Goal: Task Accomplishment & Management: Use online tool/utility

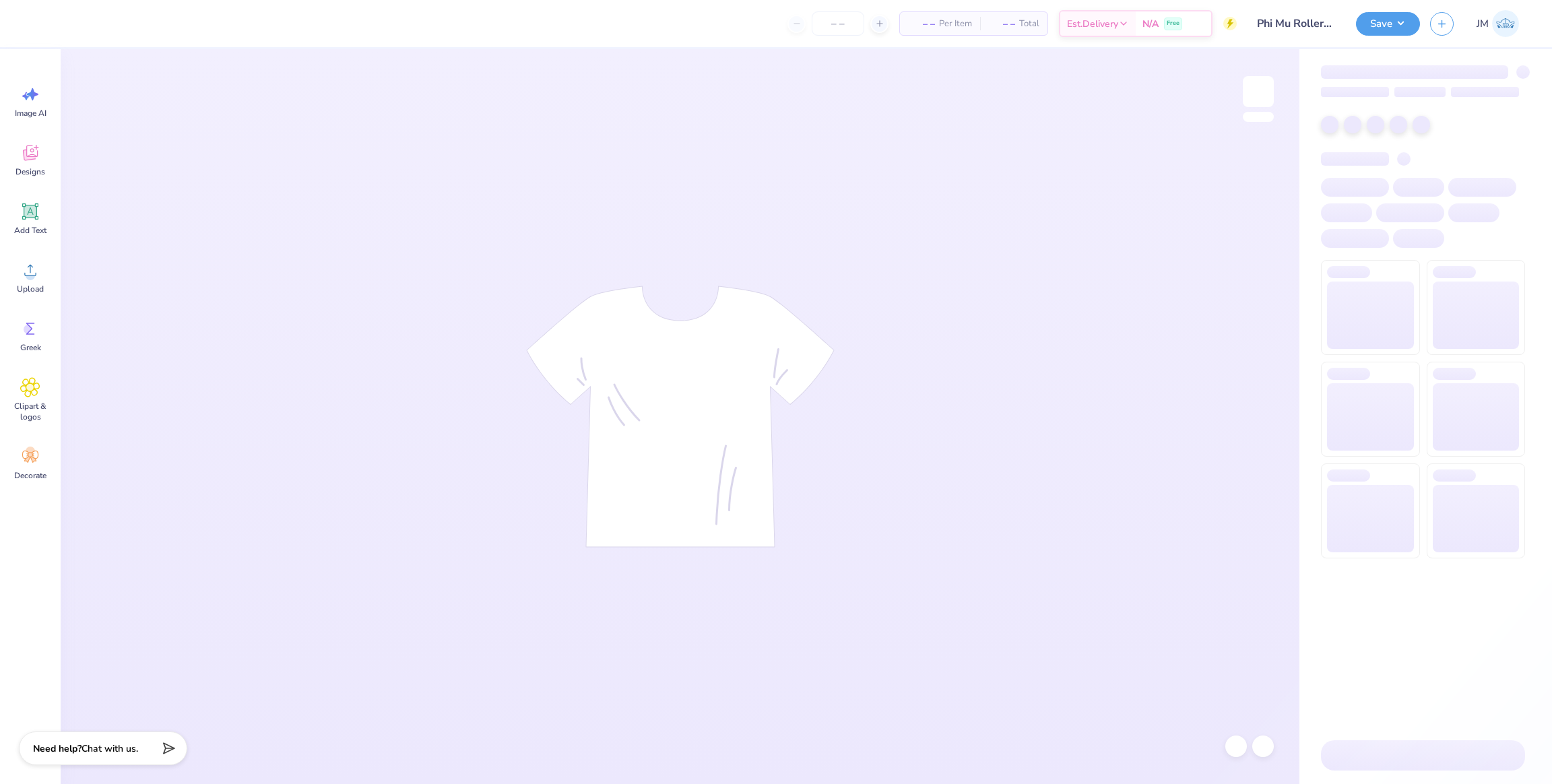
type input "50"
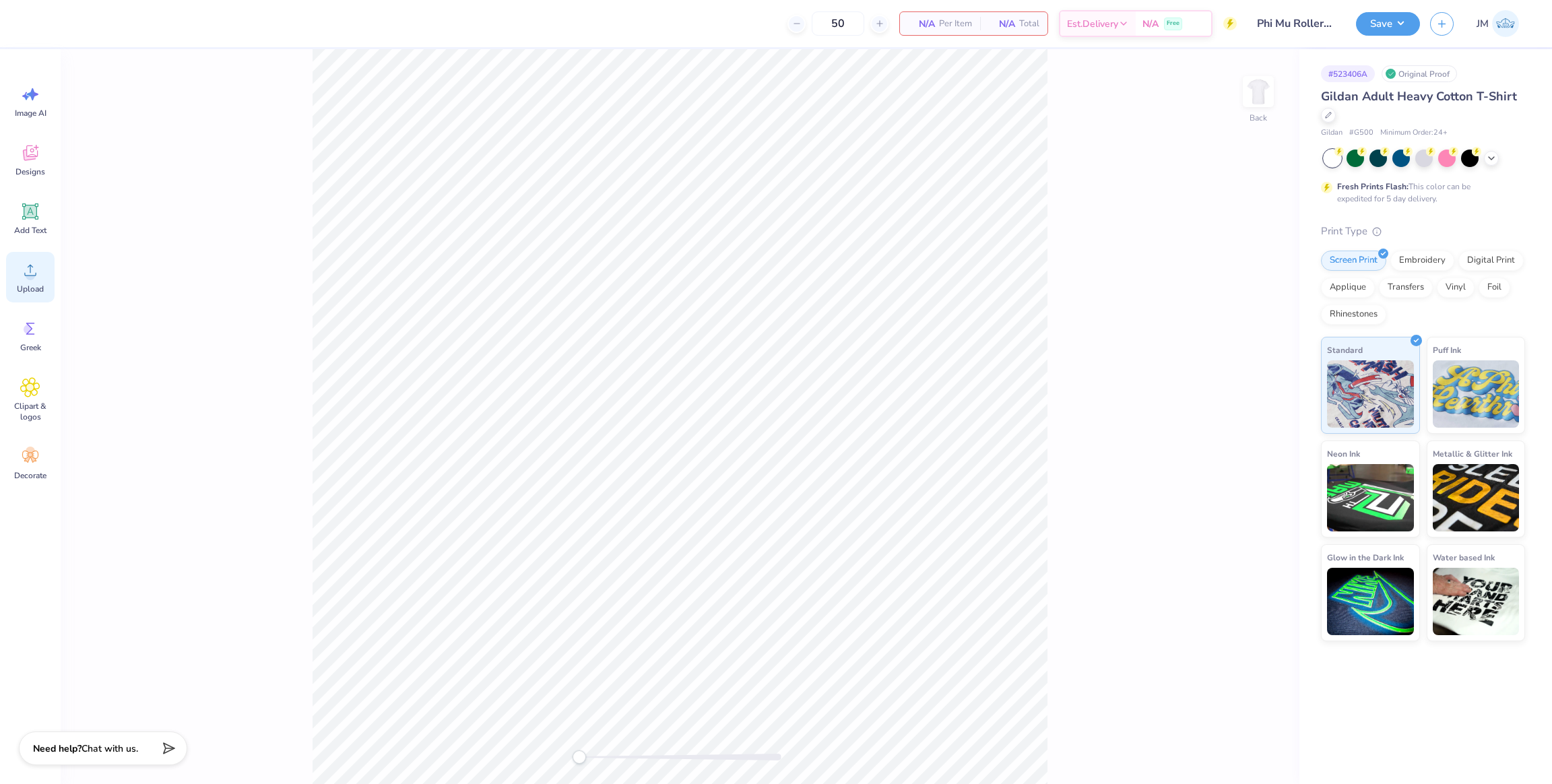
click at [27, 281] on div "Upload" at bounding box center [30, 276] width 49 height 50
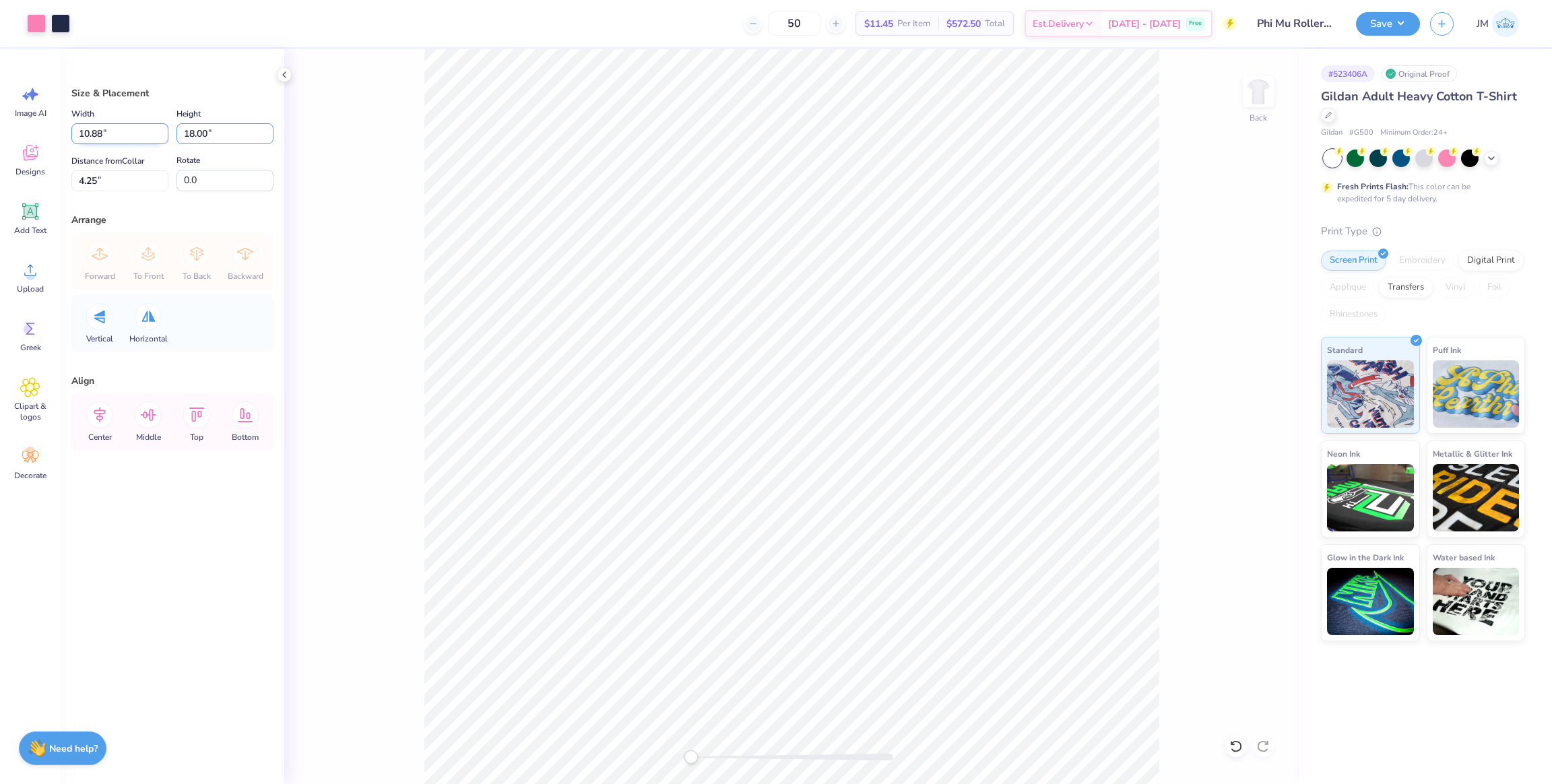
click at [141, 128] on div "Width 10.88 10.88 " Height 18.00 18.00 "" at bounding box center [172, 125] width 202 height 39
type input "3.5"
type input "2.12"
type input "3.50"
drag, startPoint x: 32, startPoint y: 163, endPoint x: 70, endPoint y: 163, distance: 38.0
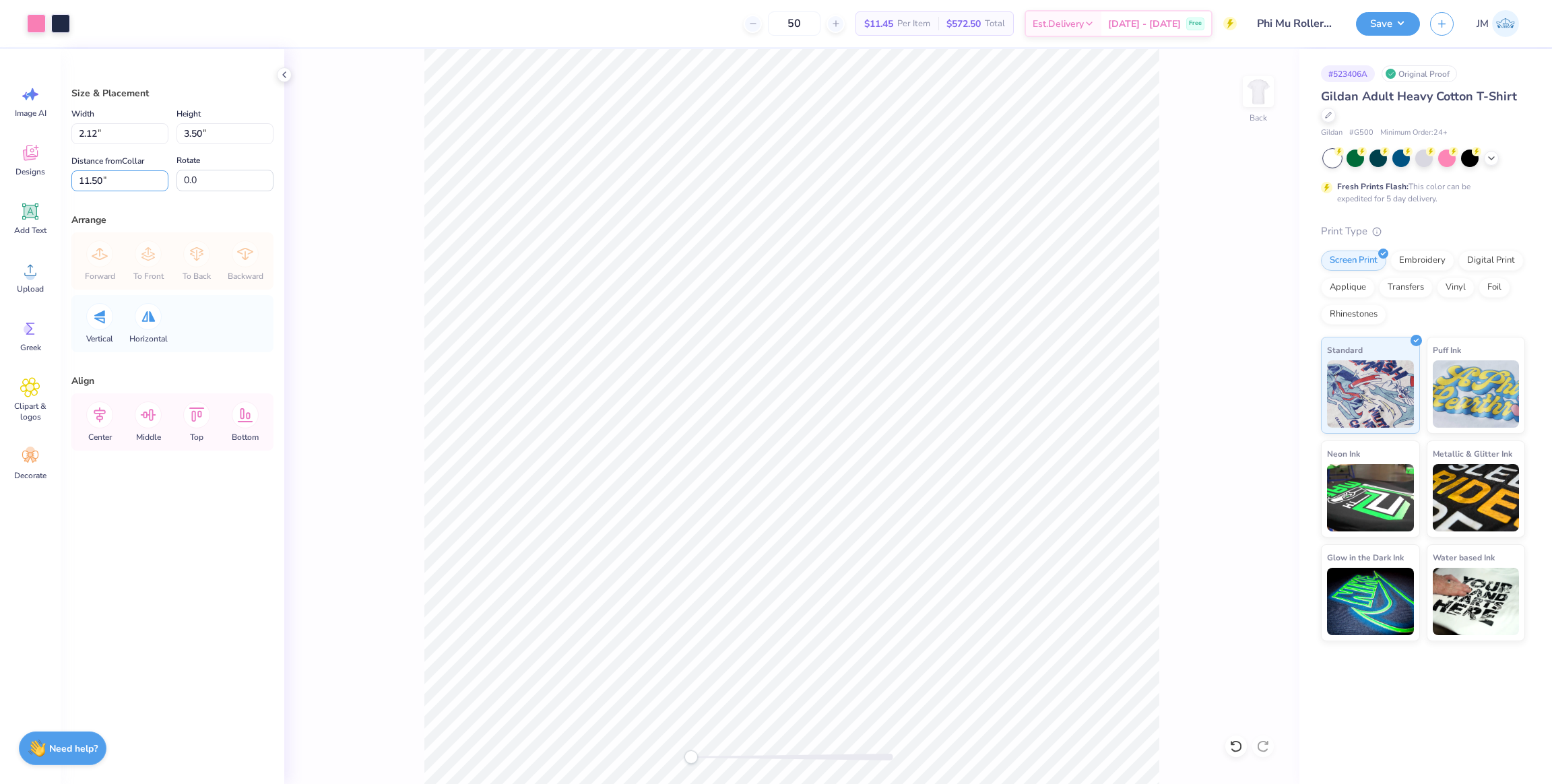
click at [29, 162] on div "Art colors 50 $11.45 Per Item $572.50 Total Est. Delivery Oct 6 - 9 Free Design…" at bounding box center [776, 392] width 1552 height 784
type input "3"
click at [58, 177] on div "Art colors 50 $11.45 Per Item $572.50 Total Est. Delivery Oct 6 - 9 Free Design…" at bounding box center [776, 392] width 1552 height 784
type input "3"
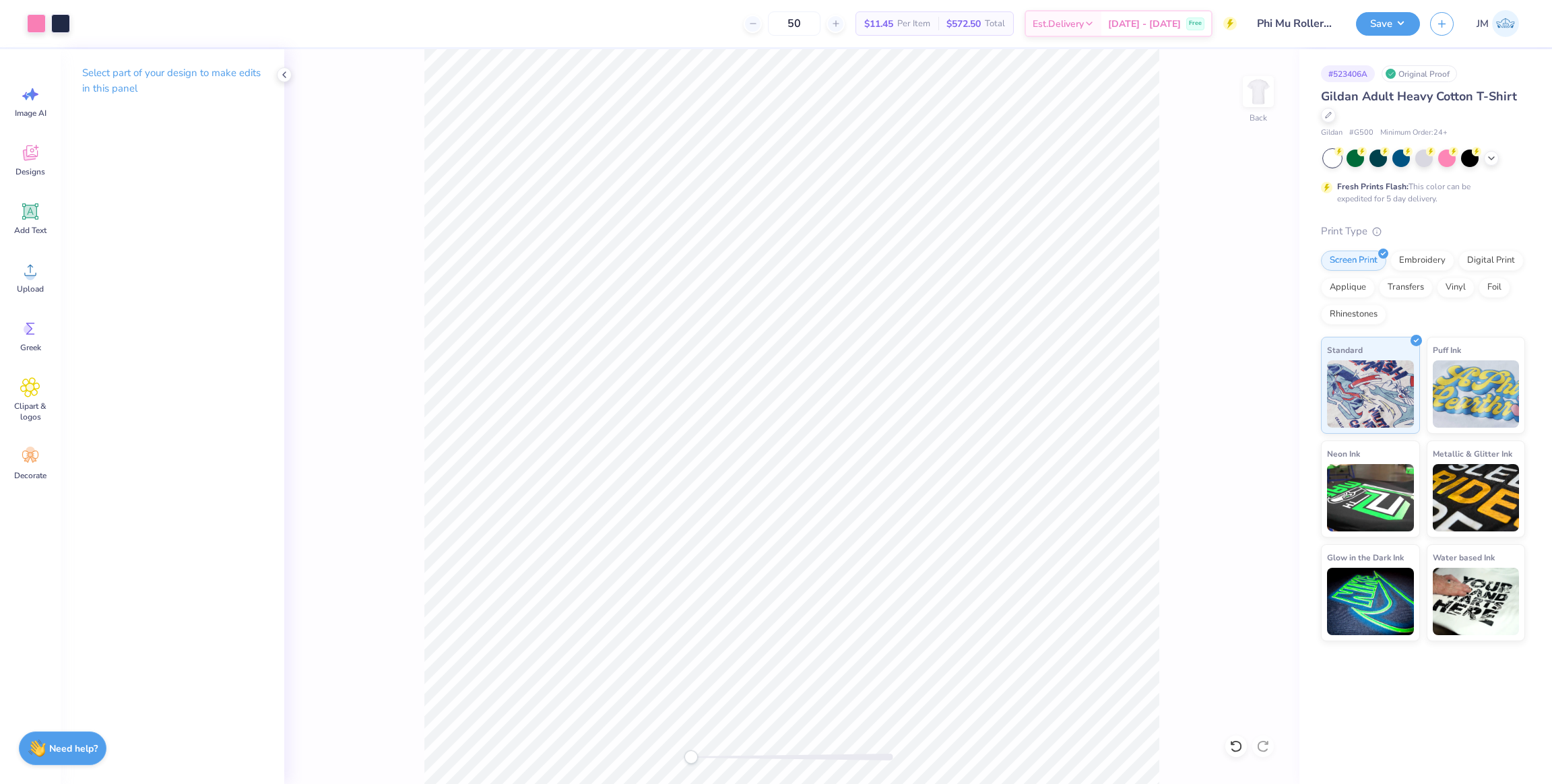
drag, startPoint x: 1254, startPoint y: 96, endPoint x: 1228, endPoint y: 108, distance: 28.6
click at [1254, 95] on img at bounding box center [1258, 91] width 27 height 27
click at [45, 276] on div "Upload" at bounding box center [30, 276] width 49 height 50
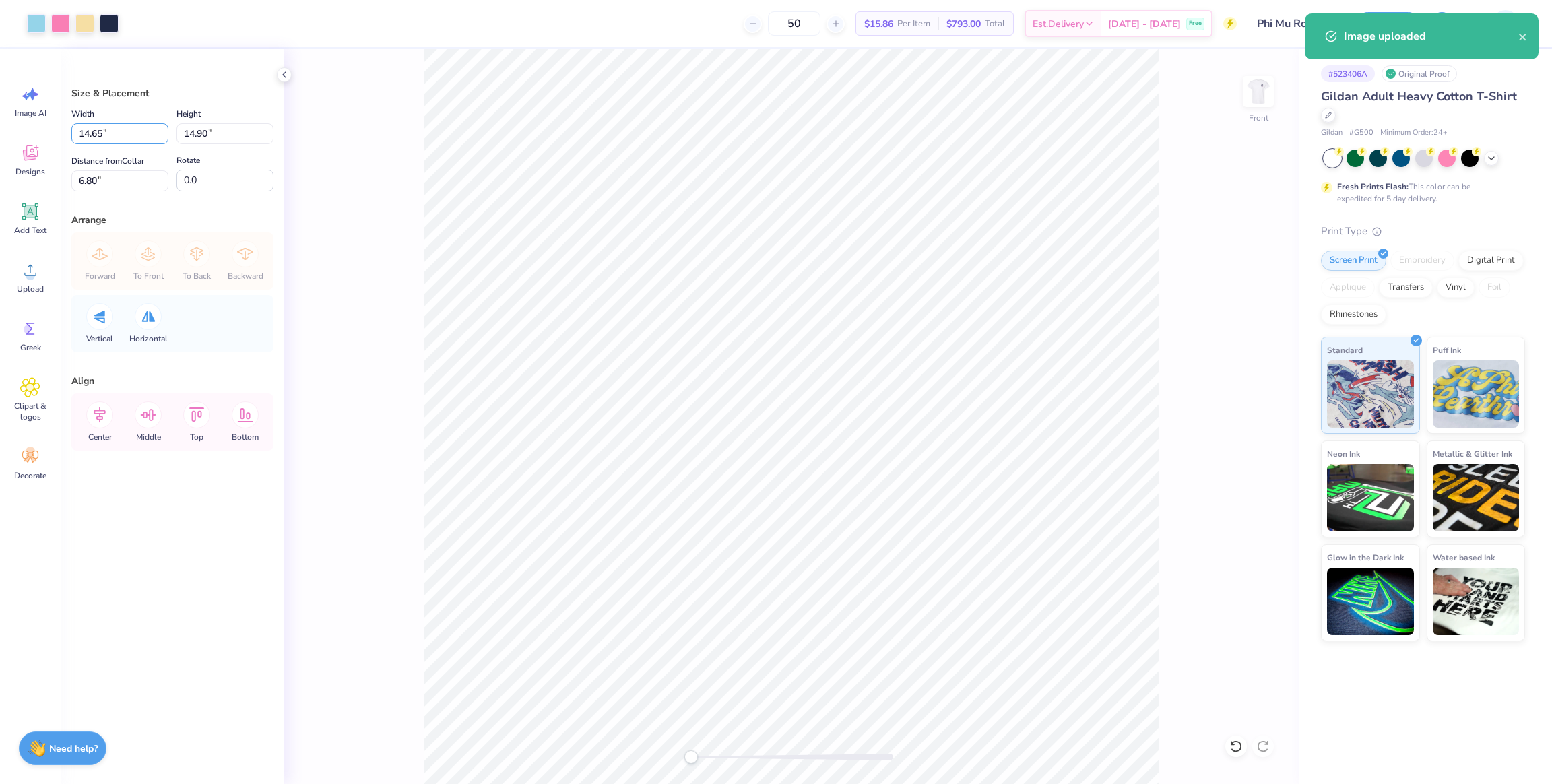
drag, startPoint x: 114, startPoint y: 132, endPoint x: 28, endPoint y: 129, distance: 86.1
click at [28, 129] on div "Art colors 50 $15.86 Per Item $793.00 Total Est. Delivery Oct 6 - 9 Free Design…" at bounding box center [776, 392] width 1552 height 784
type input "12.50"
type input "12.71"
drag, startPoint x: 42, startPoint y: 177, endPoint x: 3, endPoint y: 174, distance: 39.1
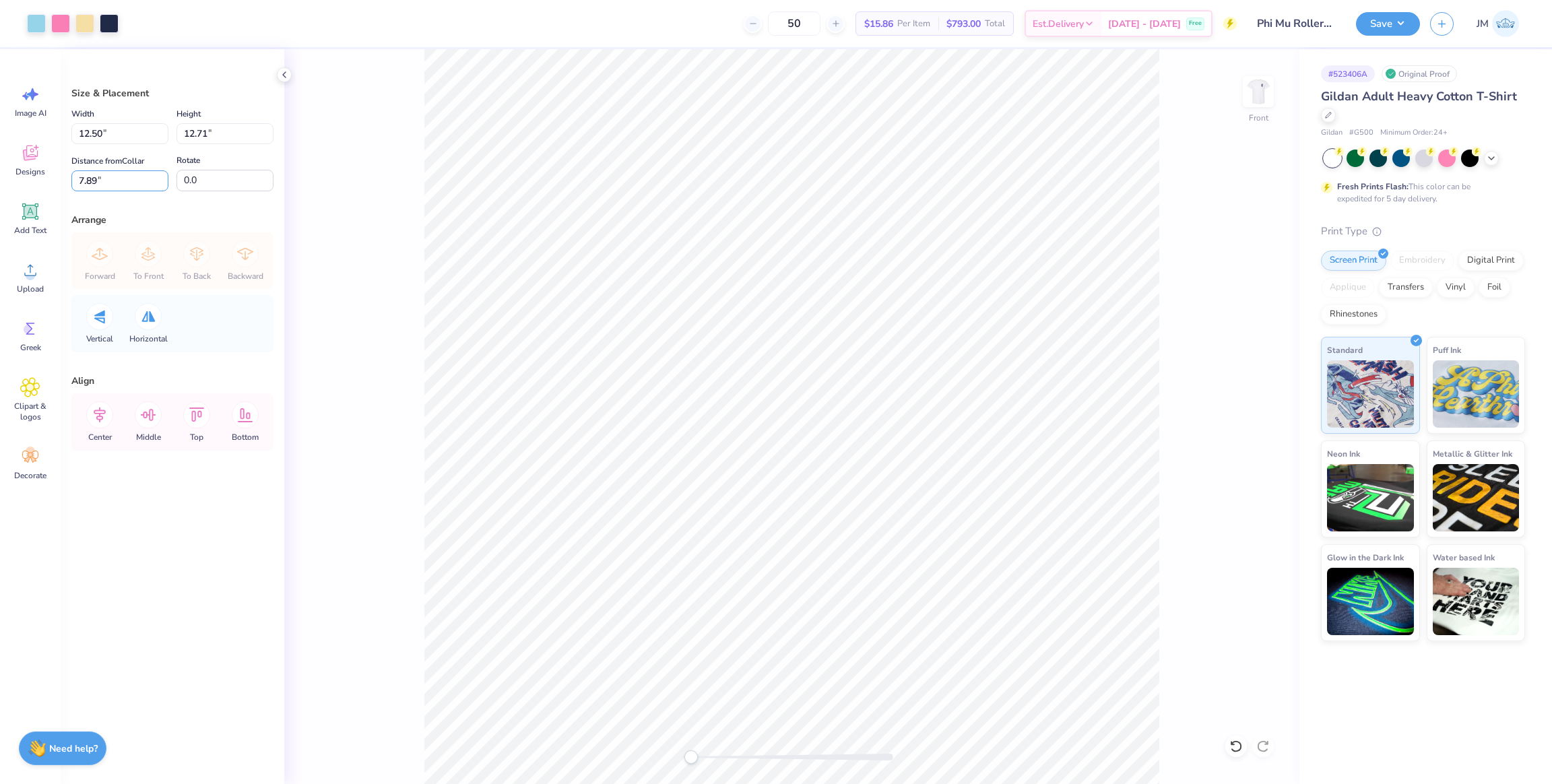
click at [2, 174] on div "Art colors 50 $15.86 Per Item $793.00 Total Est. Delivery Oct 6 - 9 Free Design…" at bounding box center [776, 392] width 1552 height 784
type input "3"
click at [95, 419] on icon at bounding box center [99, 415] width 27 height 27
click at [1262, 91] on img at bounding box center [1259, 92] width 54 height 54
click at [1389, 23] on button "Save" at bounding box center [1388, 22] width 64 height 23
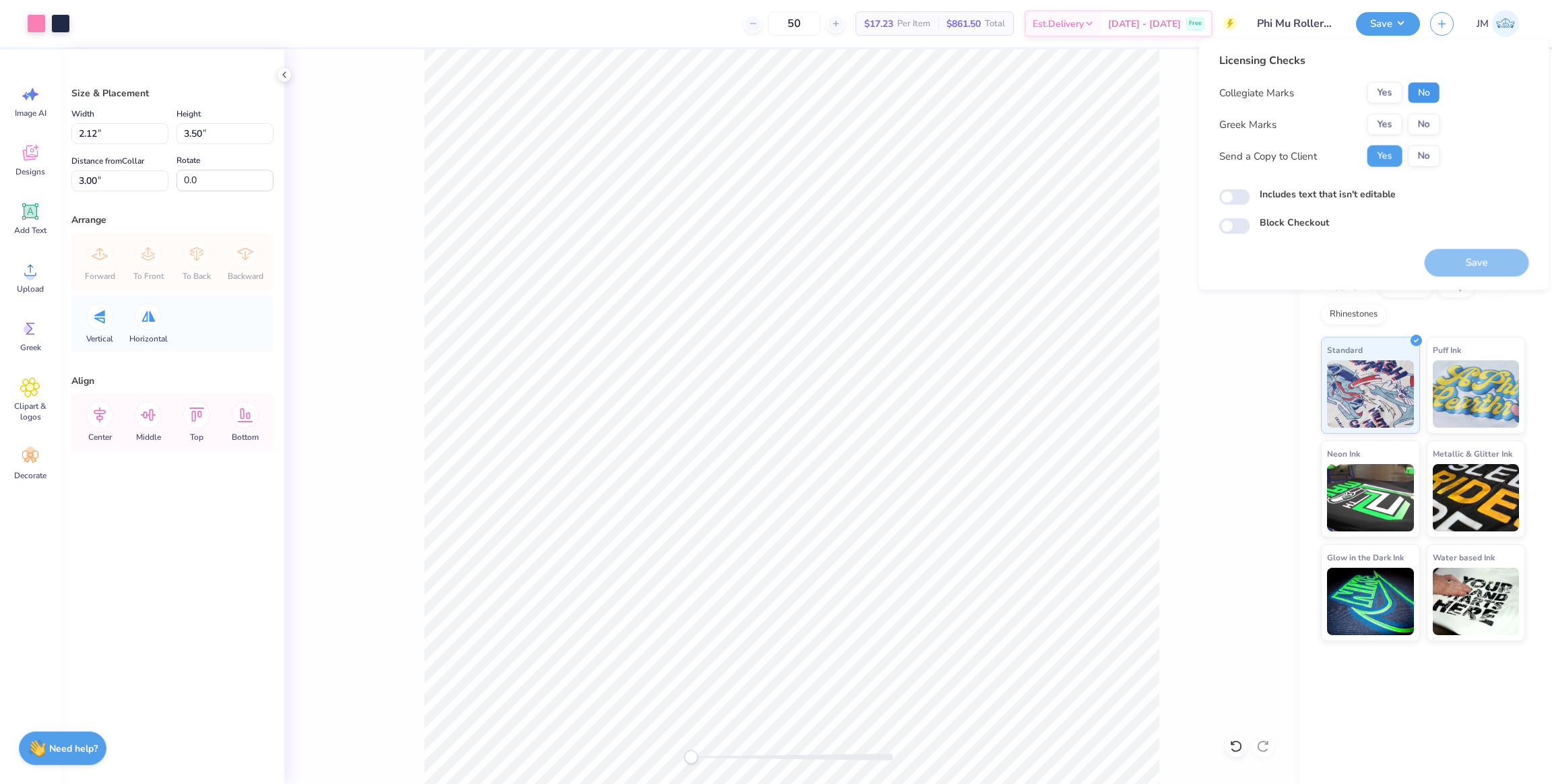
click at [1432, 94] on button "No" at bounding box center [1424, 93] width 33 height 22
click at [1386, 121] on button "Yes" at bounding box center [1385, 125] width 35 height 22
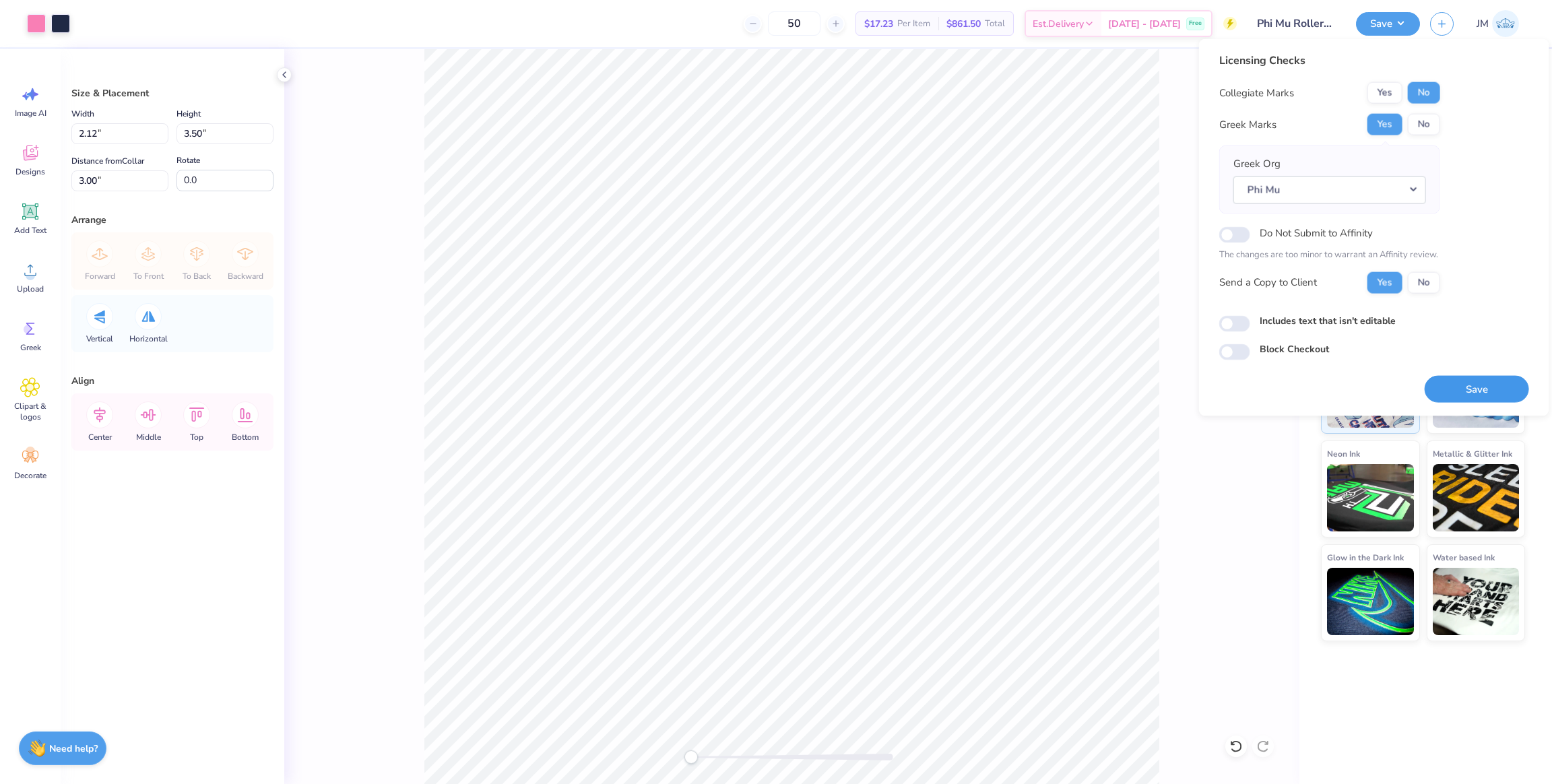
click at [1489, 385] on button "Save" at bounding box center [1477, 389] width 104 height 28
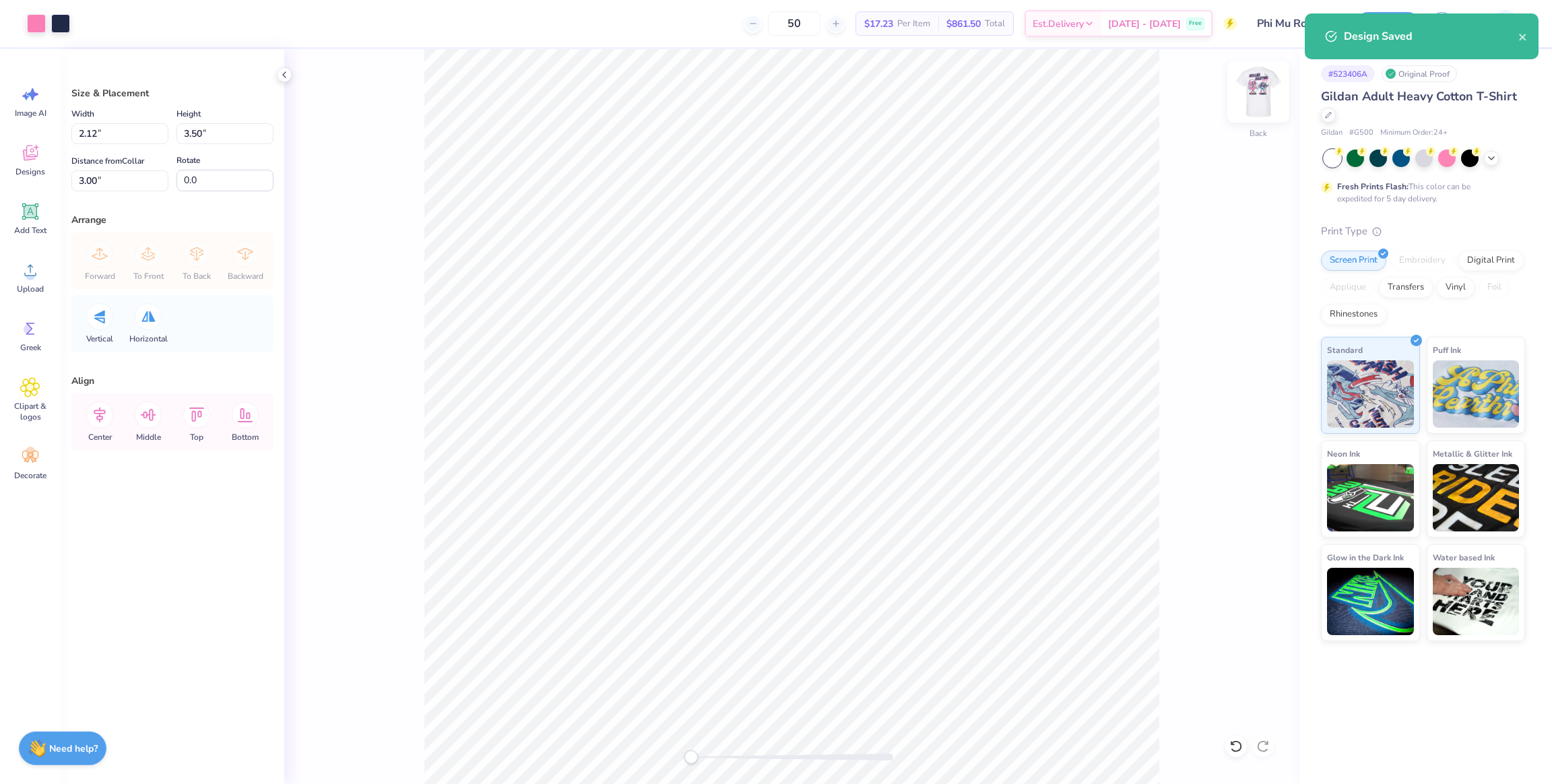
click at [1265, 90] on img at bounding box center [1259, 92] width 54 height 54
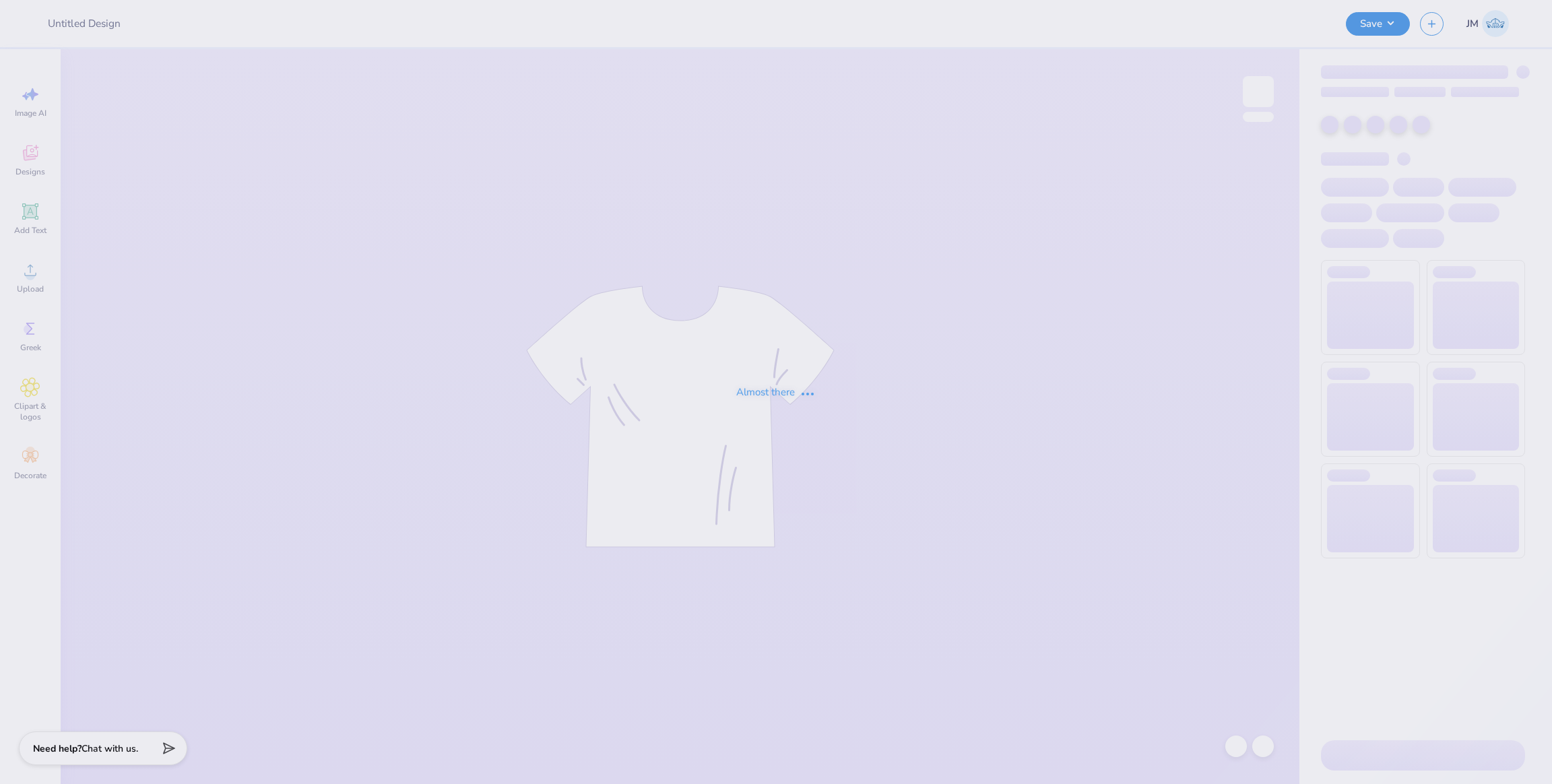
type input "Phi Mu Roller-skating Social"
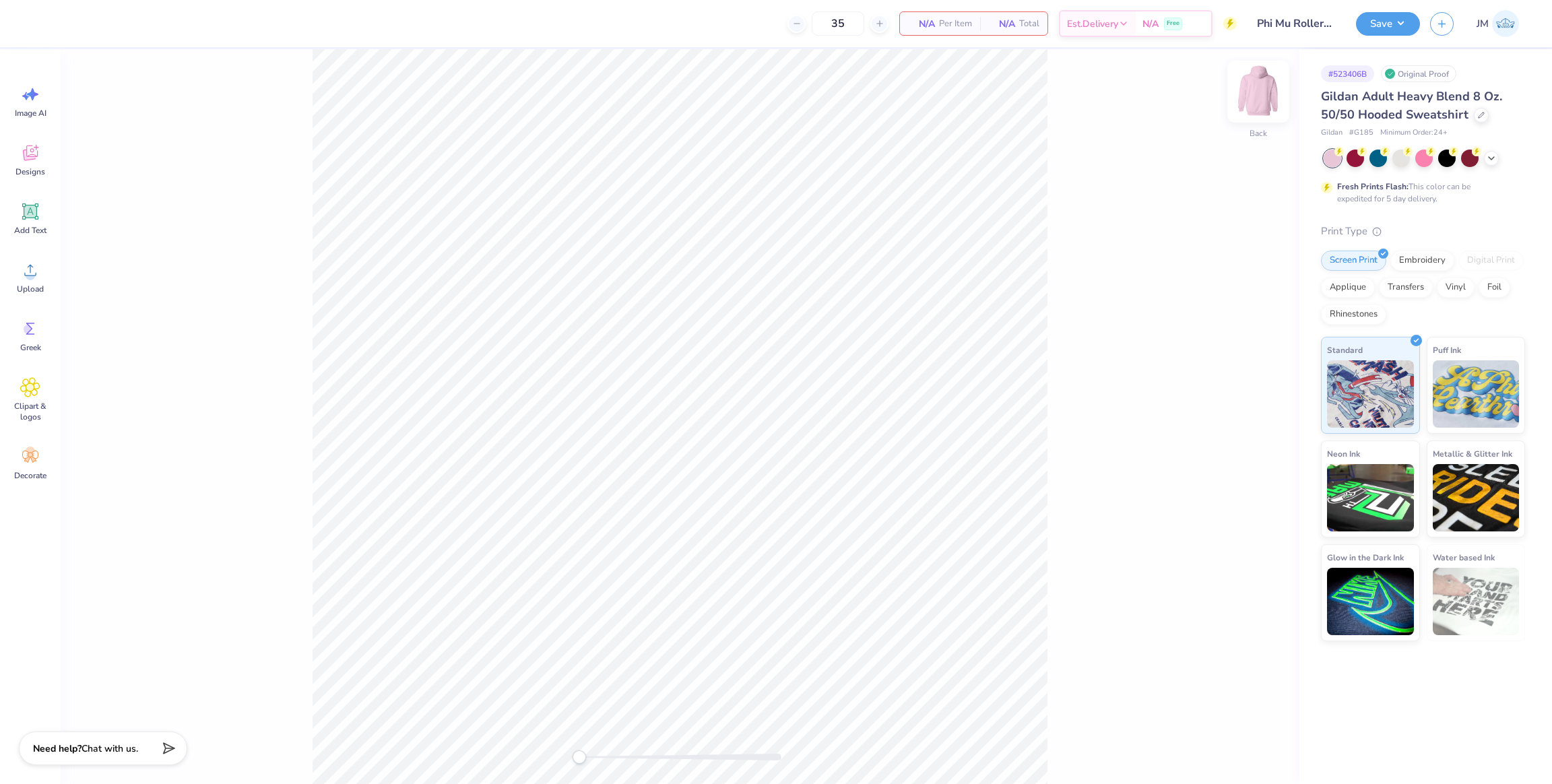
click at [1252, 103] on img at bounding box center [1259, 92] width 54 height 54
click at [1249, 89] on img at bounding box center [1259, 92] width 54 height 54
click at [37, 283] on span "Upload" at bounding box center [30, 289] width 27 height 11
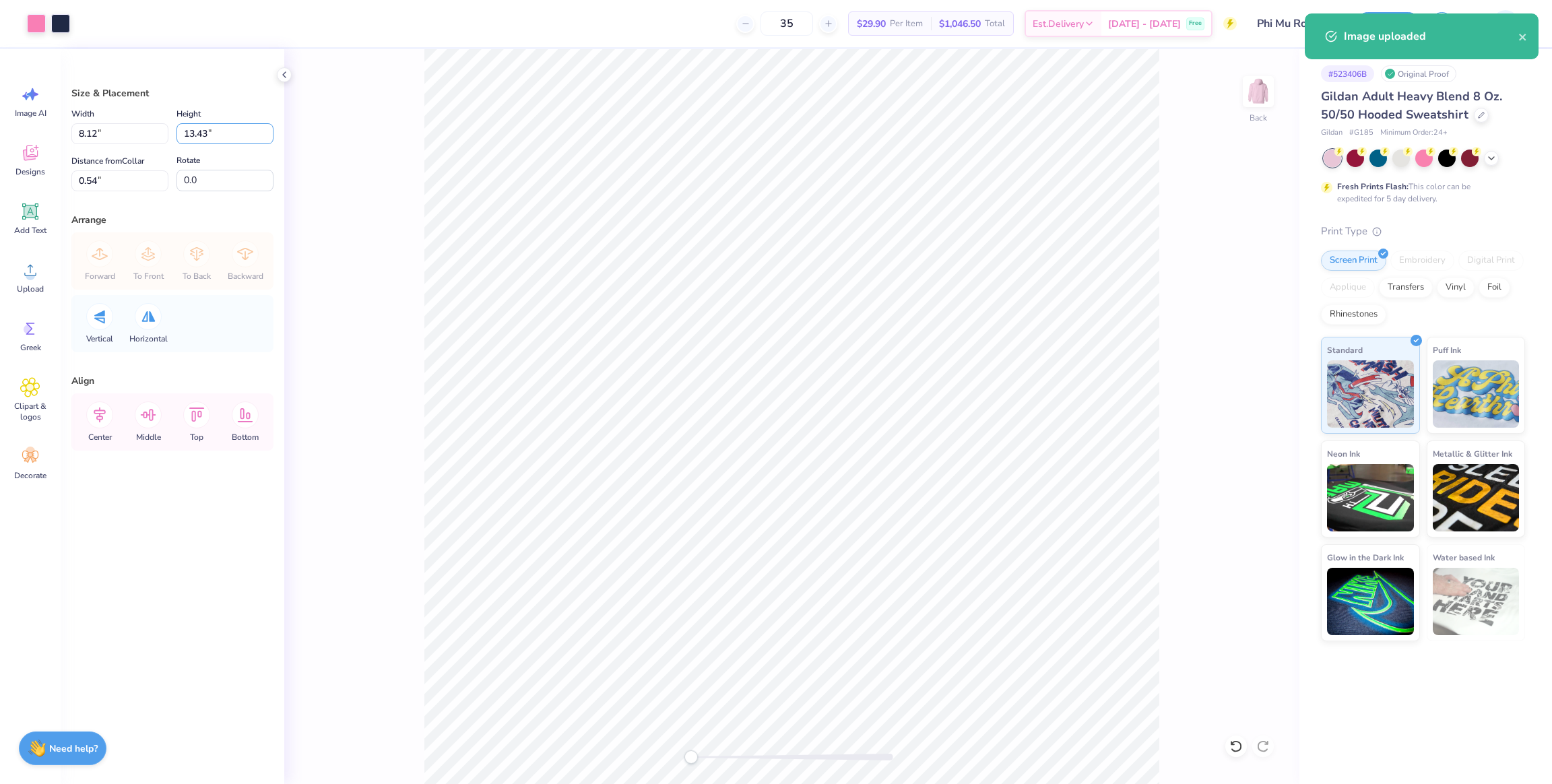
drag, startPoint x: 221, startPoint y: 135, endPoint x: 171, endPoint y: 138, distance: 50.1
click at [160, 133] on div "Width 8.12 8.12 " Height 13.43 13.43 "" at bounding box center [172, 125] width 202 height 39
type input "3.50"
type input "2.12"
type input "5.50"
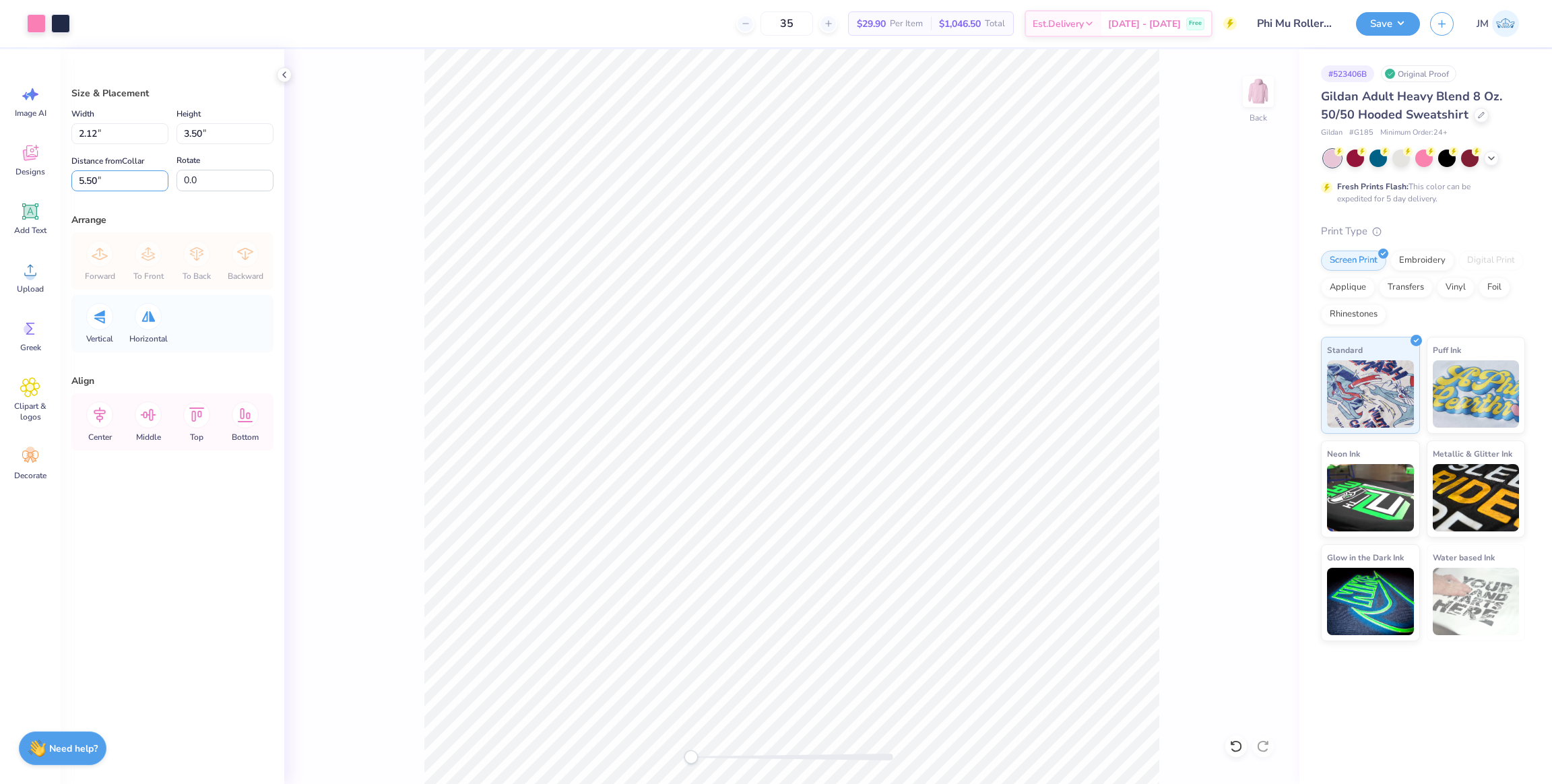
drag, startPoint x: 107, startPoint y: 182, endPoint x: 60, endPoint y: 177, distance: 47.3
click at [37, 177] on div "Art colors 35 $29.90 Per Item $1,046.50 Total Est. Delivery Oct 6 - 9 Free Desi…" at bounding box center [776, 392] width 1552 height 784
type input "3"
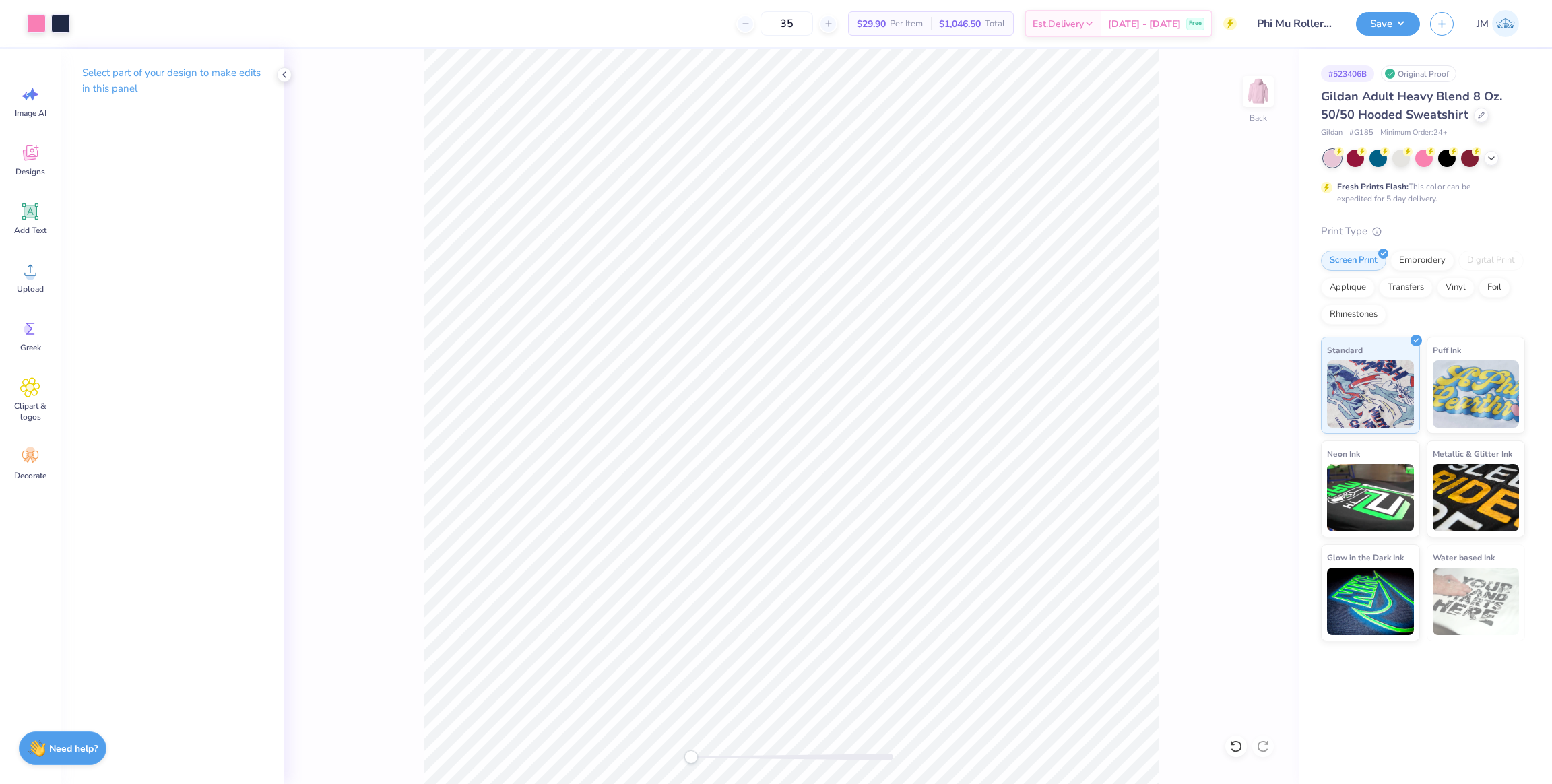
click at [689, 734] on div "Back" at bounding box center [792, 416] width 1016 height 734
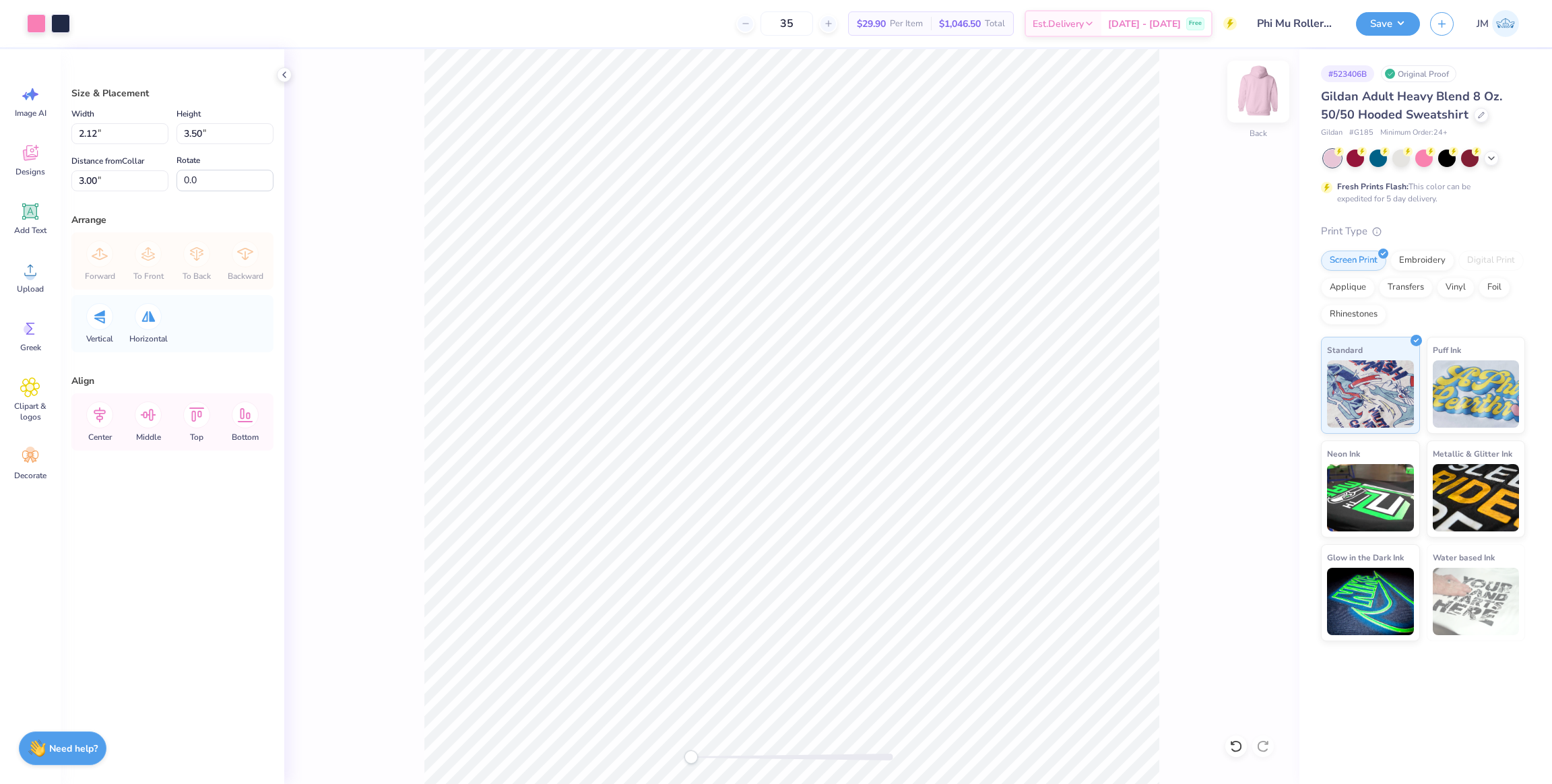
click at [1256, 94] on img at bounding box center [1259, 92] width 54 height 54
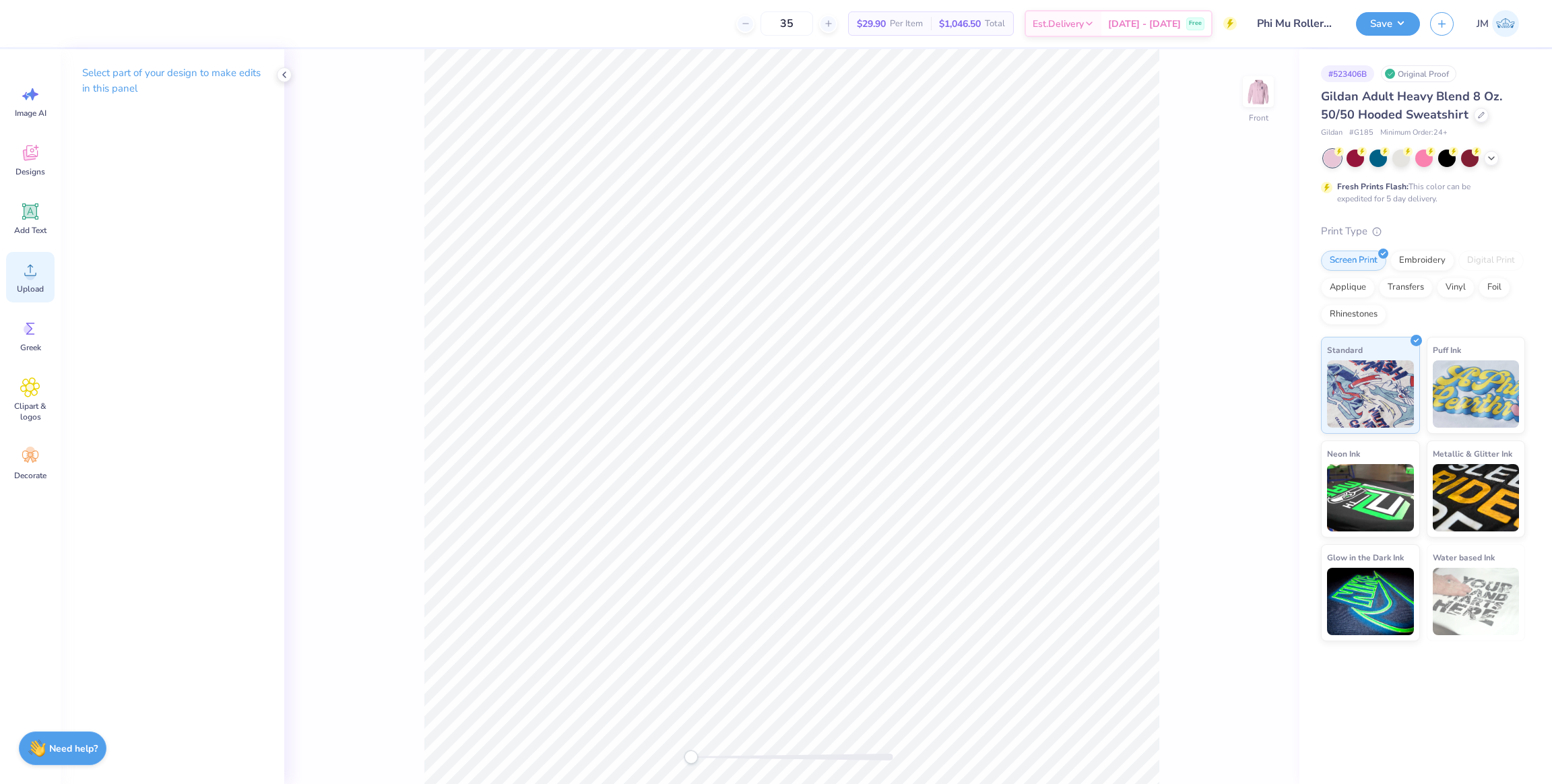
click at [30, 287] on span "Upload" at bounding box center [30, 289] width 27 height 11
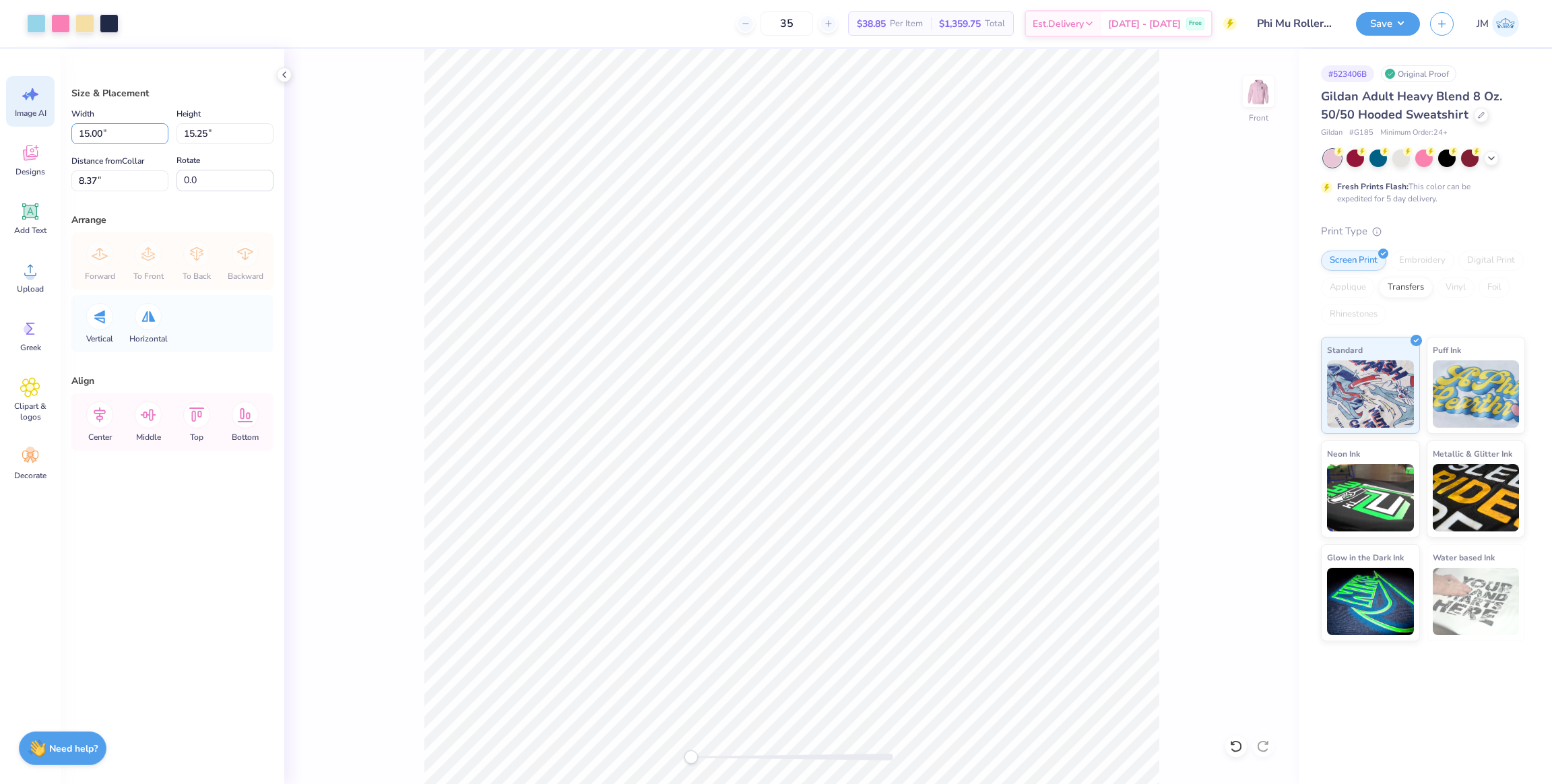
drag, startPoint x: 111, startPoint y: 131, endPoint x: 30, endPoint y: 126, distance: 81.2
click at [18, 125] on div "Art colors 35 $38.85 Per Item $1,359.75 Total Est. Delivery [DATE] - [DATE] Fre…" at bounding box center [776, 392] width 1552 height 784
type input "12.00"
type input "12.20"
type input "9.90"
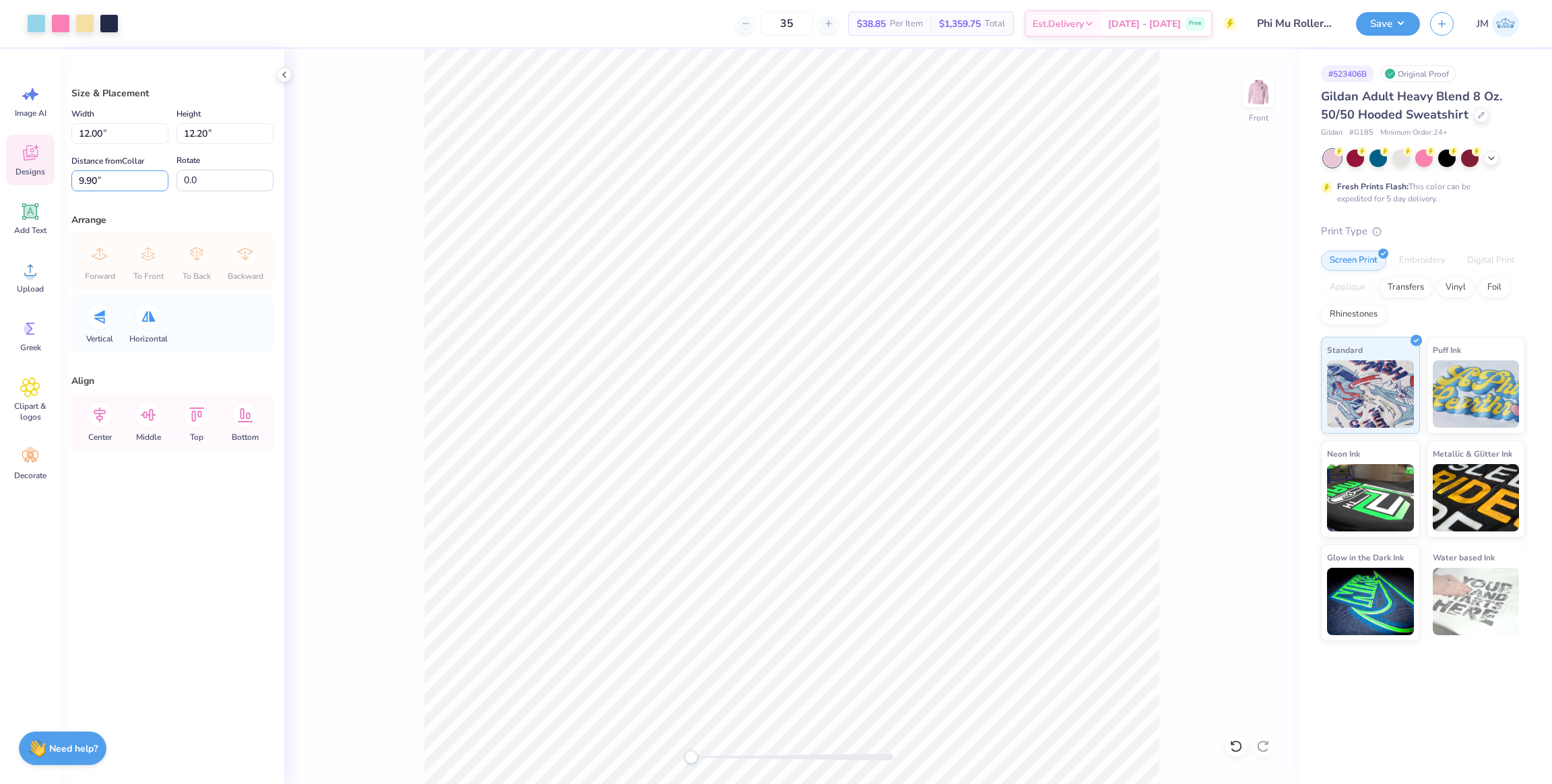
drag, startPoint x: 110, startPoint y: 179, endPoint x: 43, endPoint y: 180, distance: 67.0
click at [0, 174] on div "Art colors 35 $38.85 Per Item $1,359.75 Total Est. Delivery Oct 6 - 9 Free Desi…" at bounding box center [776, 392] width 1552 height 784
type input "3"
drag, startPoint x: 108, startPoint y: 133, endPoint x: 75, endPoint y: 130, distance: 33.1
click at [32, 128] on div "Art colors 35 $38.85 Per Item $1,359.75 Total Est. Delivery Oct 6 - 9 Free Desi…" at bounding box center [776, 392] width 1552 height 784
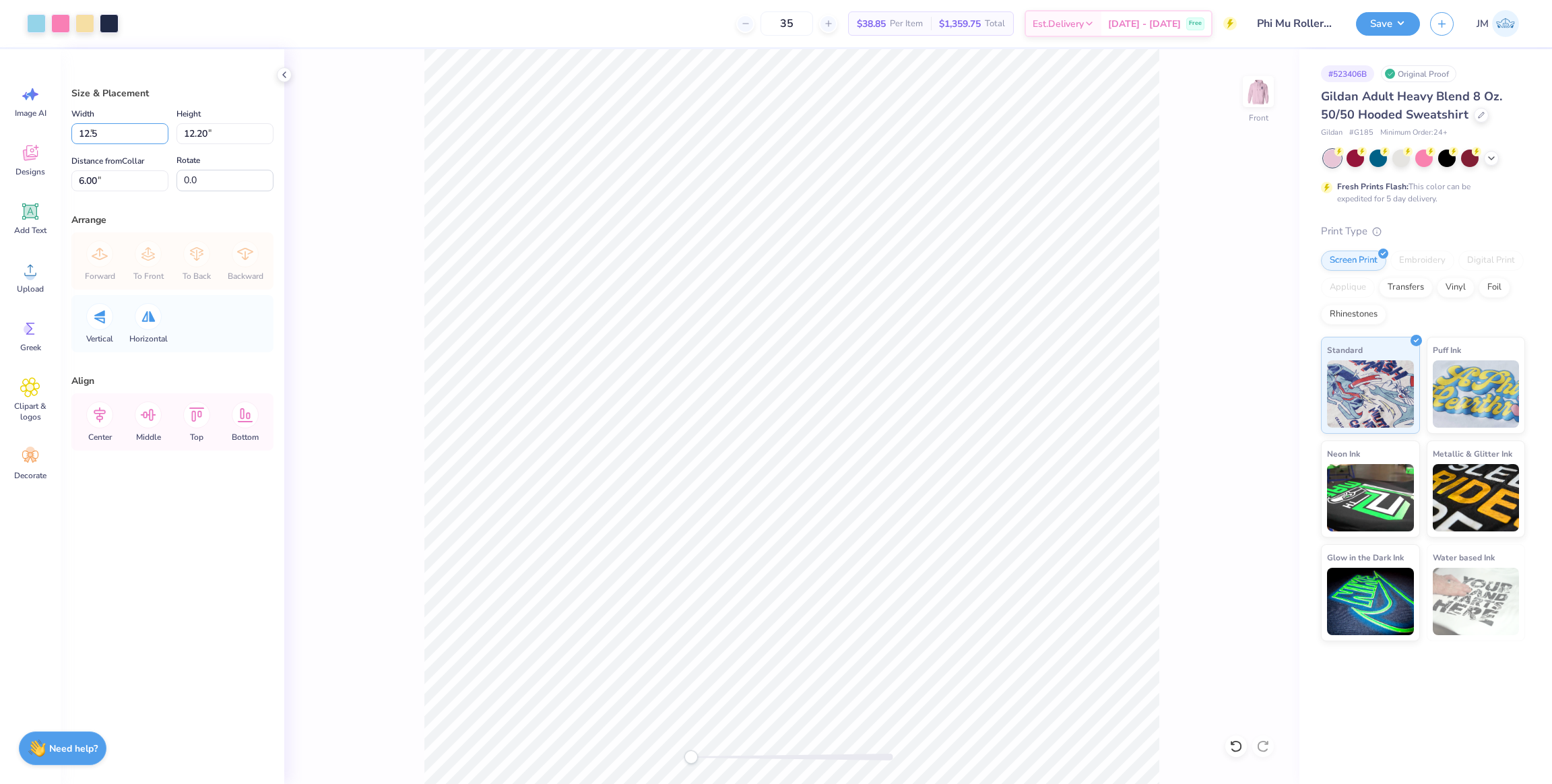
type input "12.50"
type input "12.71"
drag, startPoint x: 112, startPoint y: 181, endPoint x: 38, endPoint y: 176, distance: 74.2
click at [38, 176] on div "Art colors 35 $38.85 Per Item $1,359.75 Total Est. Delivery Oct 6 - 9 Free Desi…" at bounding box center [776, 392] width 1552 height 784
click at [92, 421] on icon at bounding box center [99, 415] width 27 height 27
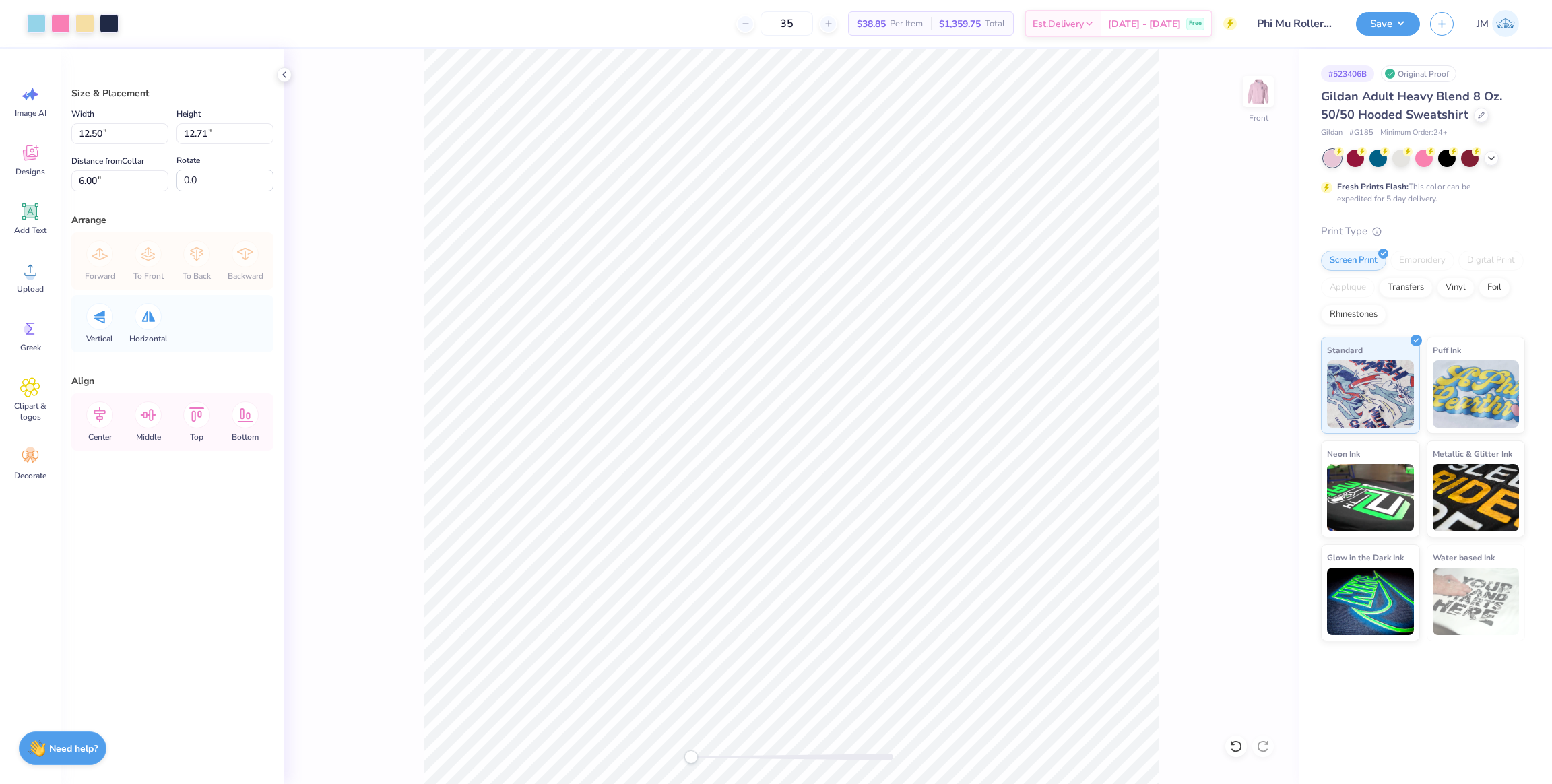
click at [1242, 94] on div "Front" at bounding box center [792, 416] width 1016 height 734
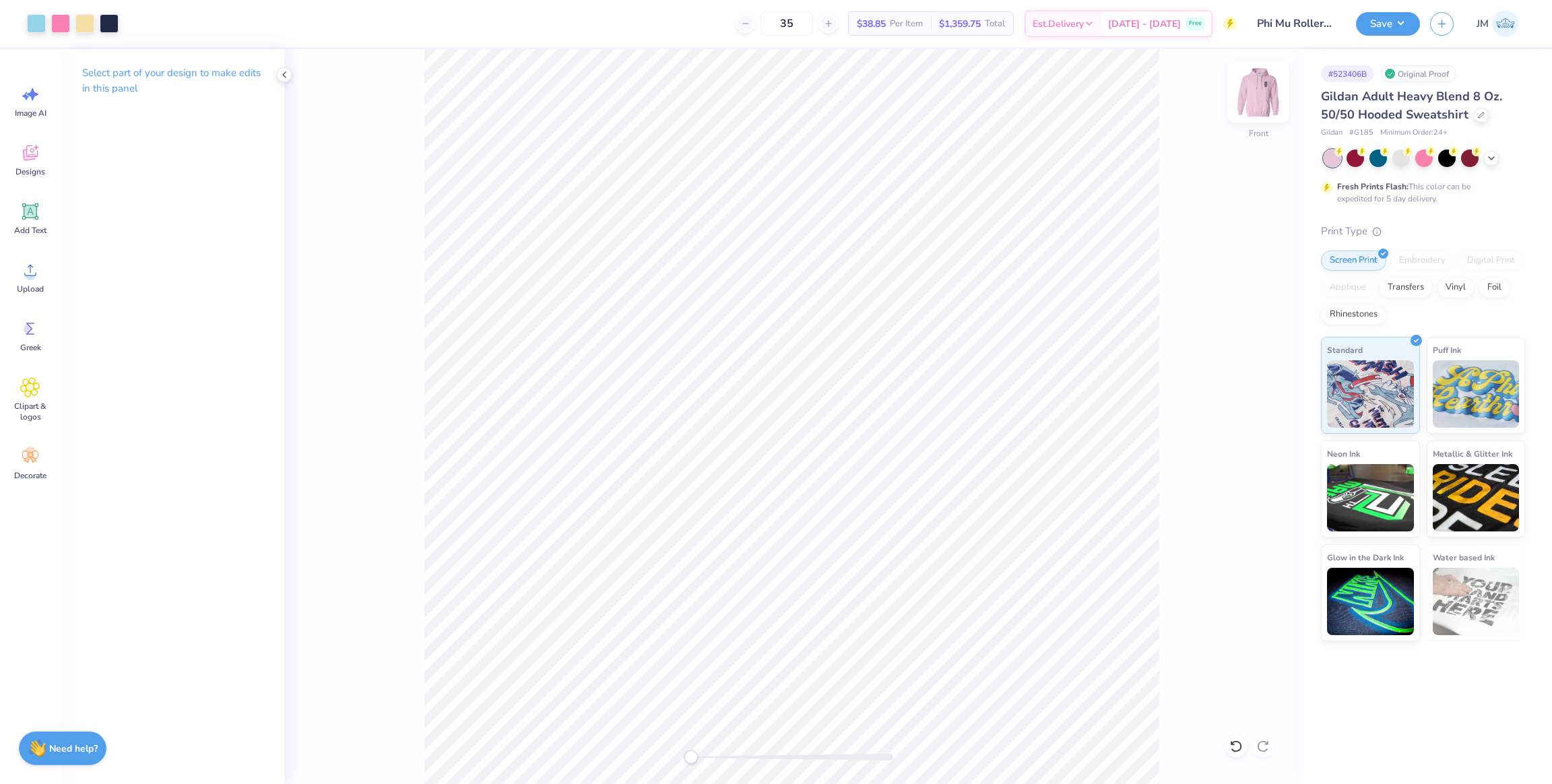
click at [1269, 93] on img at bounding box center [1259, 92] width 54 height 54
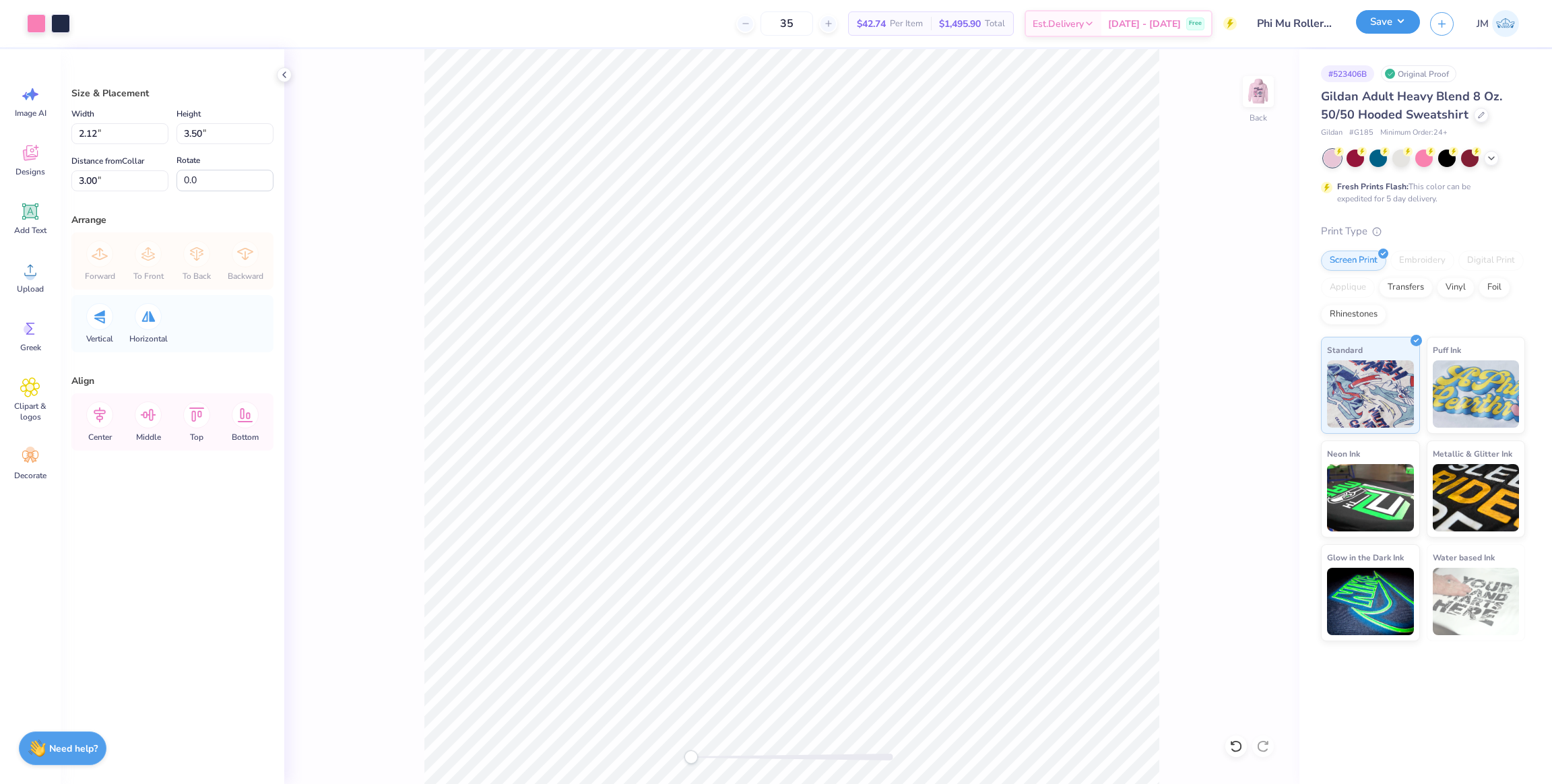
click at [1381, 25] on button "Save" at bounding box center [1388, 22] width 64 height 23
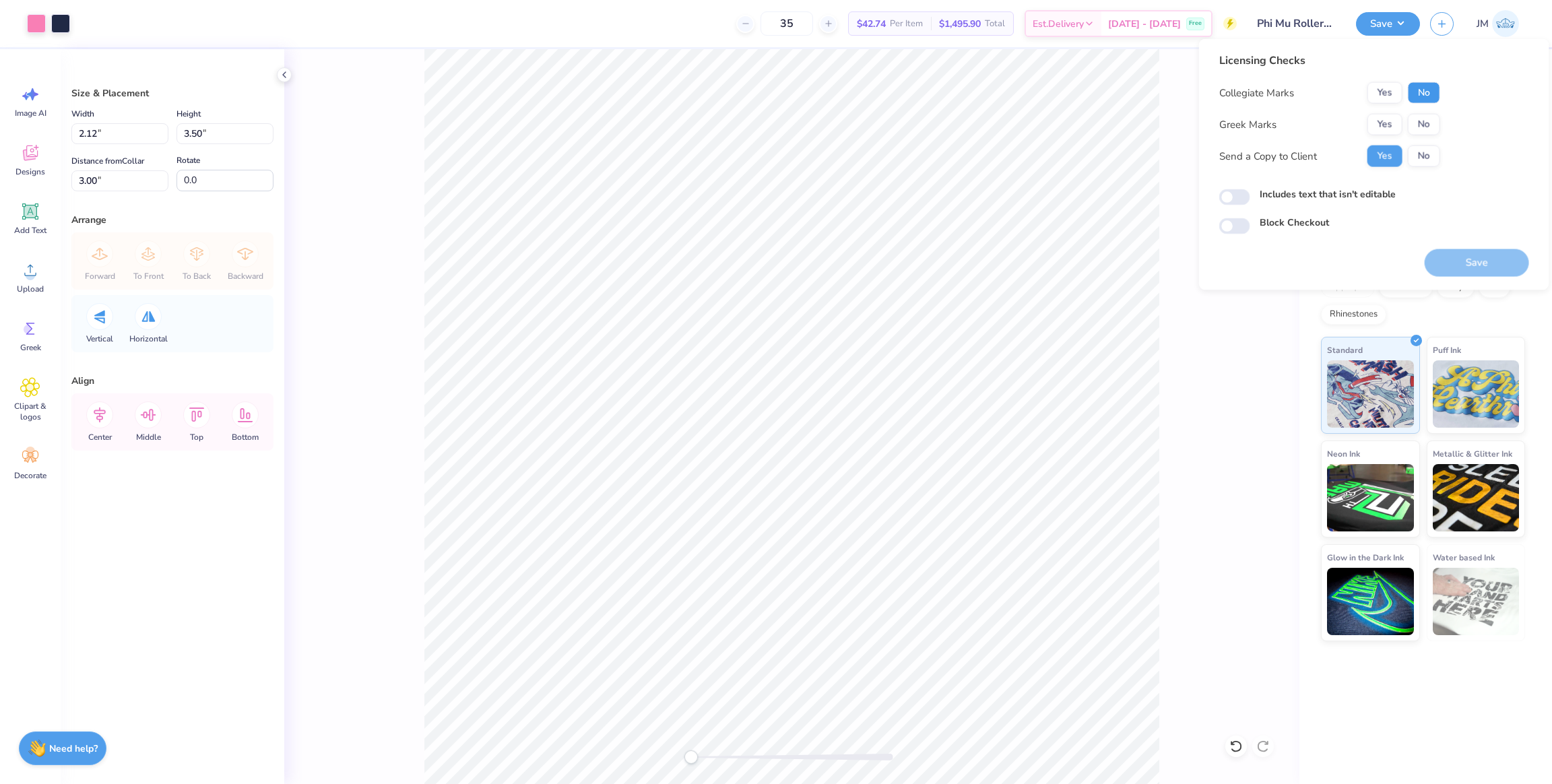
click at [1420, 92] on button "No" at bounding box center [1424, 93] width 33 height 22
click at [1369, 129] on button "Yes" at bounding box center [1385, 125] width 35 height 22
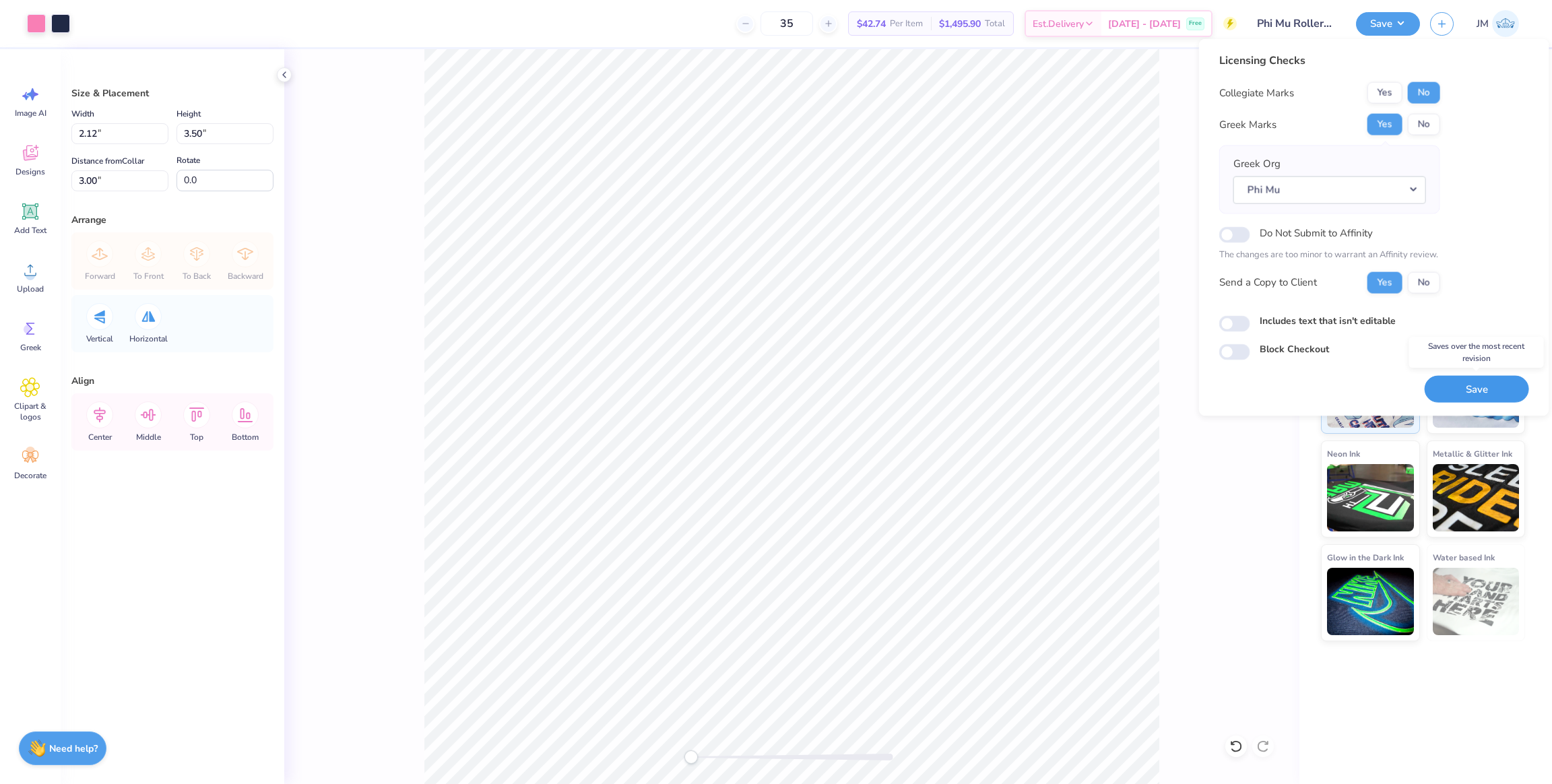
click at [1476, 388] on button "Save" at bounding box center [1477, 389] width 104 height 28
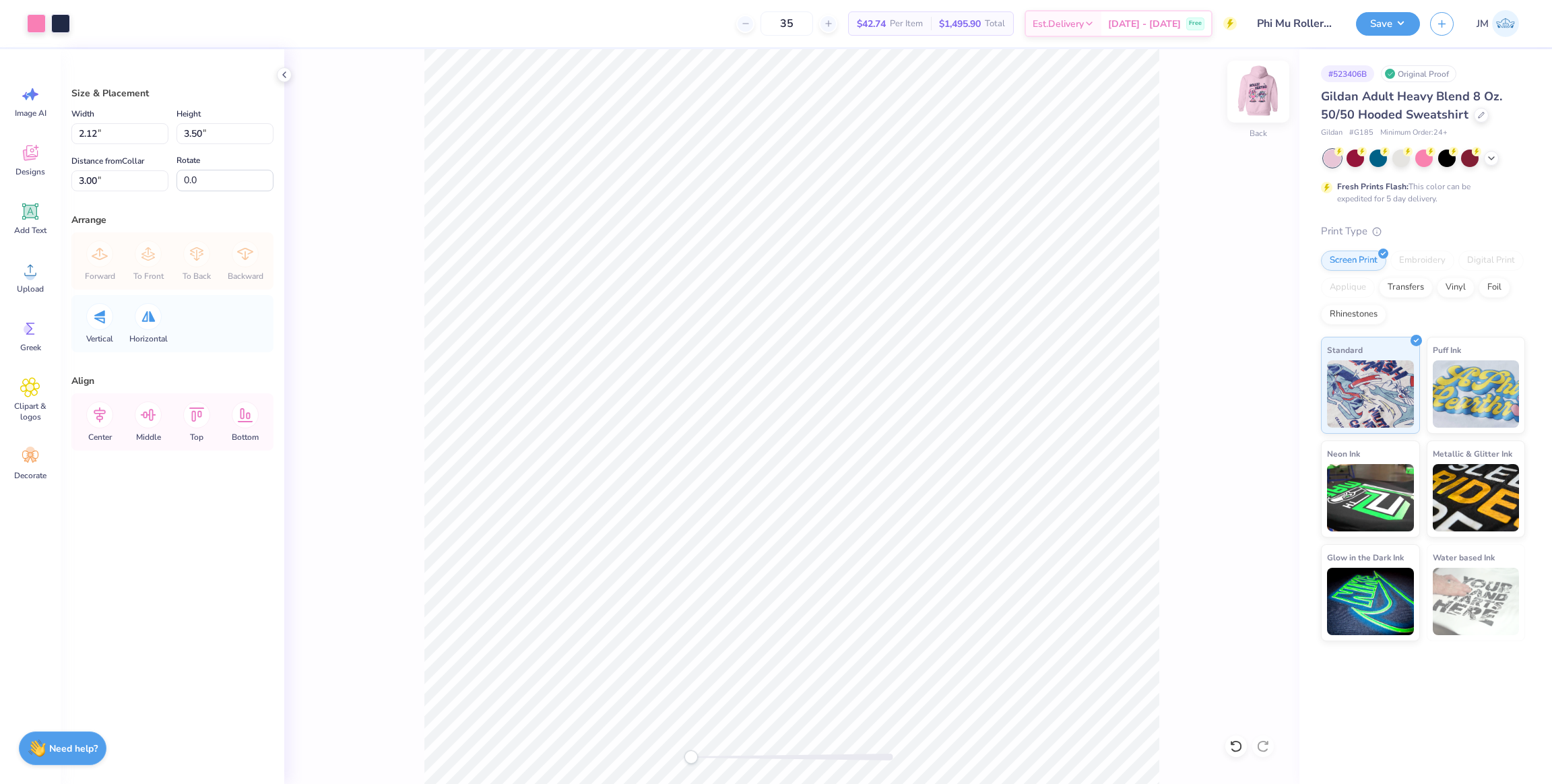
click at [1247, 101] on img at bounding box center [1259, 92] width 54 height 54
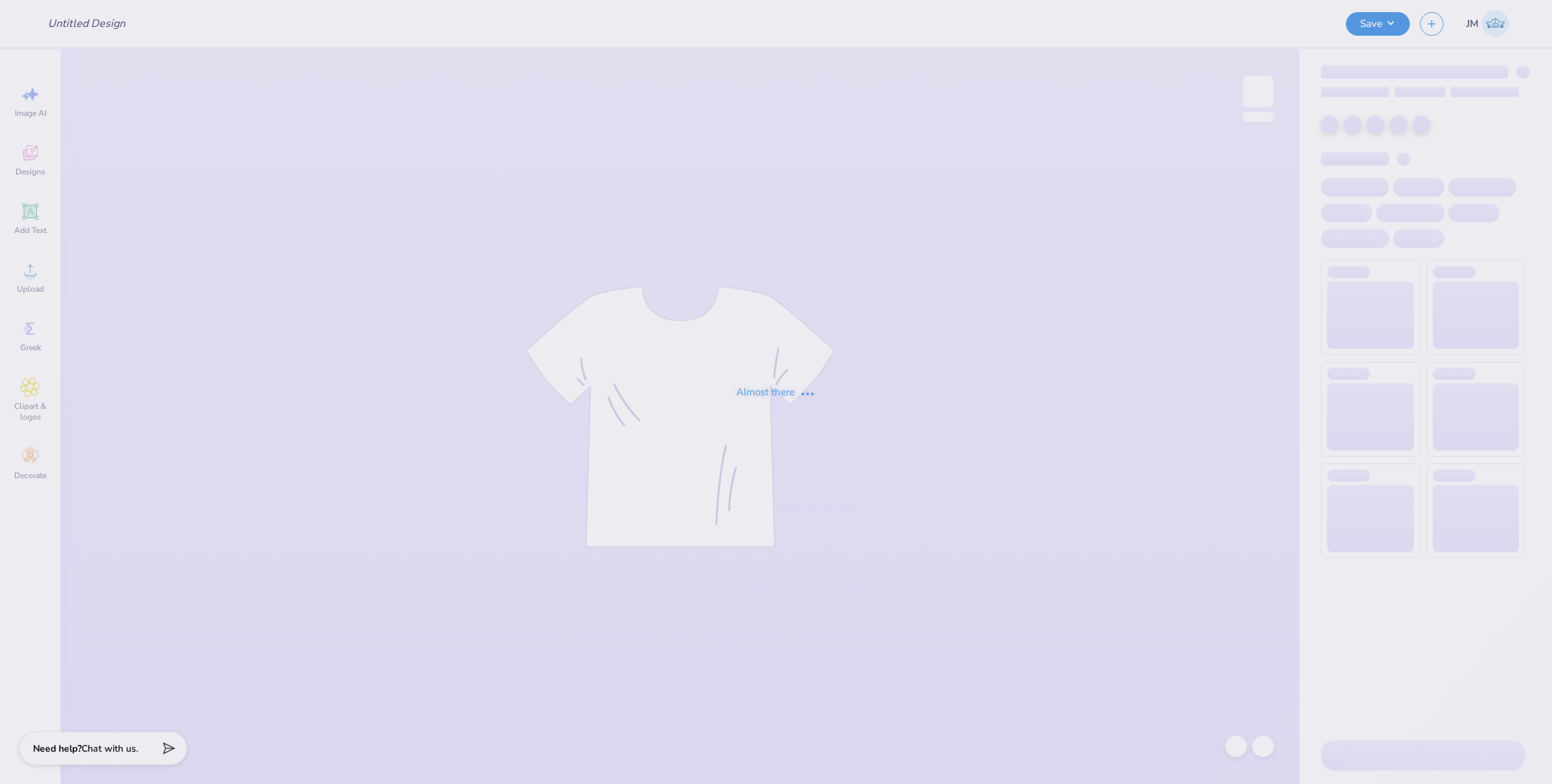
type input "Phi Mu Roller-skating Social"
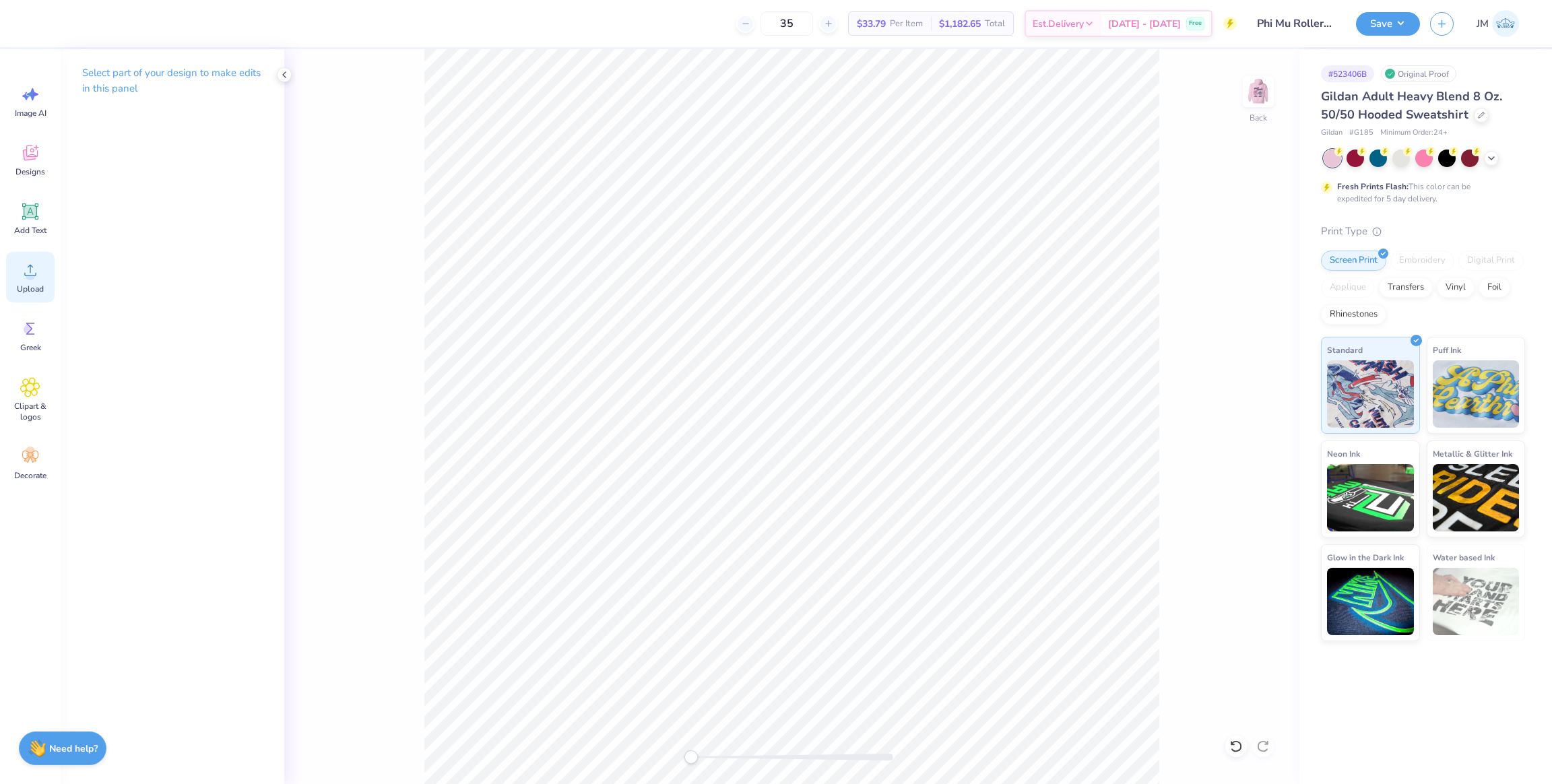
click at [26, 283] on span "Upload" at bounding box center [30, 289] width 27 height 11
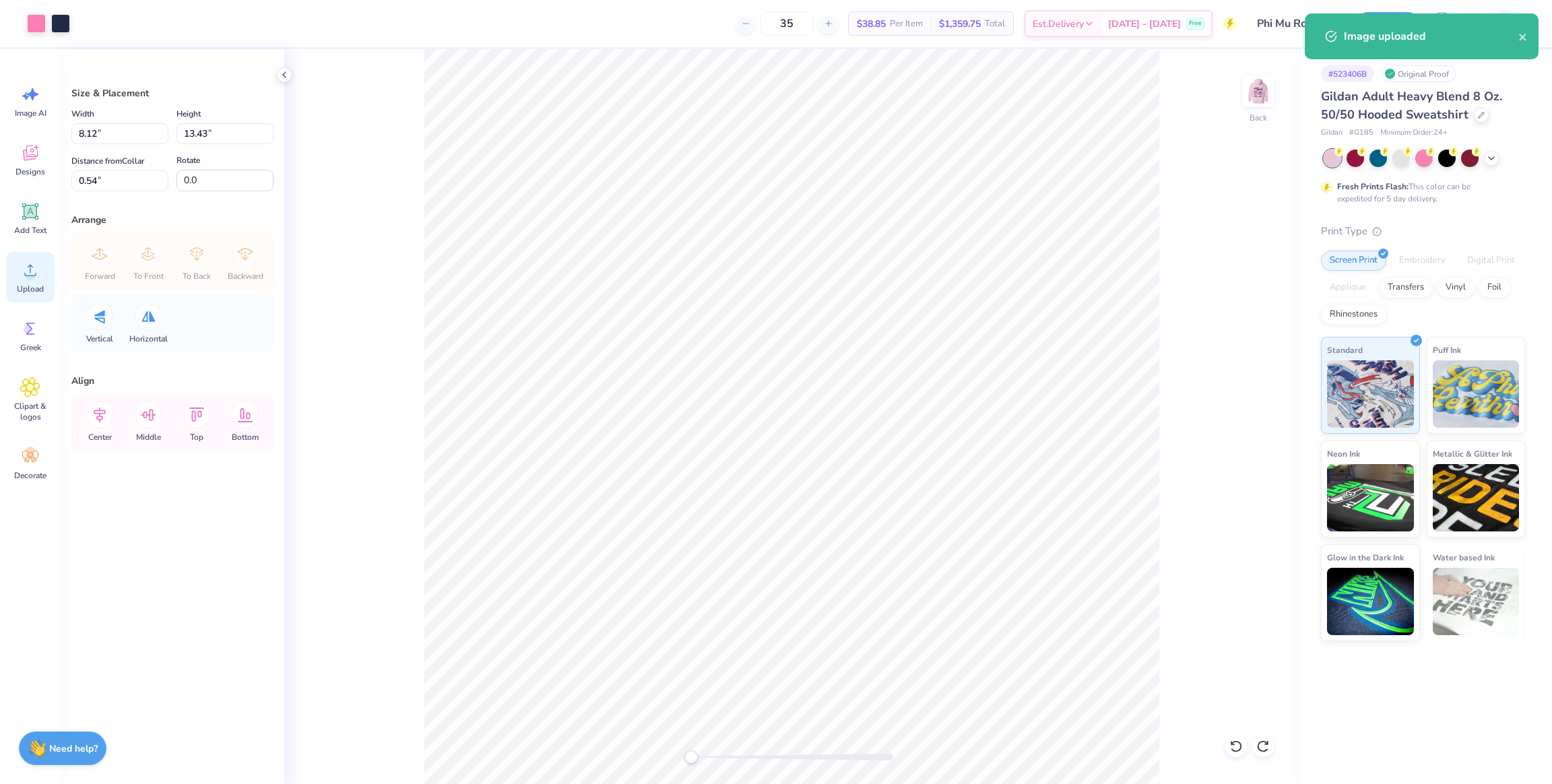
click at [35, 280] on div "Upload" at bounding box center [30, 276] width 49 height 50
drag, startPoint x: 214, startPoint y: 132, endPoint x: 153, endPoint y: 133, distance: 61.0
click at [152, 131] on div "Width 8.12 8.12 " Height 13.43 13.43 "" at bounding box center [172, 125] width 202 height 39
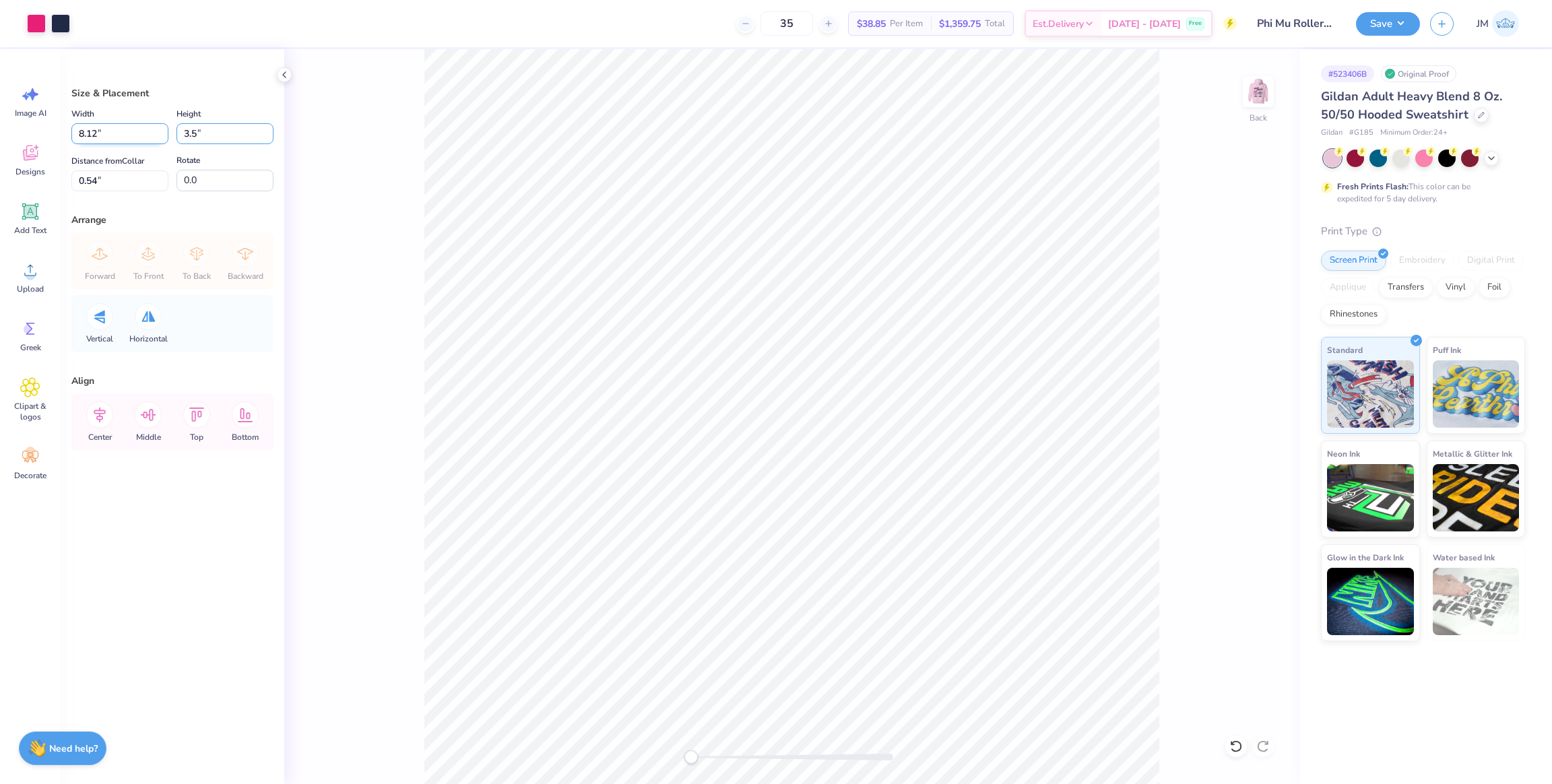
type input "3.5"
type input "2.12"
type input "3.50"
type input "5.50"
drag, startPoint x: 63, startPoint y: 170, endPoint x: 18, endPoint y: 163, distance: 45.5
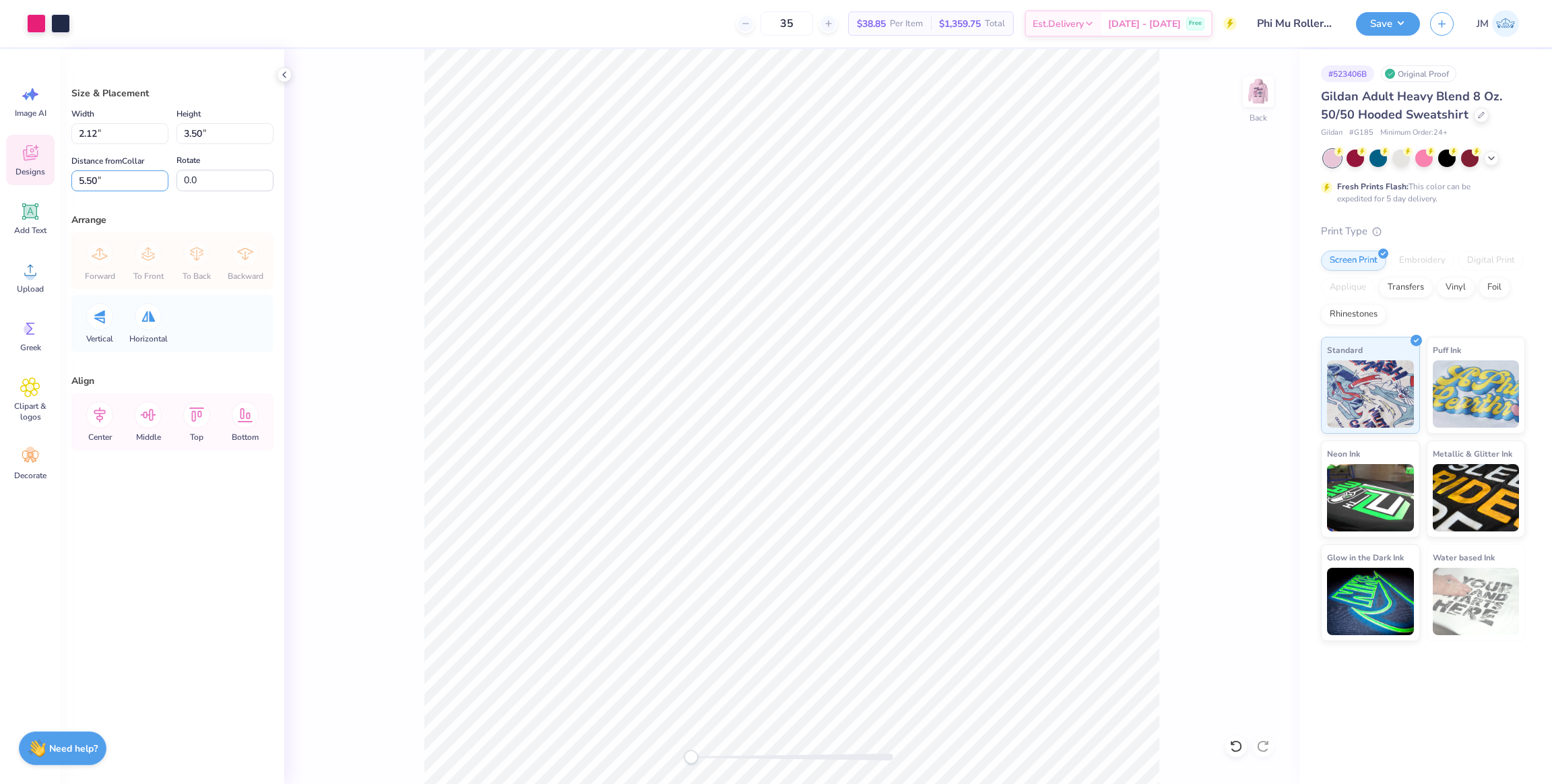
click at [18, 163] on div "Art colors 35 $38.85 Per Item $1,359.75 Total Est. Delivery [DATE] - [DATE] Fre…" at bounding box center [776, 392] width 1552 height 784
type input "3"
click at [1252, 98] on img at bounding box center [1259, 92] width 54 height 54
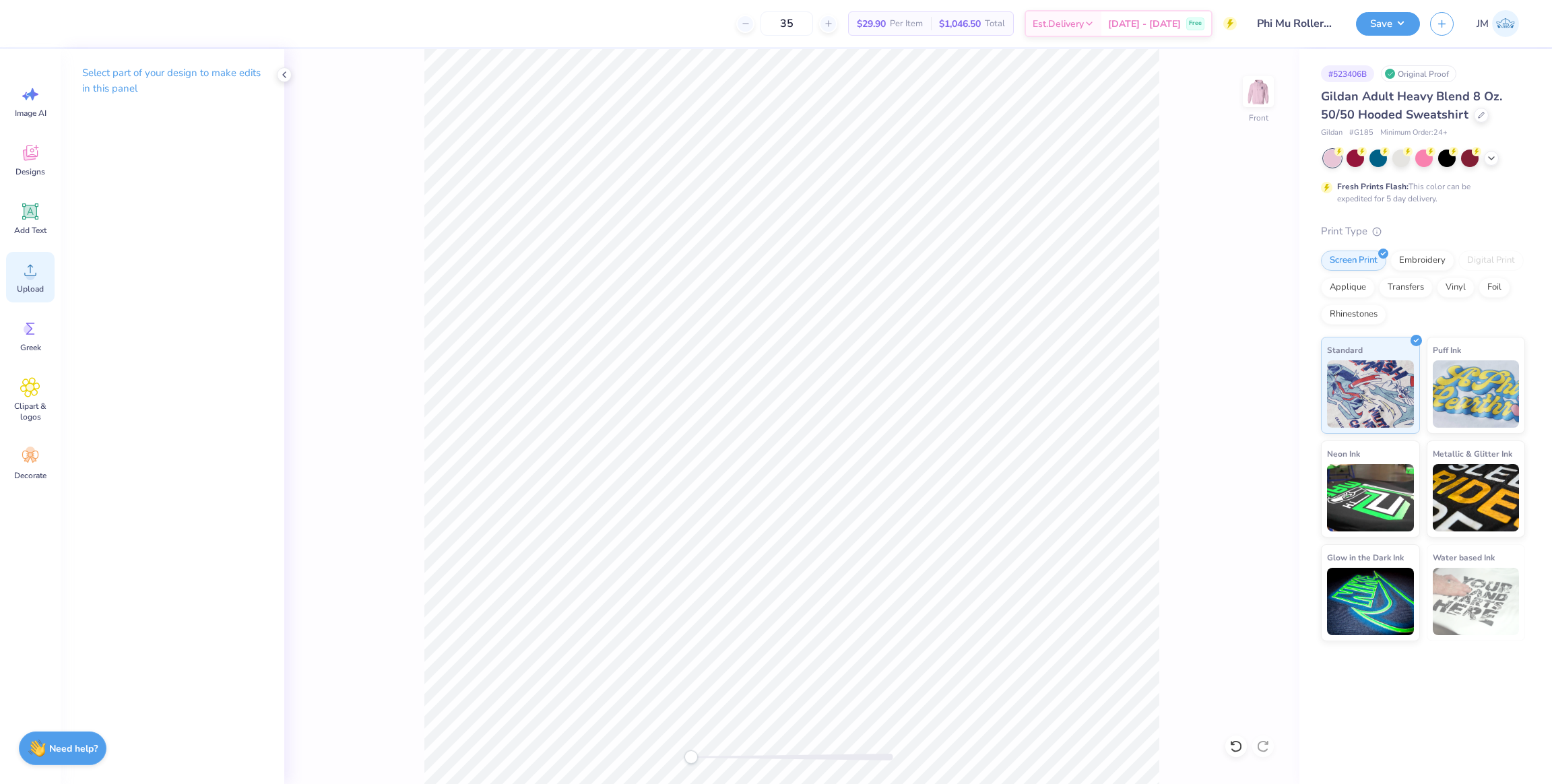
click at [39, 276] on div "Upload" at bounding box center [30, 276] width 49 height 50
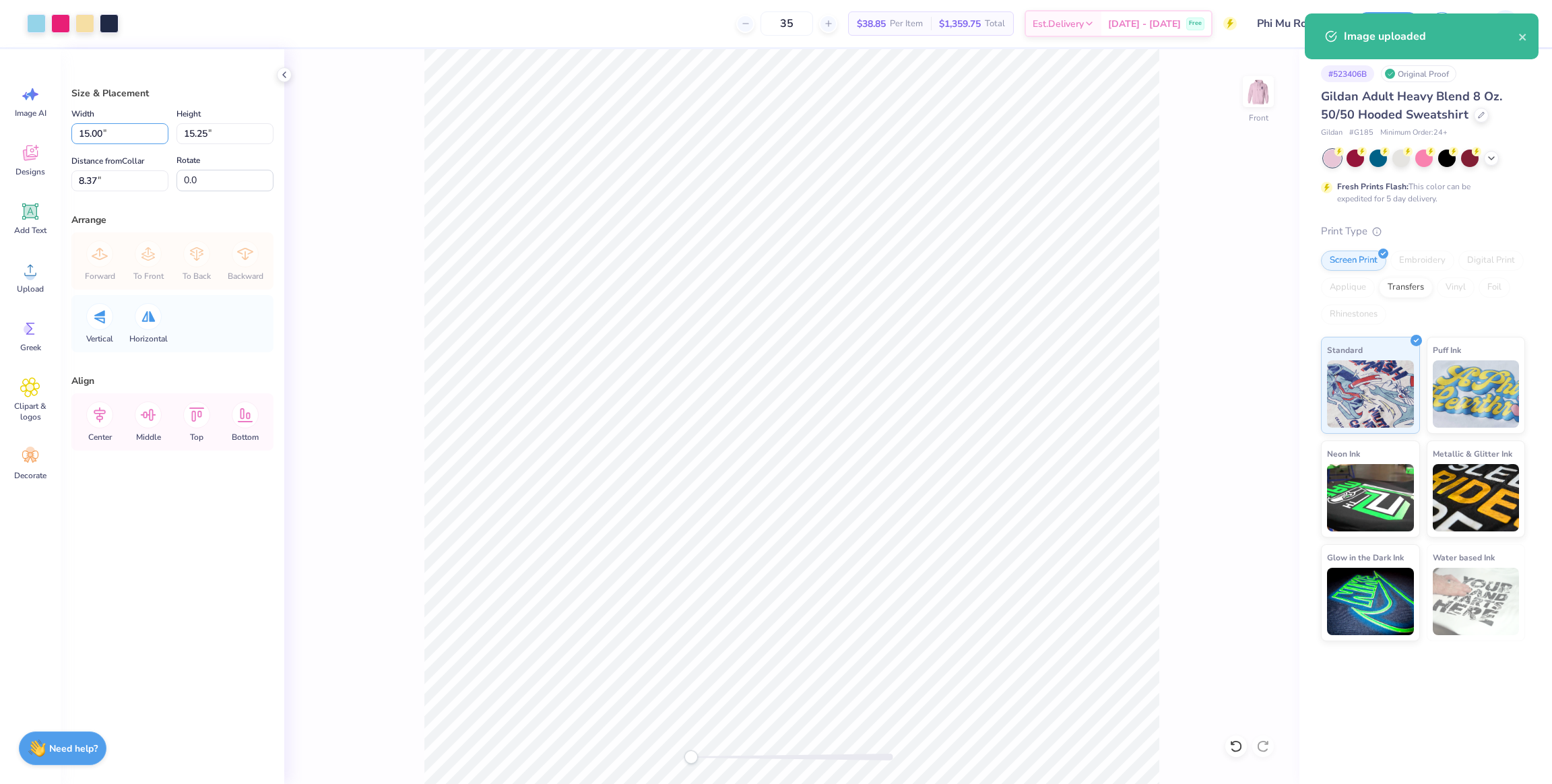
drag, startPoint x: 94, startPoint y: 127, endPoint x: 9, endPoint y: 126, distance: 85.0
click at [9, 126] on div "Art colors 35 $38.85 Per Item $1,359.75 Total Est. Delivery [DATE] - [DATE] Fre…" at bounding box center [776, 392] width 1552 height 784
type input "12.60"
type input "12.81"
type input "9.59"
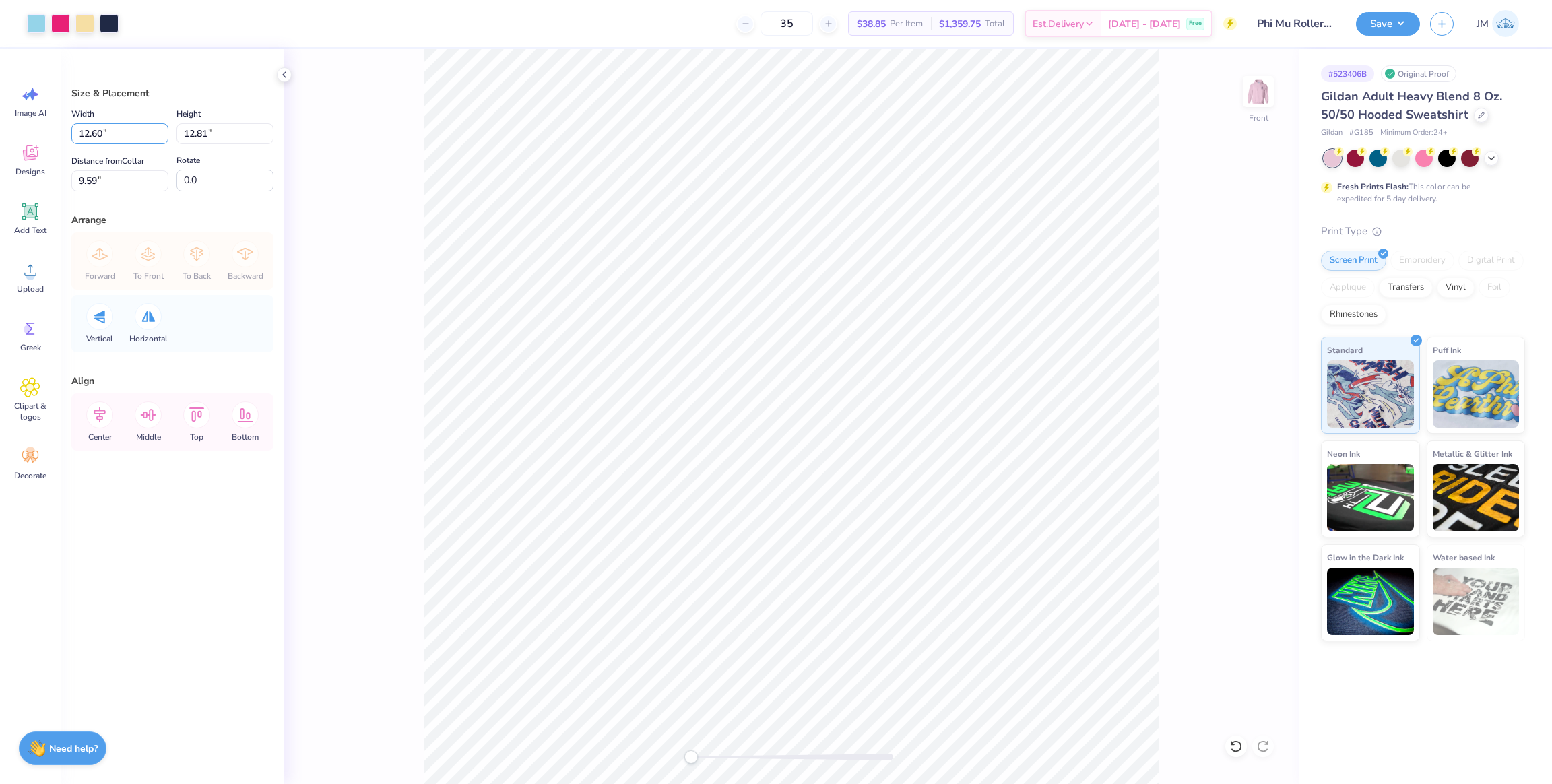
drag, startPoint x: 110, startPoint y: 135, endPoint x: 5, endPoint y: 122, distance: 105.8
click at [5, 122] on div "Art colors 35 $38.85 Per Item $1,359.75 Total Est. Delivery [DATE] - [DATE] Fre…" at bounding box center [776, 392] width 1552 height 784
type input "12.50"
type input "12.71"
drag, startPoint x: 116, startPoint y: 176, endPoint x: 0, endPoint y: 169, distance: 116.2
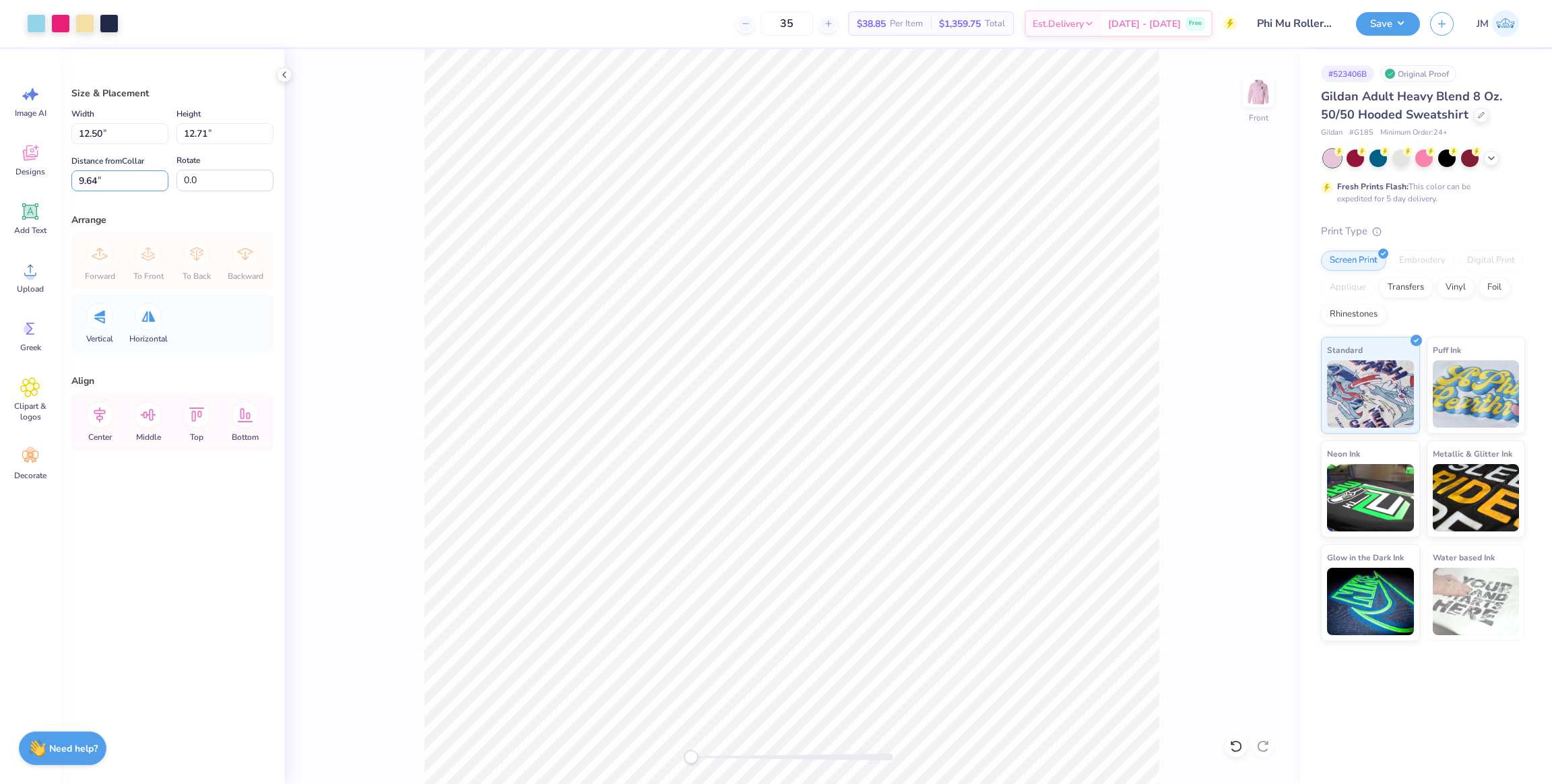
click at [0, 169] on div "Art colors 35 $38.85 Per Item $1,359.75 Total Est. Delivery [DATE] - [DATE] Fre…" at bounding box center [776, 392] width 1552 height 784
type input "6"
click at [94, 421] on icon at bounding box center [99, 415] width 27 height 27
click at [1258, 87] on img at bounding box center [1259, 92] width 54 height 54
click at [1260, 104] on img at bounding box center [1259, 92] width 54 height 54
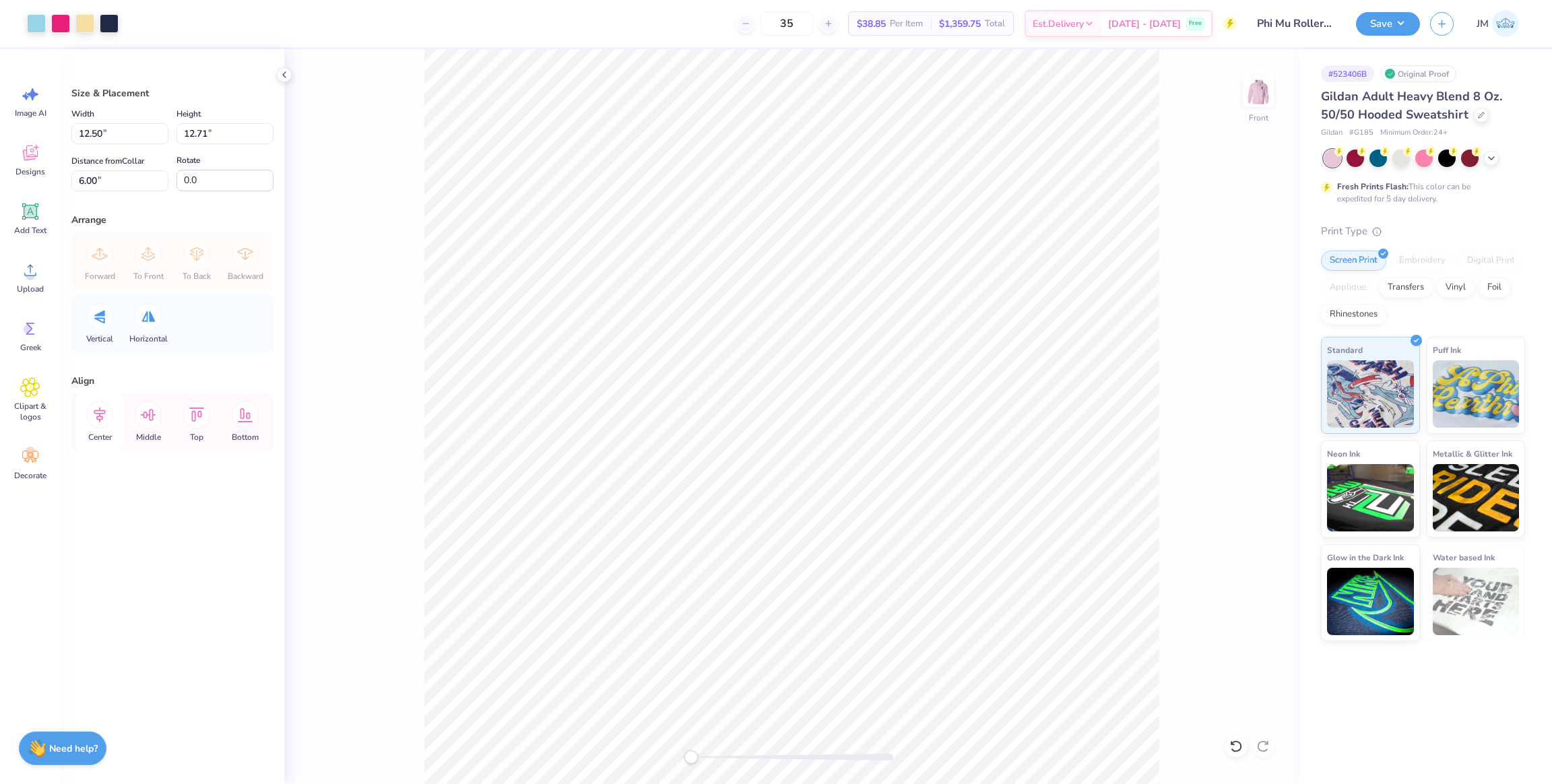
click at [96, 423] on icon at bounding box center [99, 415] width 27 height 27
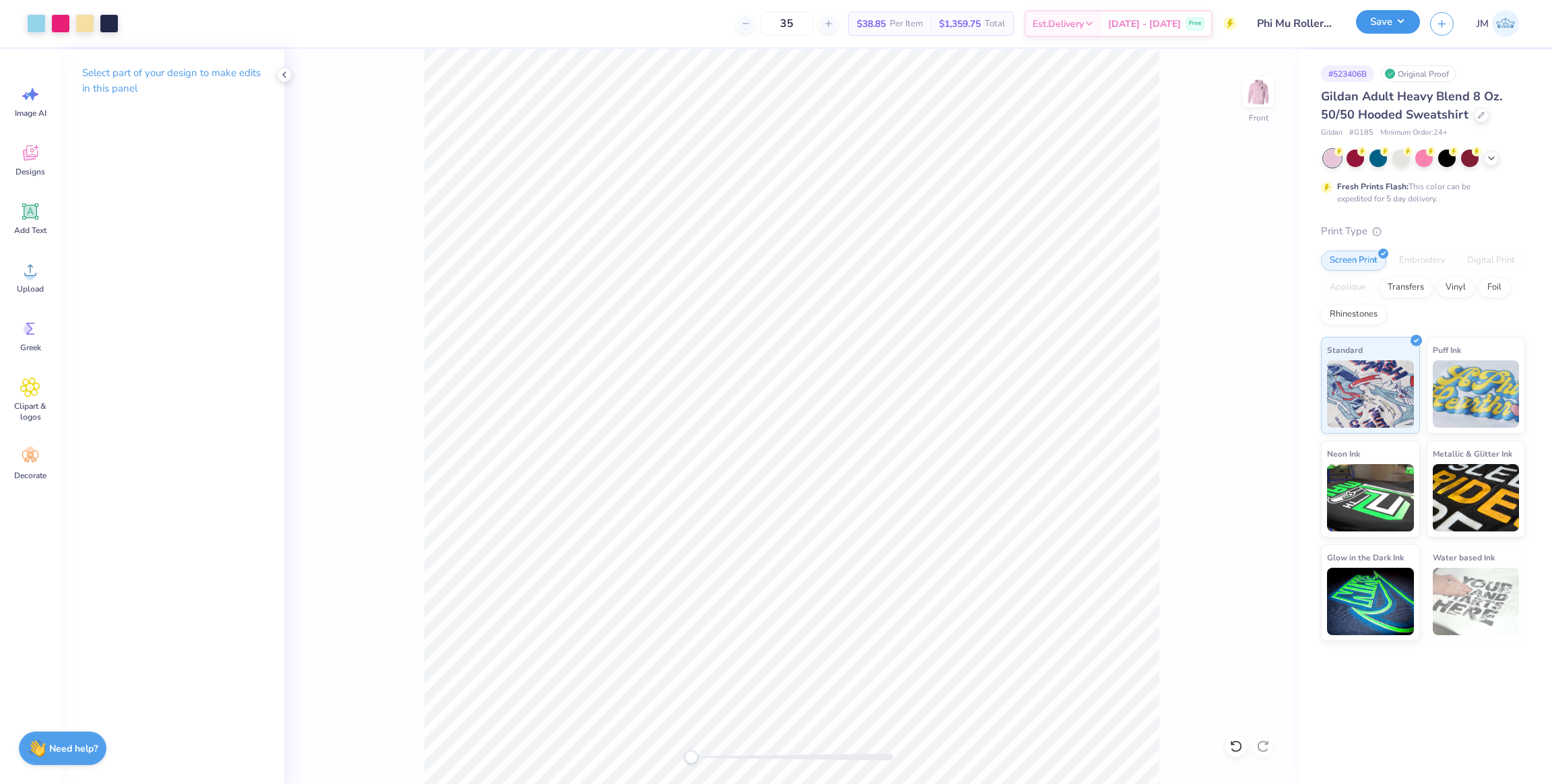
click at [1382, 32] on button "Save" at bounding box center [1388, 22] width 64 height 23
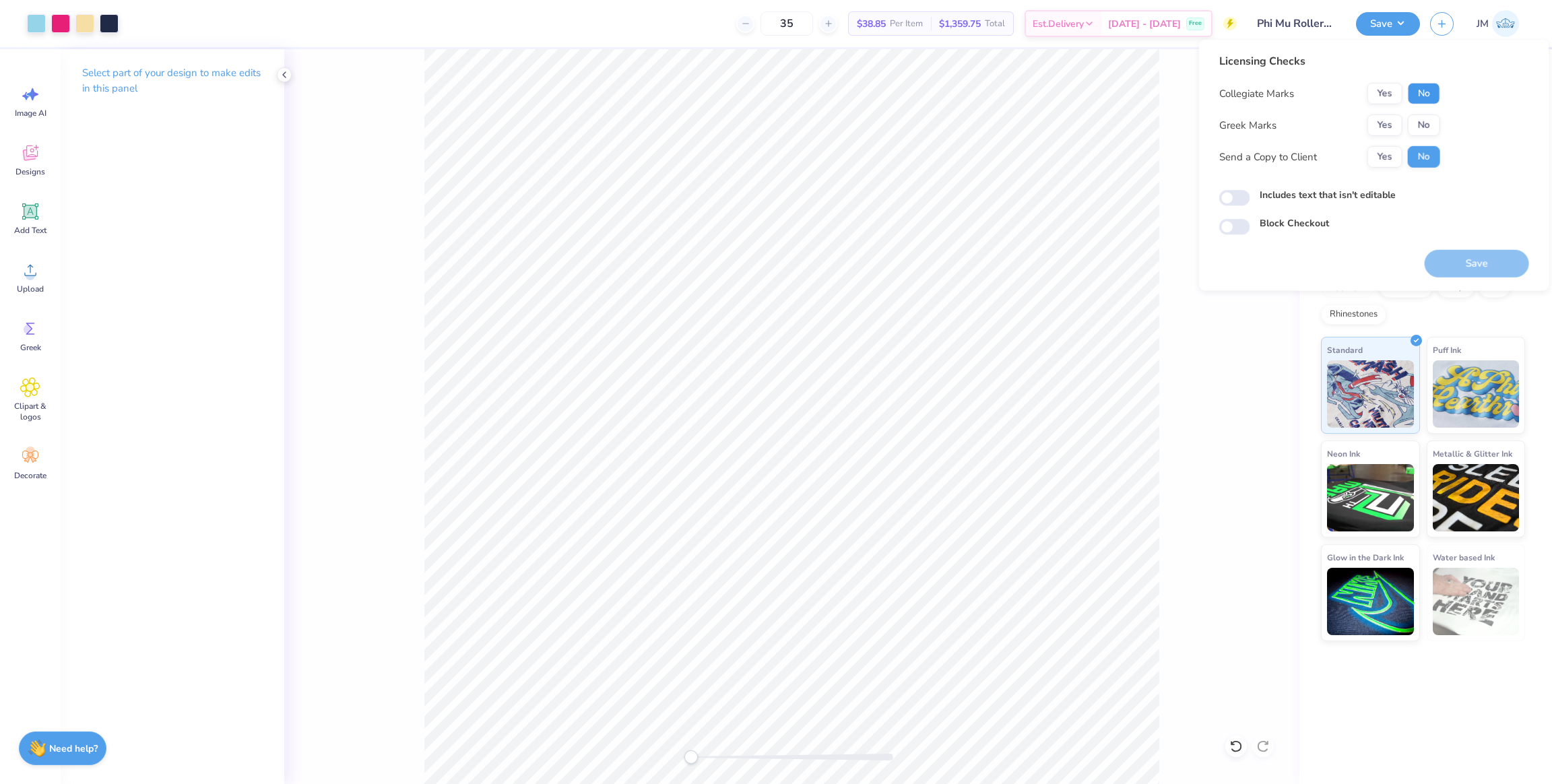
click at [1413, 89] on button "No" at bounding box center [1424, 94] width 33 height 22
click at [1376, 122] on button "Yes" at bounding box center [1385, 125] width 35 height 22
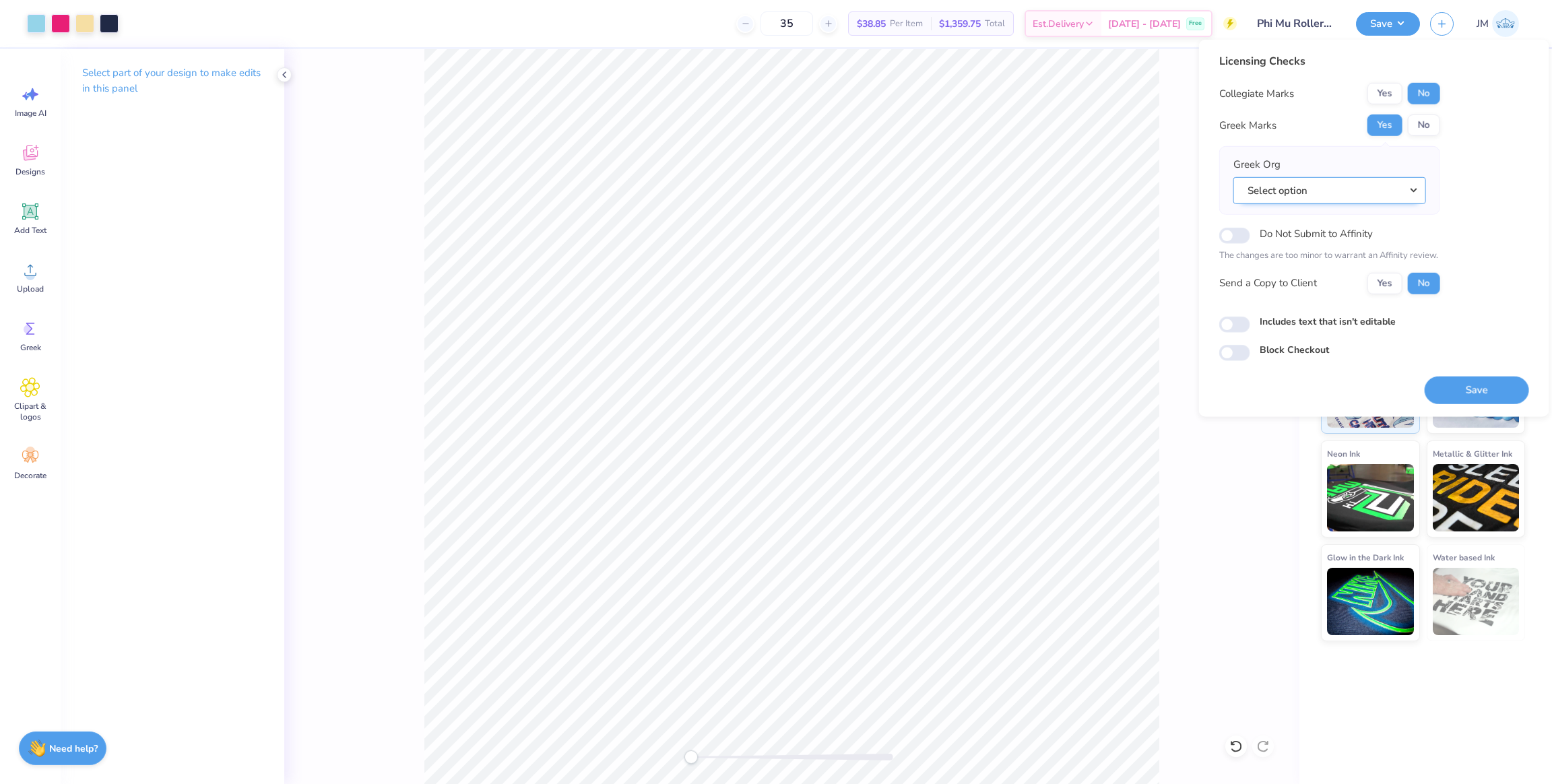
click at [1358, 187] on button "Select option" at bounding box center [1329, 190] width 193 height 28
click at [1282, 283] on link "Phi Mu" at bounding box center [1329, 282] width 182 height 22
click at [1475, 389] on button "Save" at bounding box center [1477, 390] width 104 height 28
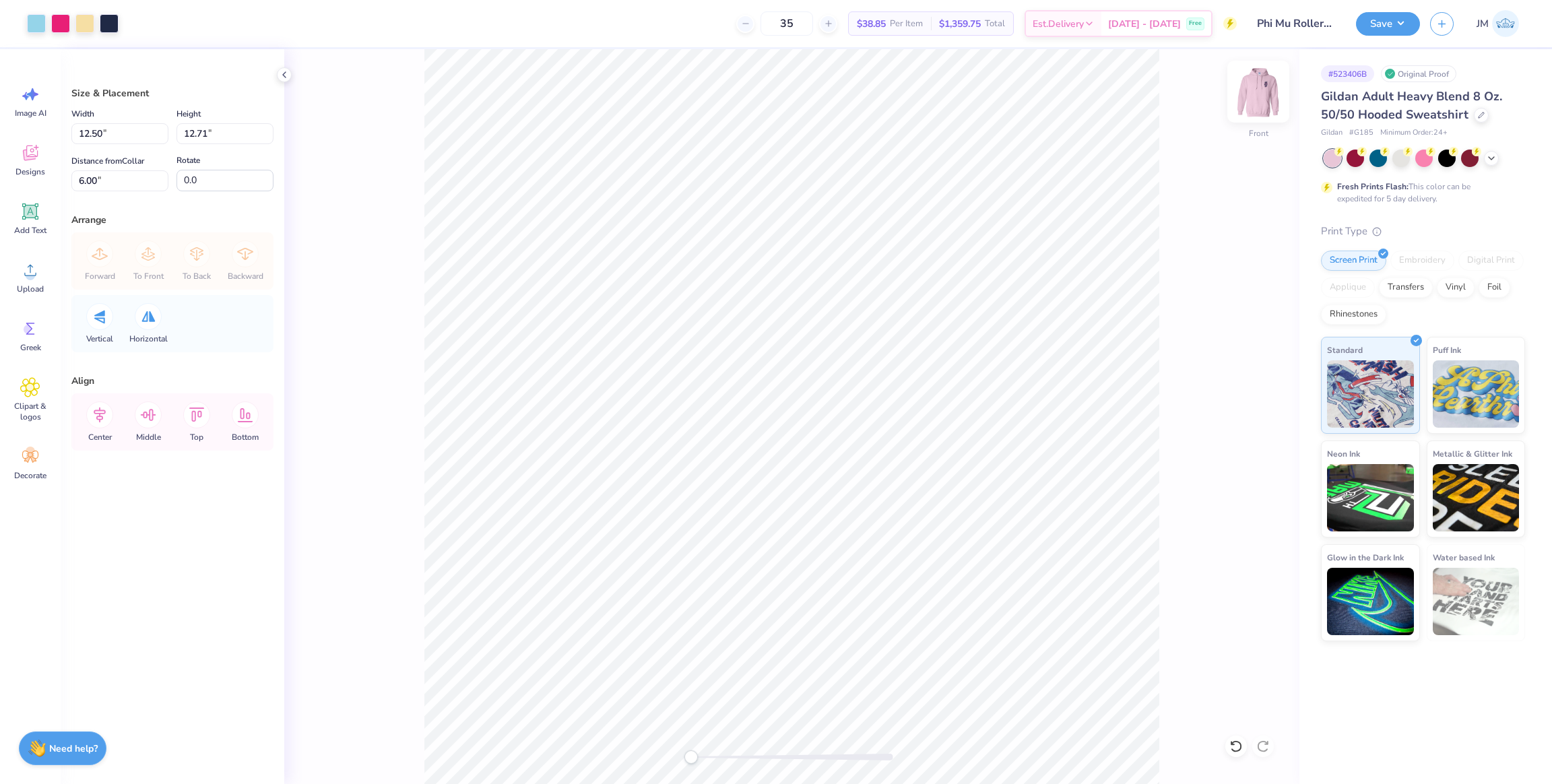
click at [1262, 108] on img at bounding box center [1259, 92] width 54 height 54
click at [1406, 23] on button "Save" at bounding box center [1388, 22] width 64 height 23
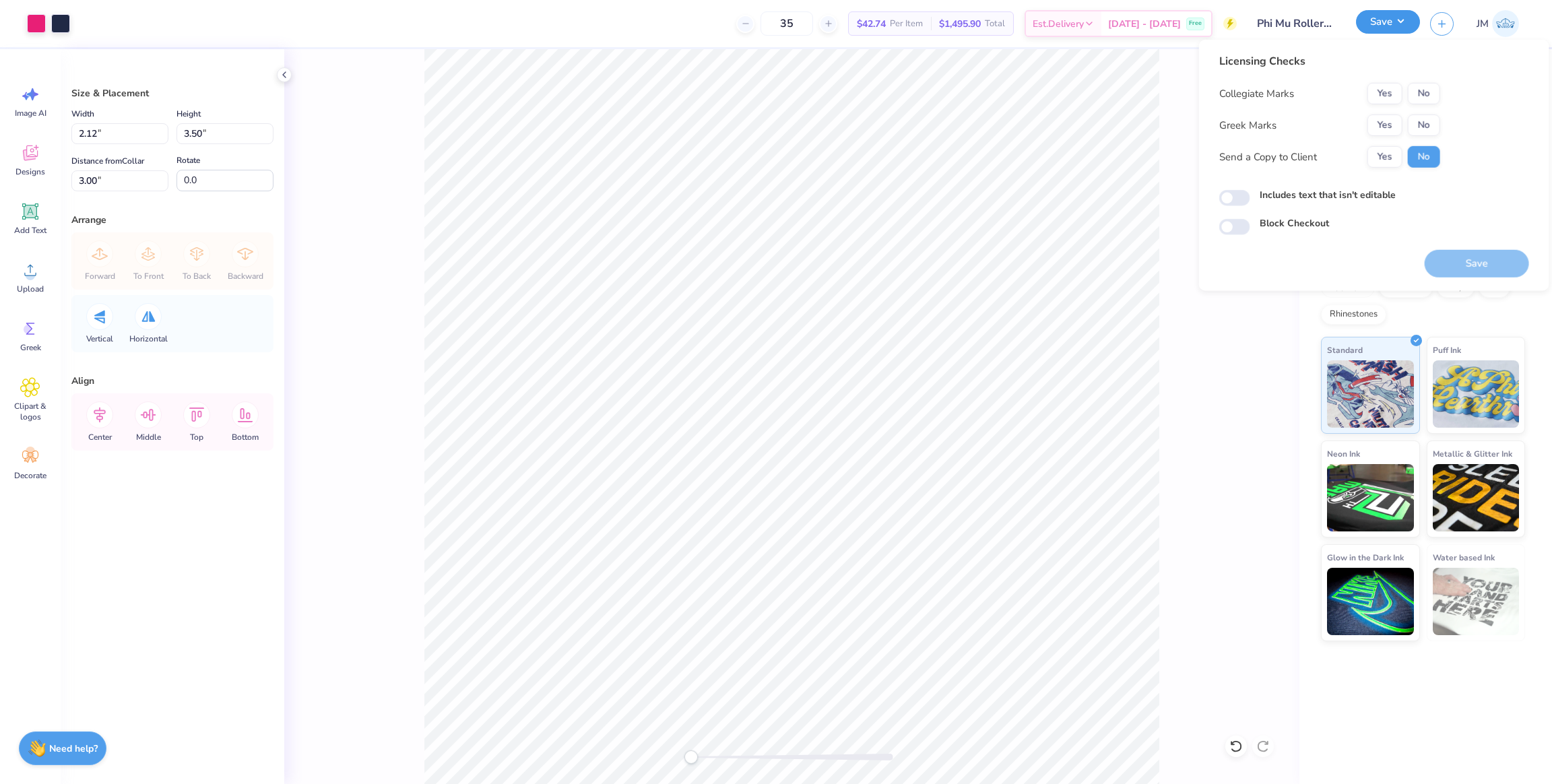
click at [1406, 23] on button "Save" at bounding box center [1388, 22] width 64 height 23
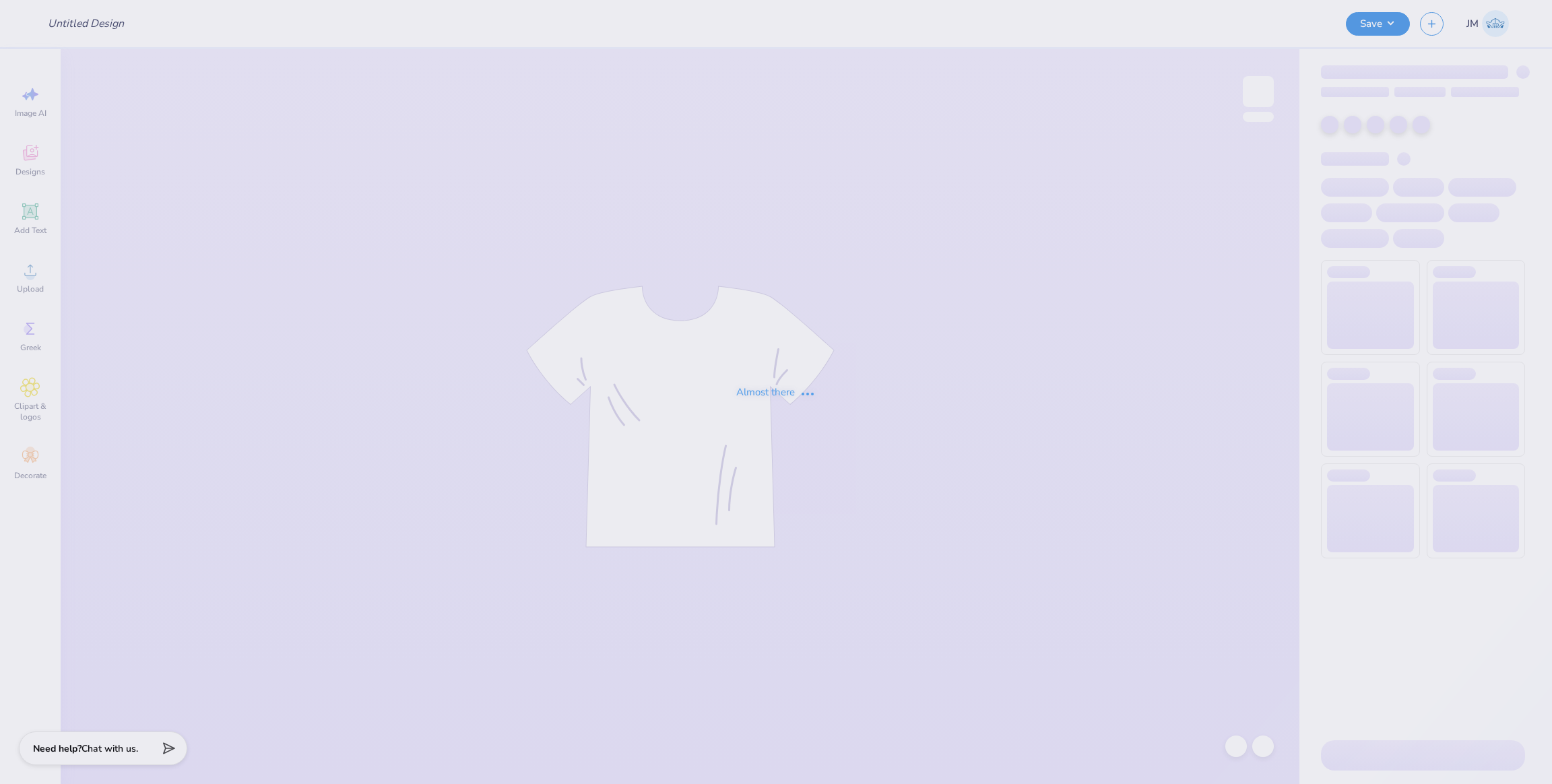
type input "AOII matching sweatpants"
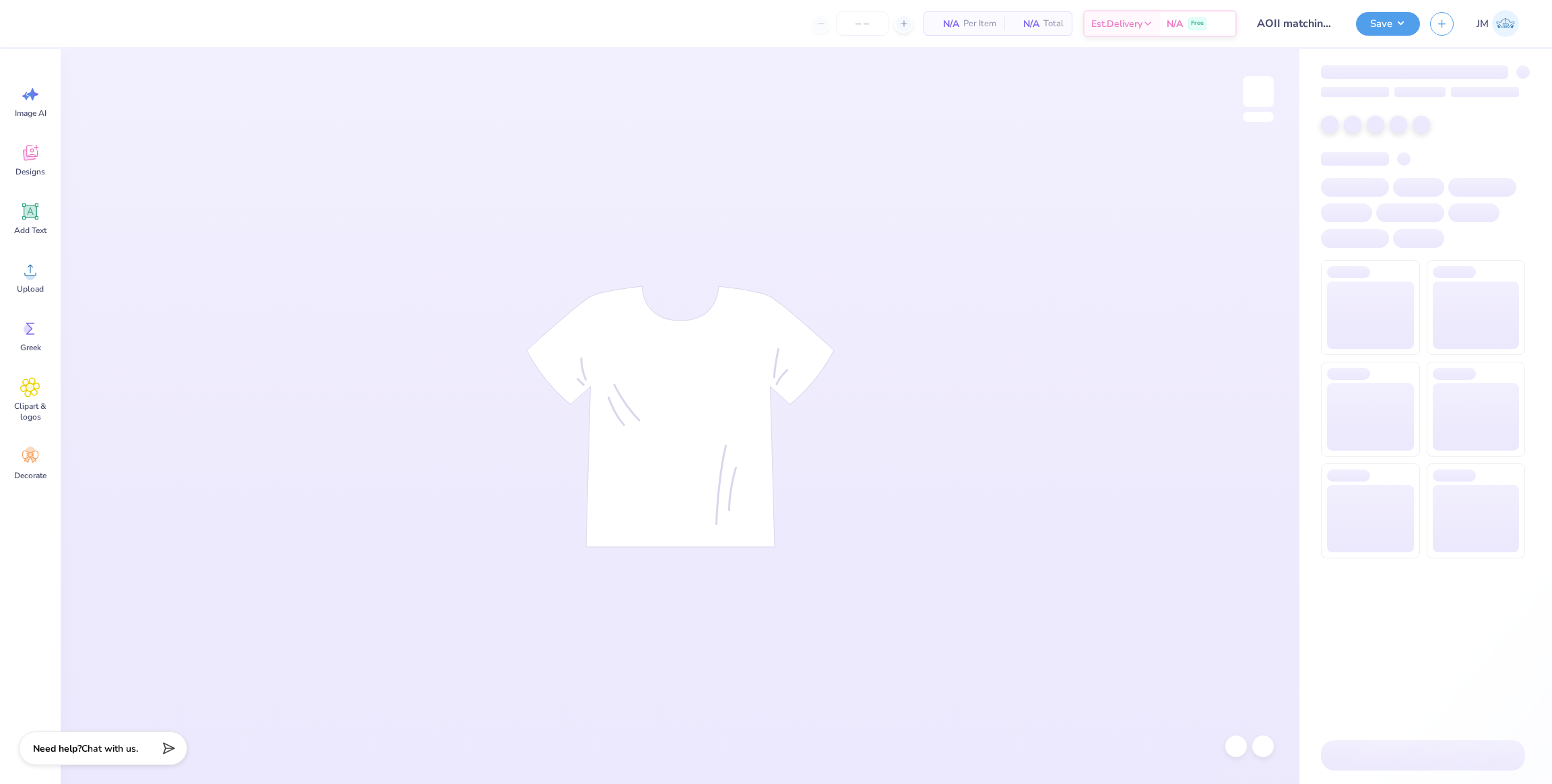
type input "20"
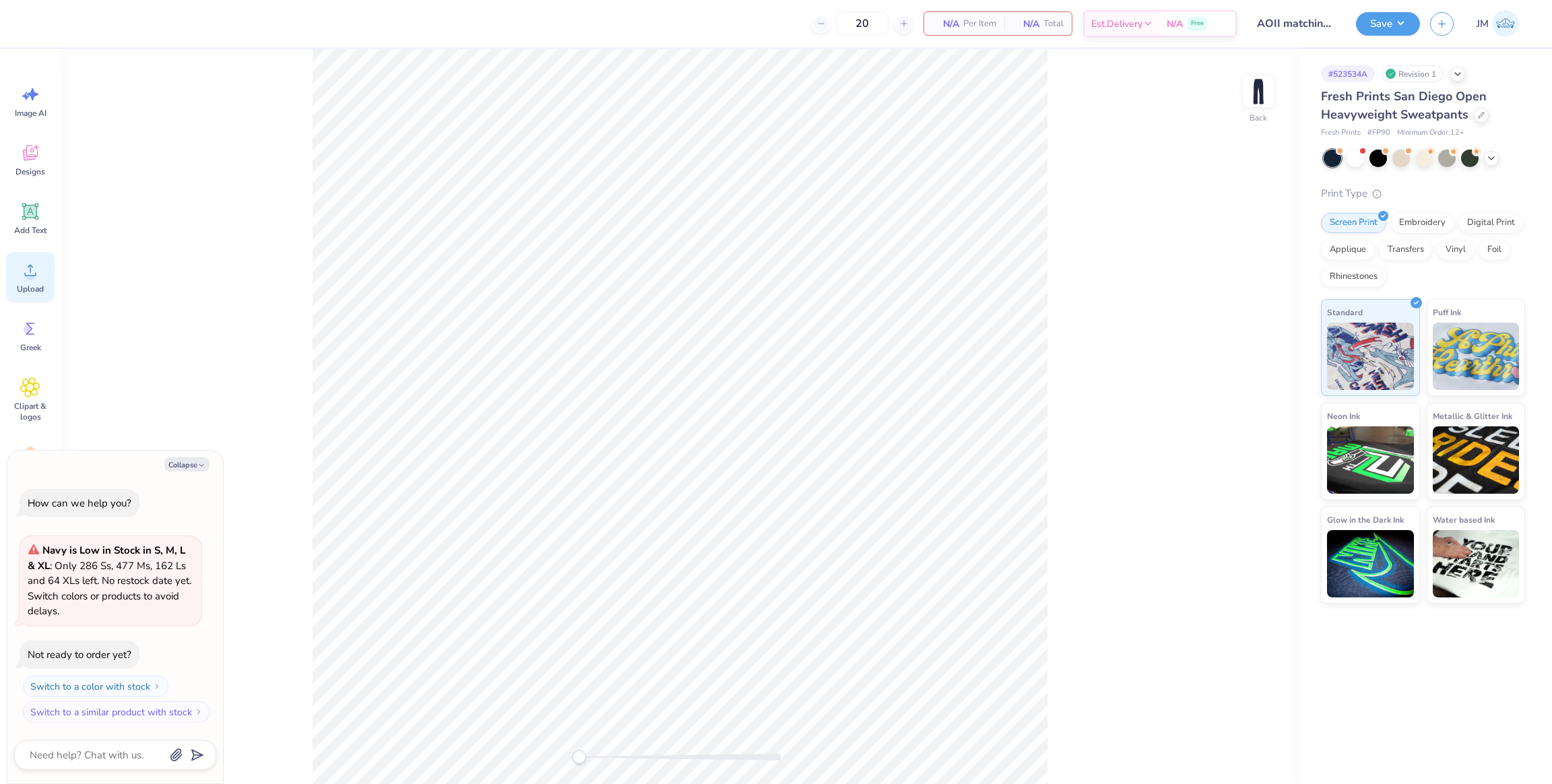
click at [31, 271] on circle at bounding box center [30, 276] width 9 height 9
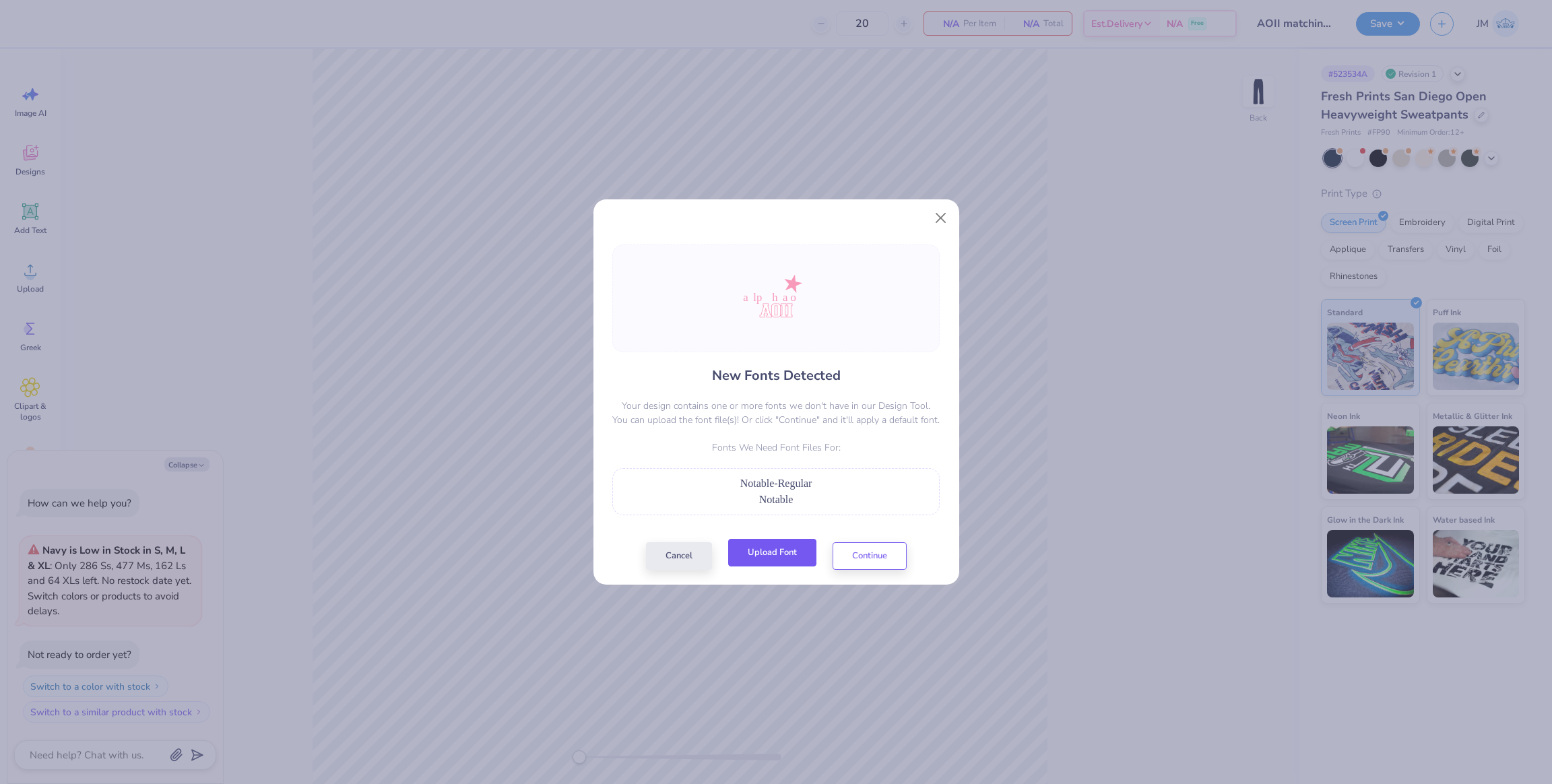
click at [796, 545] on button "Upload Font" at bounding box center [773, 553] width 88 height 28
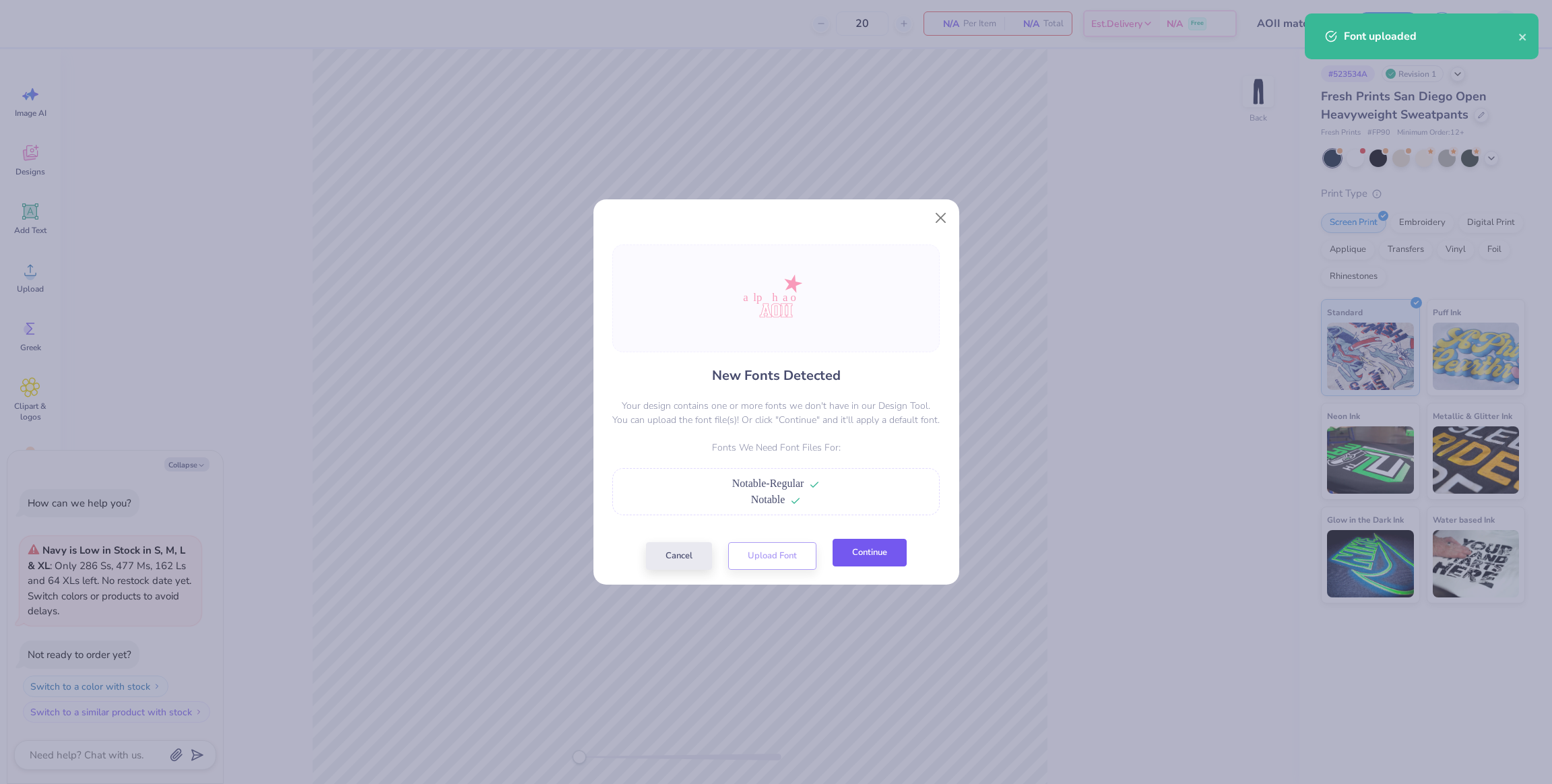
click at [882, 553] on button "Continue" at bounding box center [870, 553] width 74 height 28
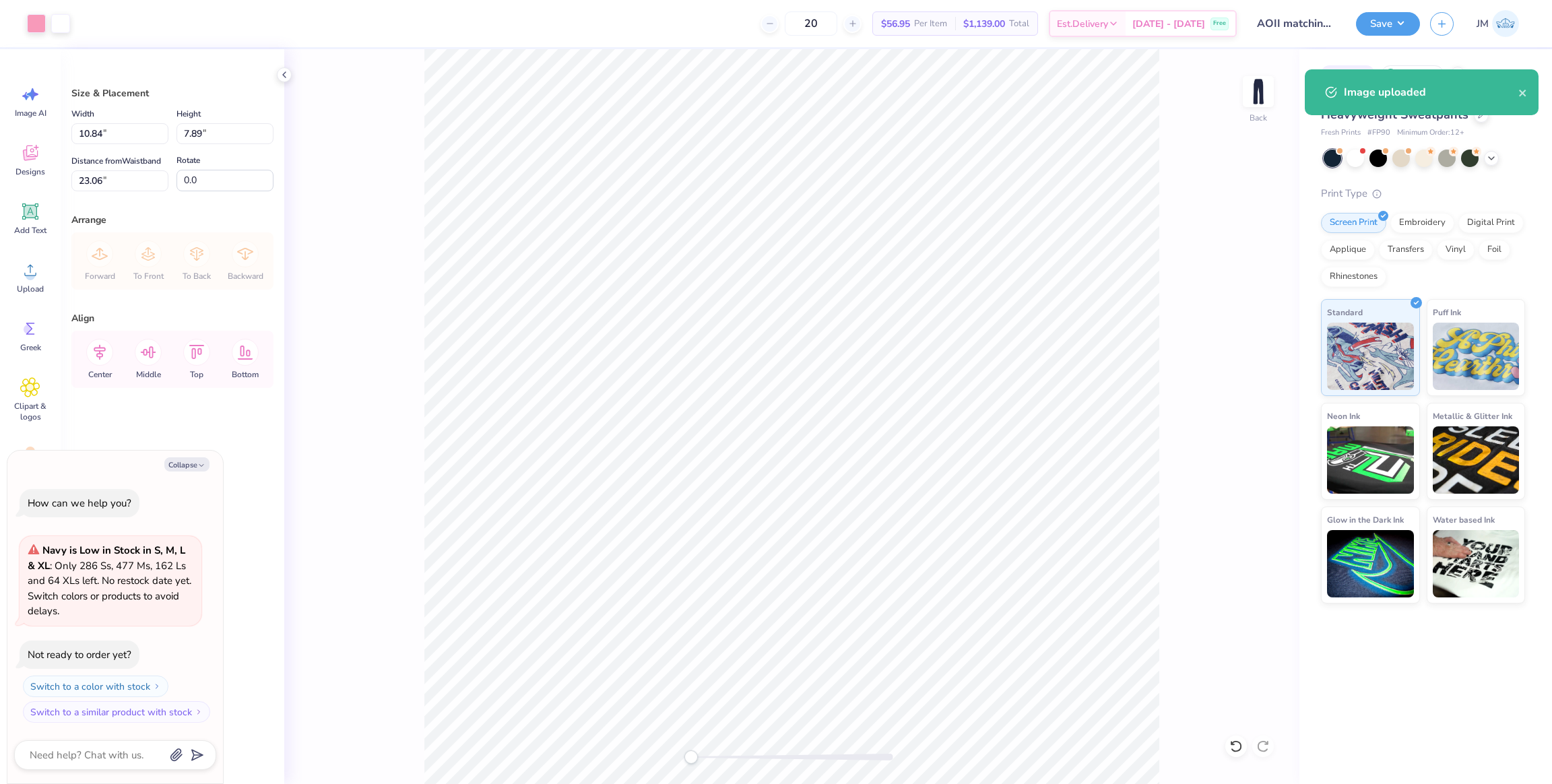
type textarea "x"
type input "5.13"
type input "3.74"
type textarea "x"
type input "18.90"
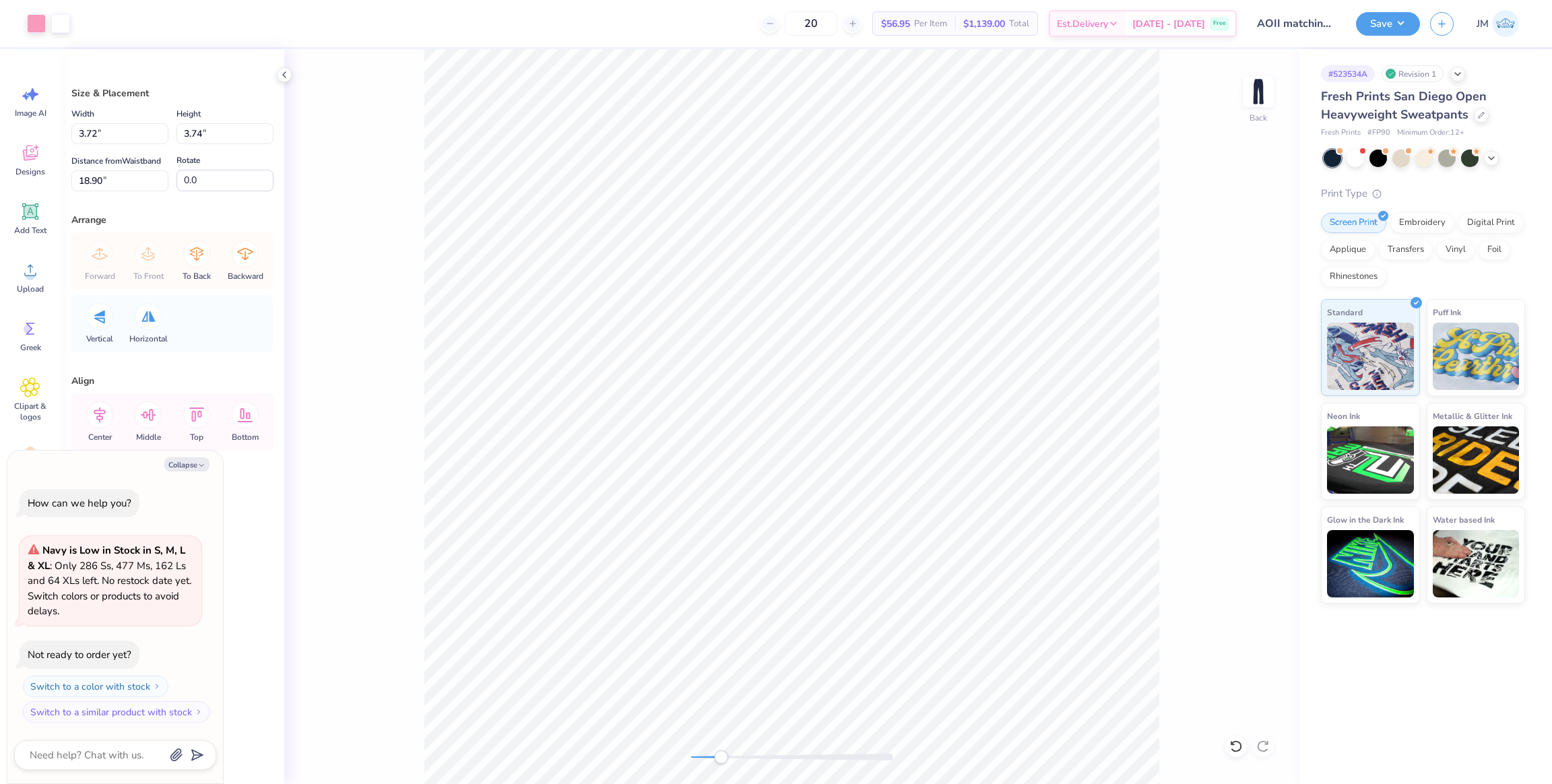
click at [727, 737] on div "Back" at bounding box center [792, 416] width 1016 height 734
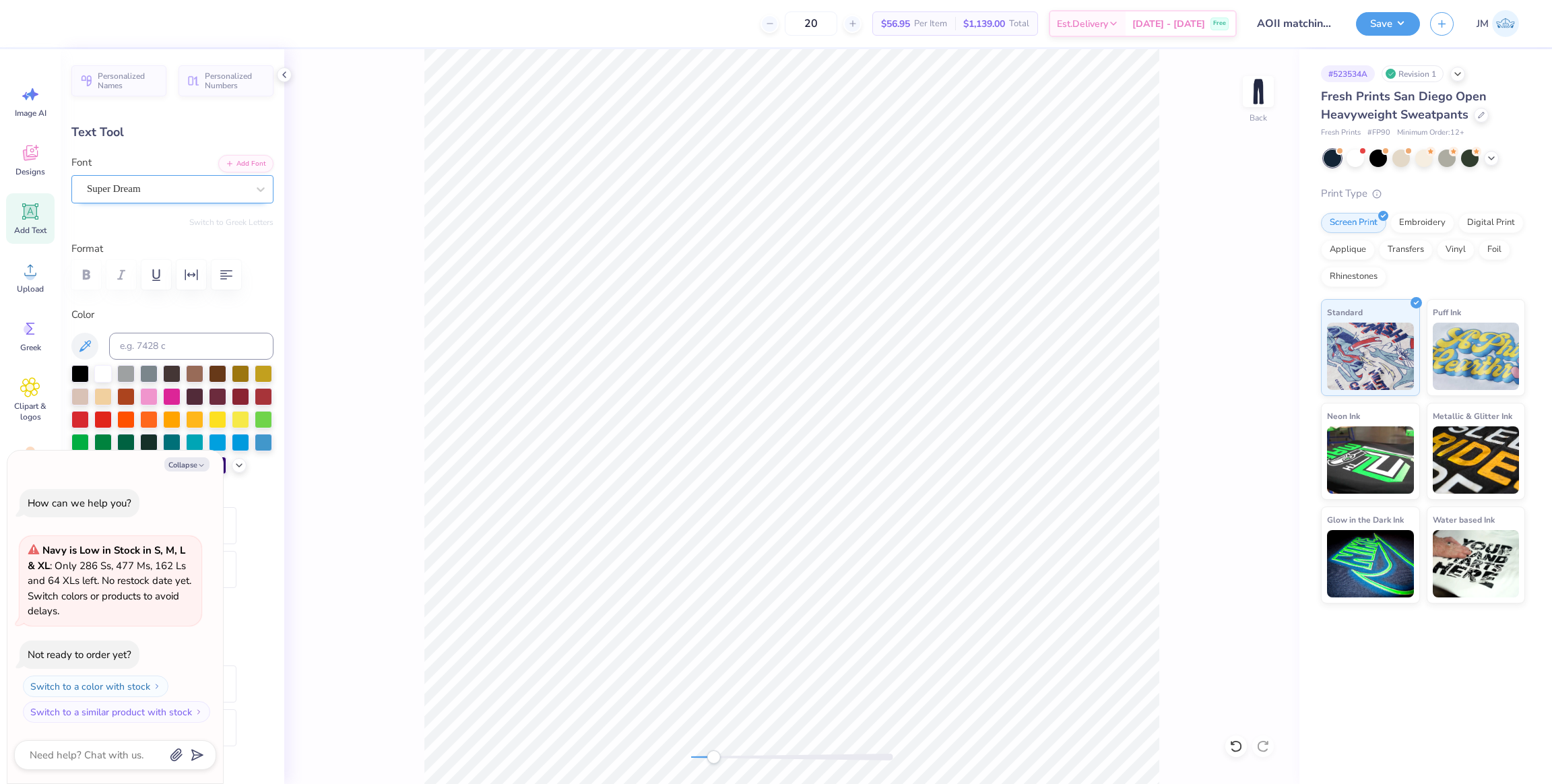
click at [173, 183] on div "Super Dream" at bounding box center [167, 189] width 163 height 21
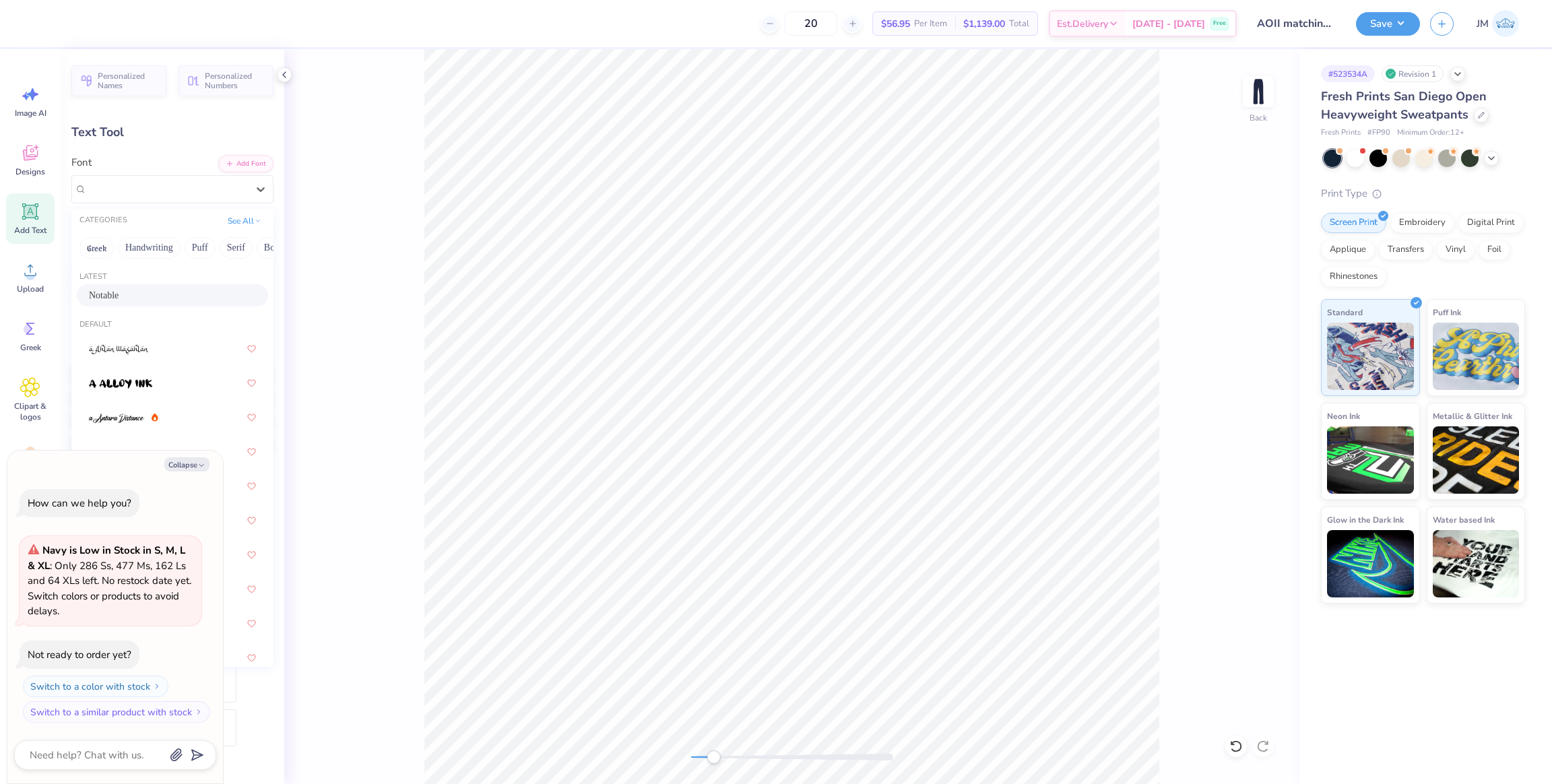
click at [118, 299] on span "Notable" at bounding box center [104, 295] width 29 height 14
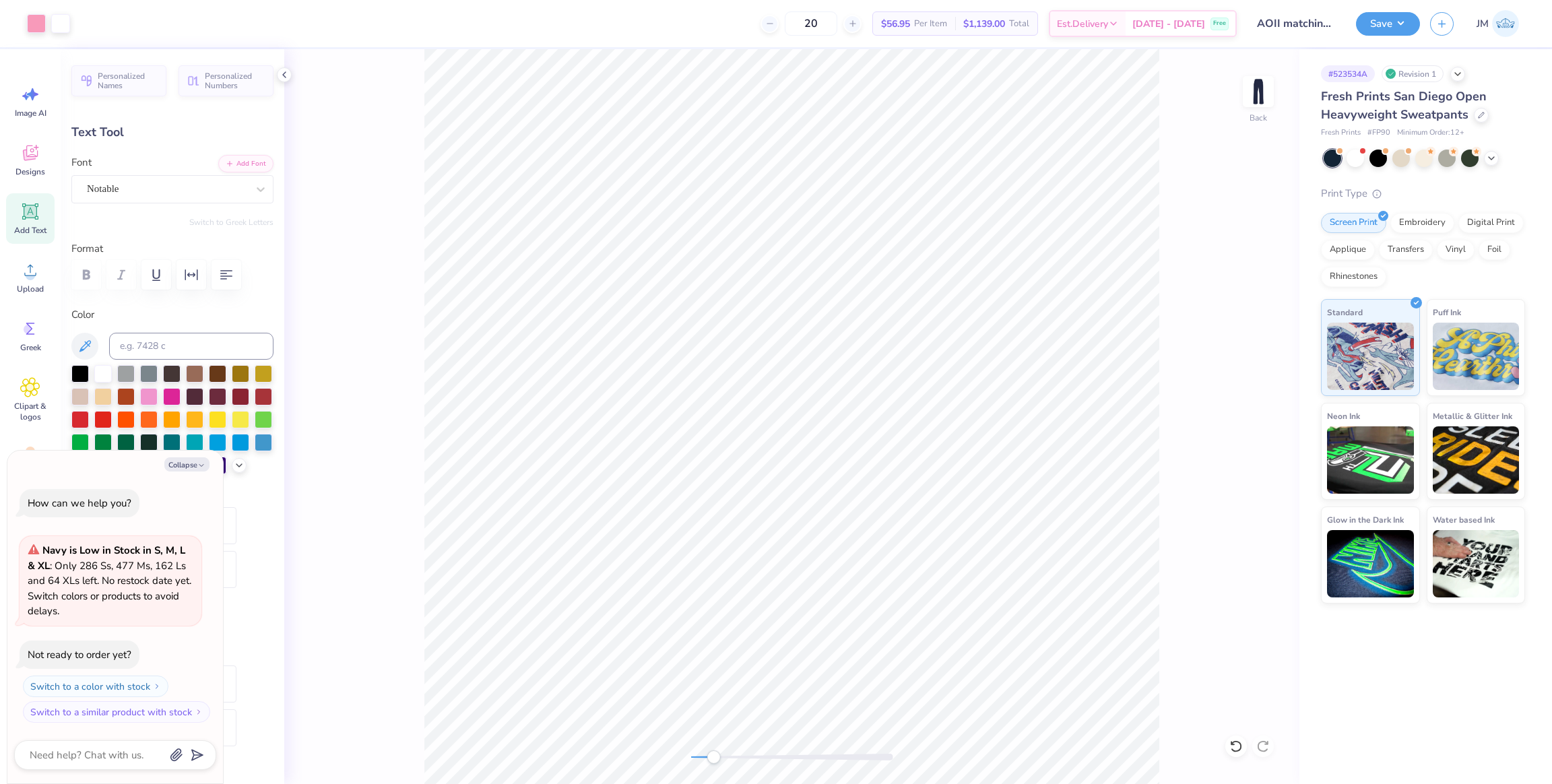
type textarea "x"
type input "5.67"
type input "0.70"
type input "20.57"
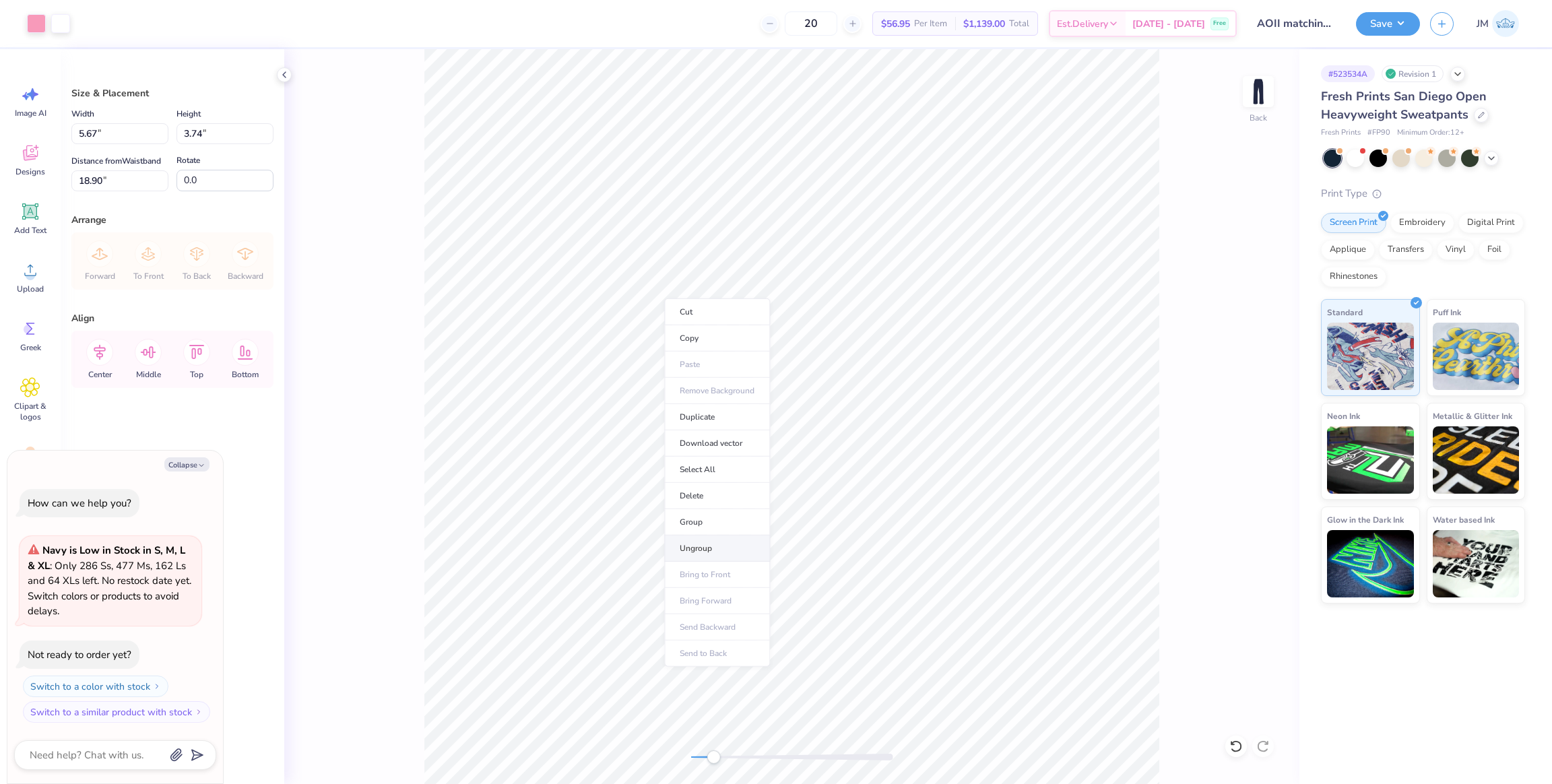
click at [718, 543] on li "Ungroup" at bounding box center [717, 549] width 106 height 26
click at [690, 521] on li "Group" at bounding box center [690, 525] width 106 height 26
click at [643, 733] on div "Back" at bounding box center [792, 416] width 1016 height 734
type textarea "x"
drag, startPoint x: 91, startPoint y: 131, endPoint x: 154, endPoint y: 148, distance: 65.3
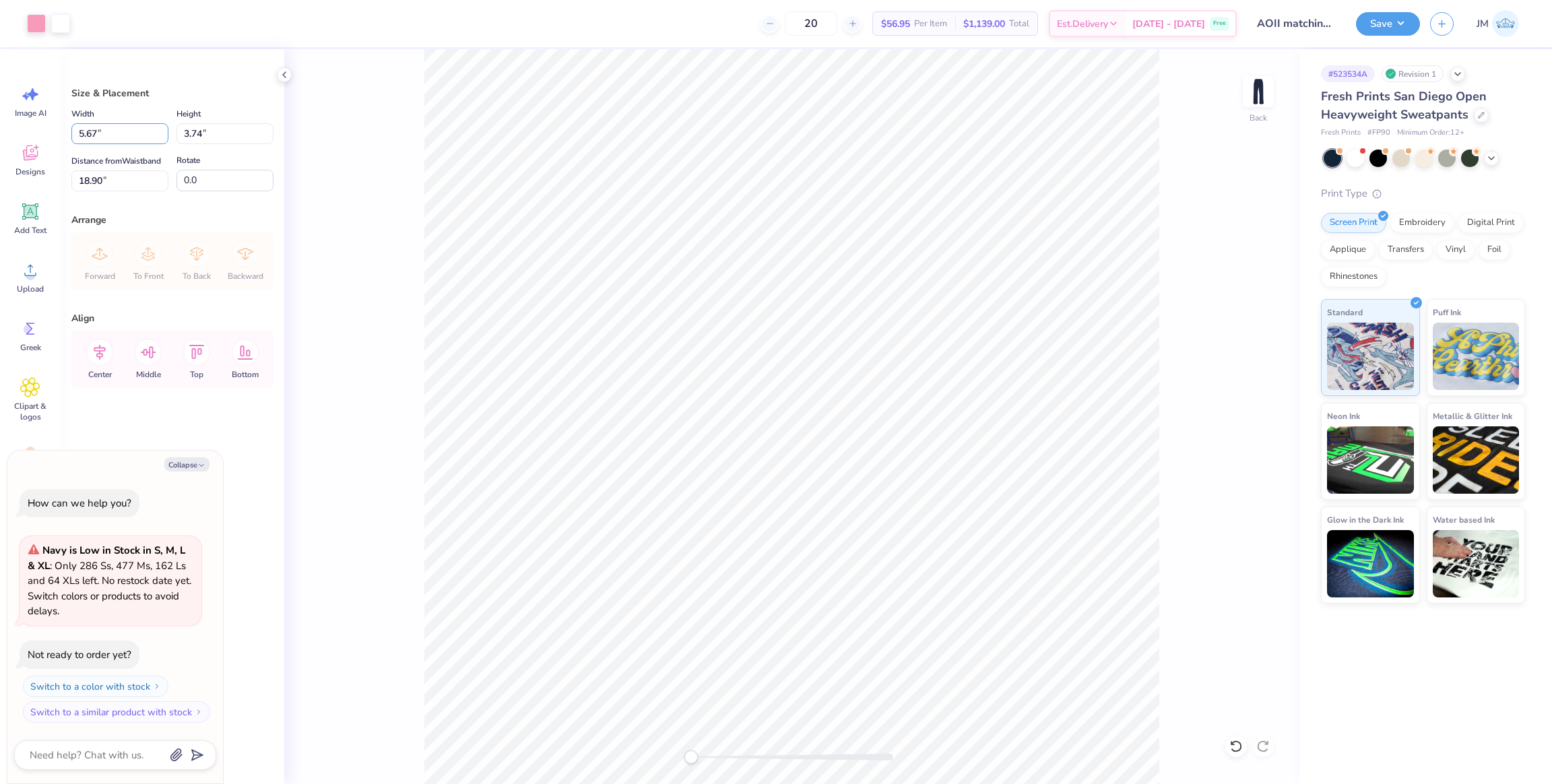
click at [56, 129] on div "Art colors 20 $56.95 Per Item $1,139.00 Total Est. Delivery Oct 6 - 9 Free Desi…" at bounding box center [776, 392] width 1552 height 784
type input "4"
type textarea "x"
type input "4.00"
type input "2.64"
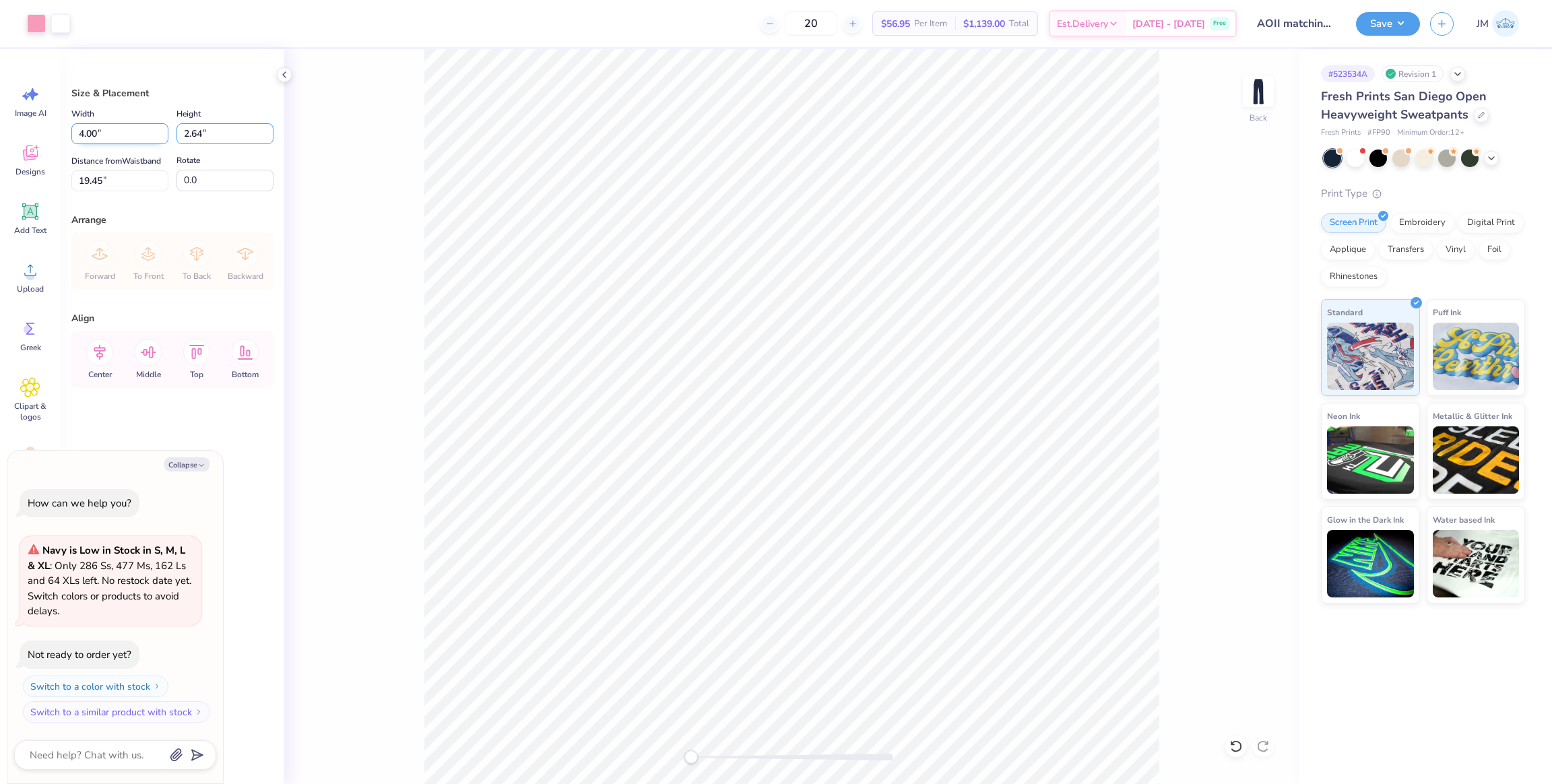
drag, startPoint x: 219, startPoint y: 135, endPoint x: 138, endPoint y: 131, distance: 81.1
click at [138, 131] on div "Width 4.00 4.00 " Height 2.64 2.64 "" at bounding box center [172, 125] width 202 height 39
drag, startPoint x: 111, startPoint y: 175, endPoint x: 2, endPoint y: 174, distance: 109.0
click at [0, 173] on div "Art colors 20 $56.95 Per Item $1,139.00 Total Est. Delivery Oct 6 - 9 Free Desi…" at bounding box center [776, 392] width 1552 height 784
type input "3"
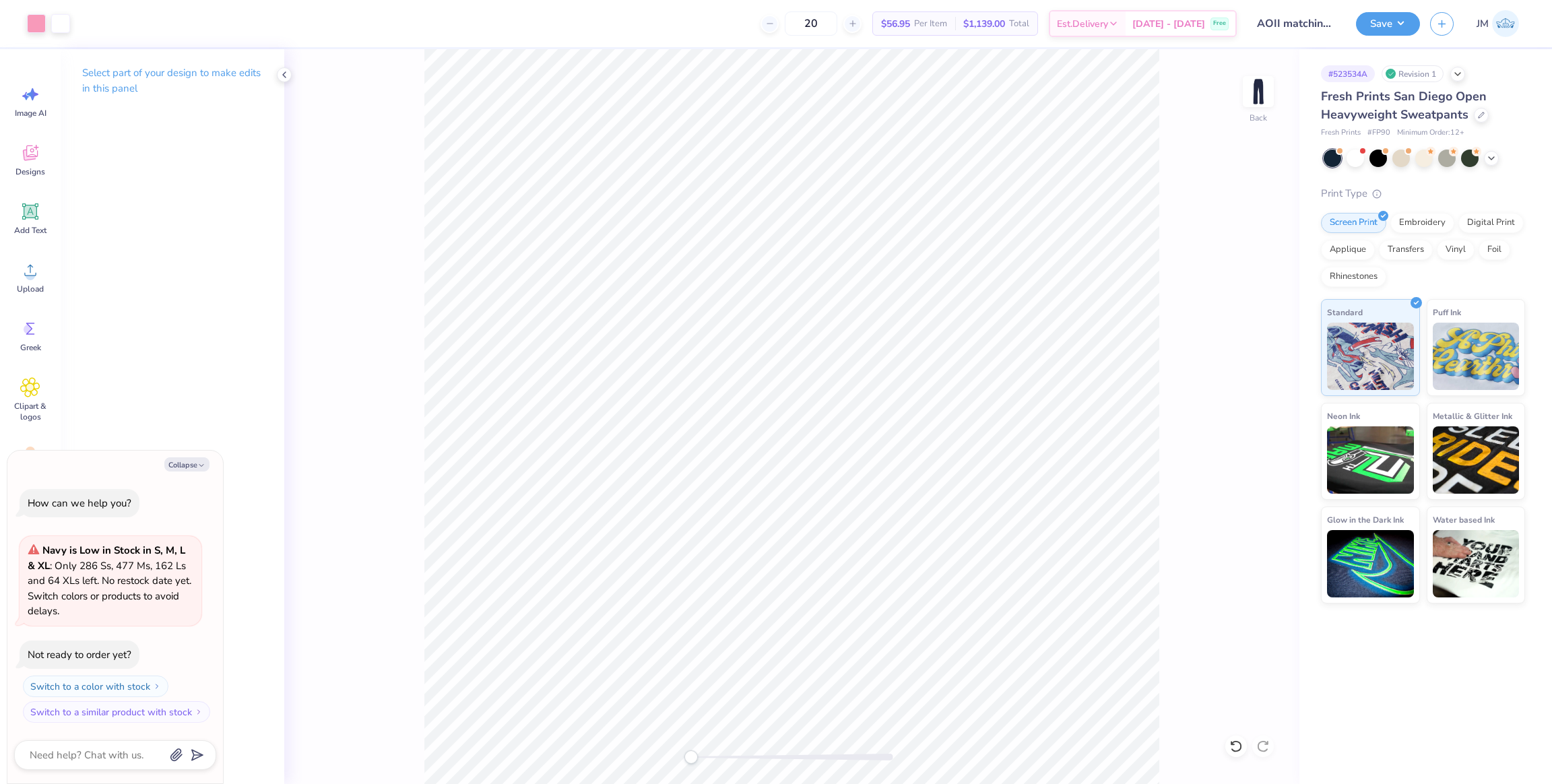
type textarea "x"
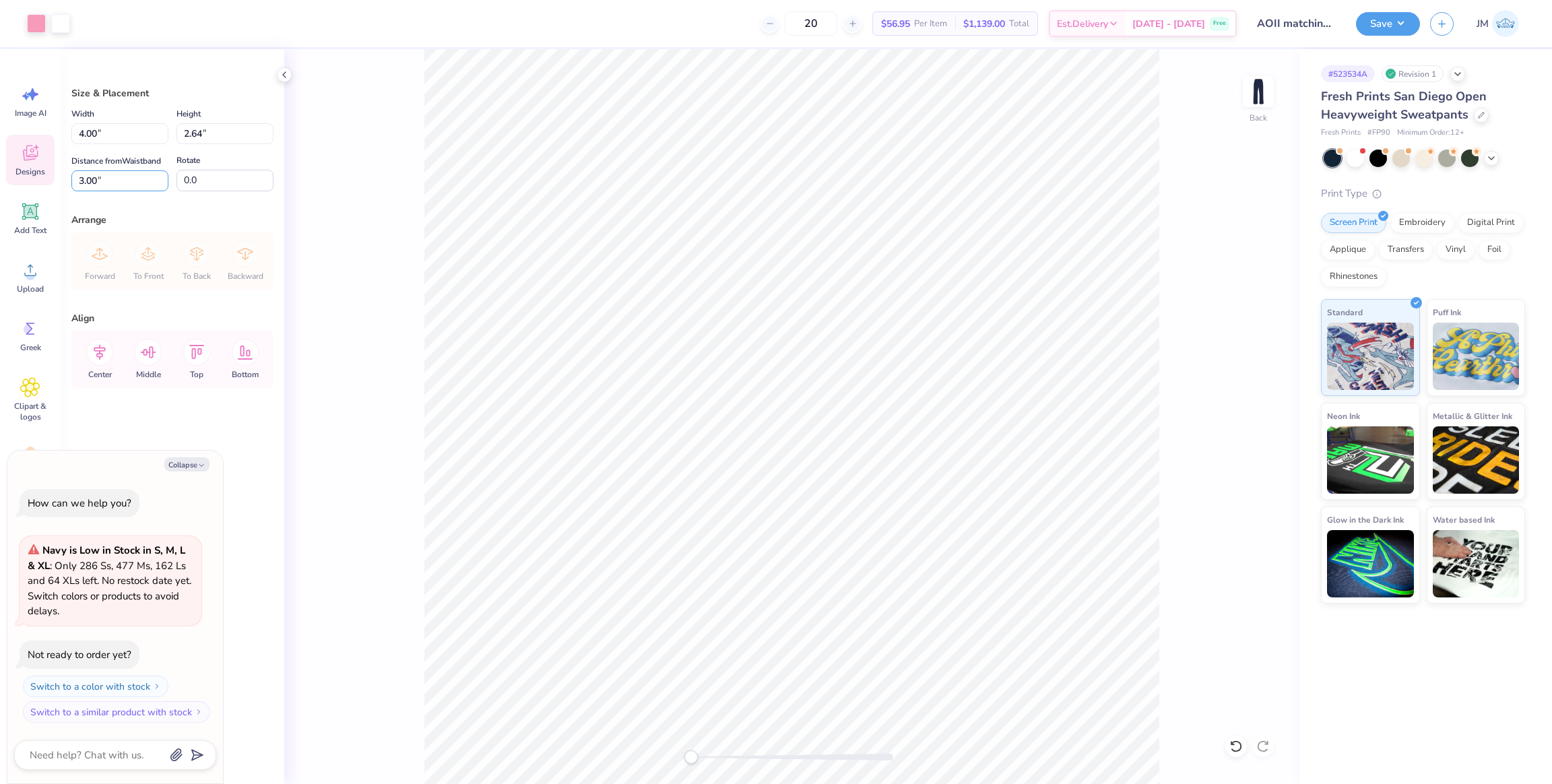
drag, startPoint x: 104, startPoint y: 178, endPoint x: 34, endPoint y: 178, distance: 70.0
click at [15, 168] on div "Art colors 20 $56.95 Per Item $1,139.00 Total Est. Delivery Oct 6 - 9 Free Desi…" at bounding box center [776, 392] width 1552 height 784
type input "4"
type textarea "x"
drag, startPoint x: 42, startPoint y: 129, endPoint x: 33, endPoint y: 130, distance: 9.1
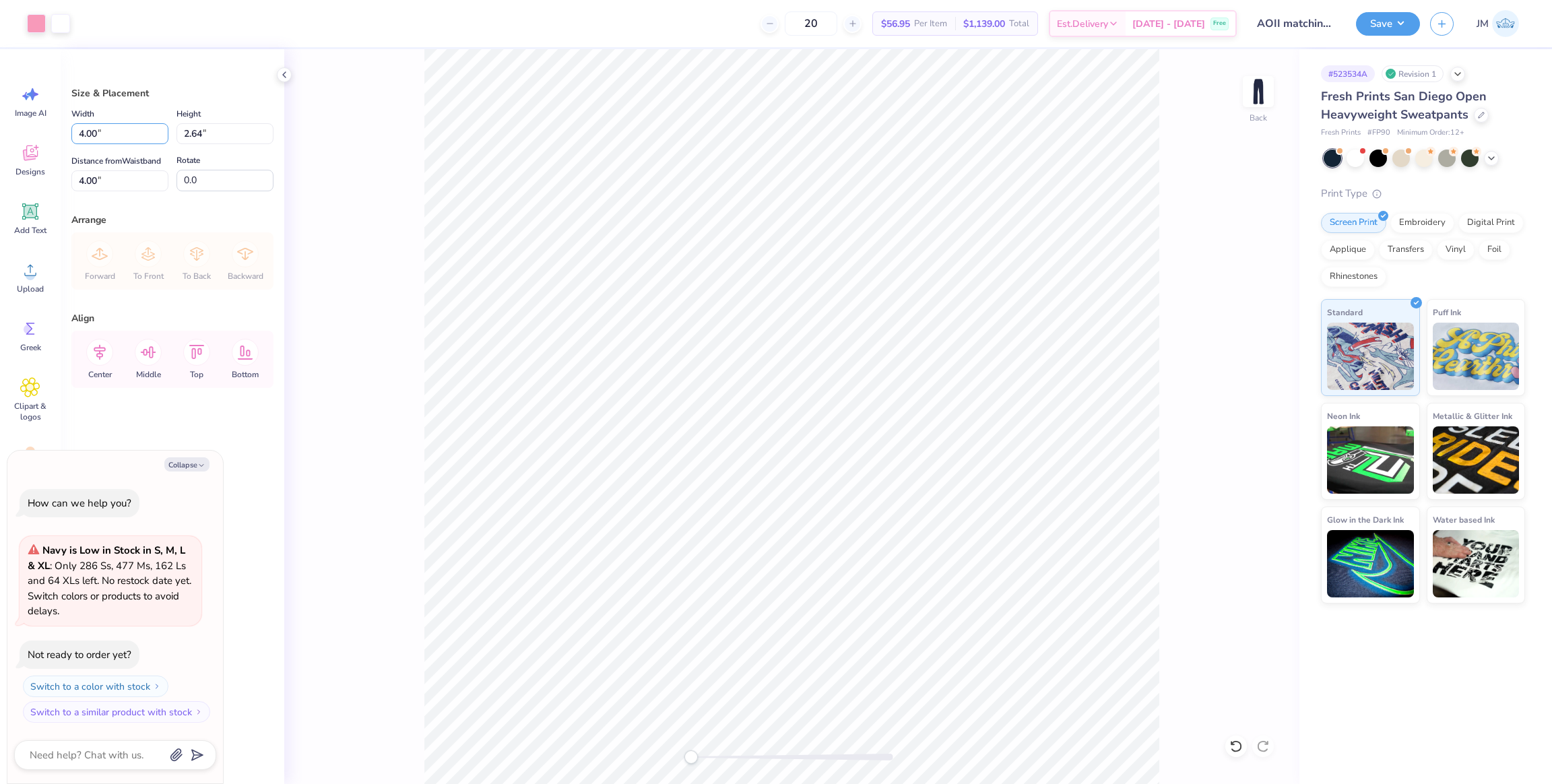
click at [33, 130] on div "Art colors 20 $56.95 Per Item $1,139.00 Total Est. Delivery Oct 6 - 9 Free Desi…" at bounding box center [776, 392] width 1552 height 784
type input "5"
type textarea "x"
type input "5.00"
type input "3.30"
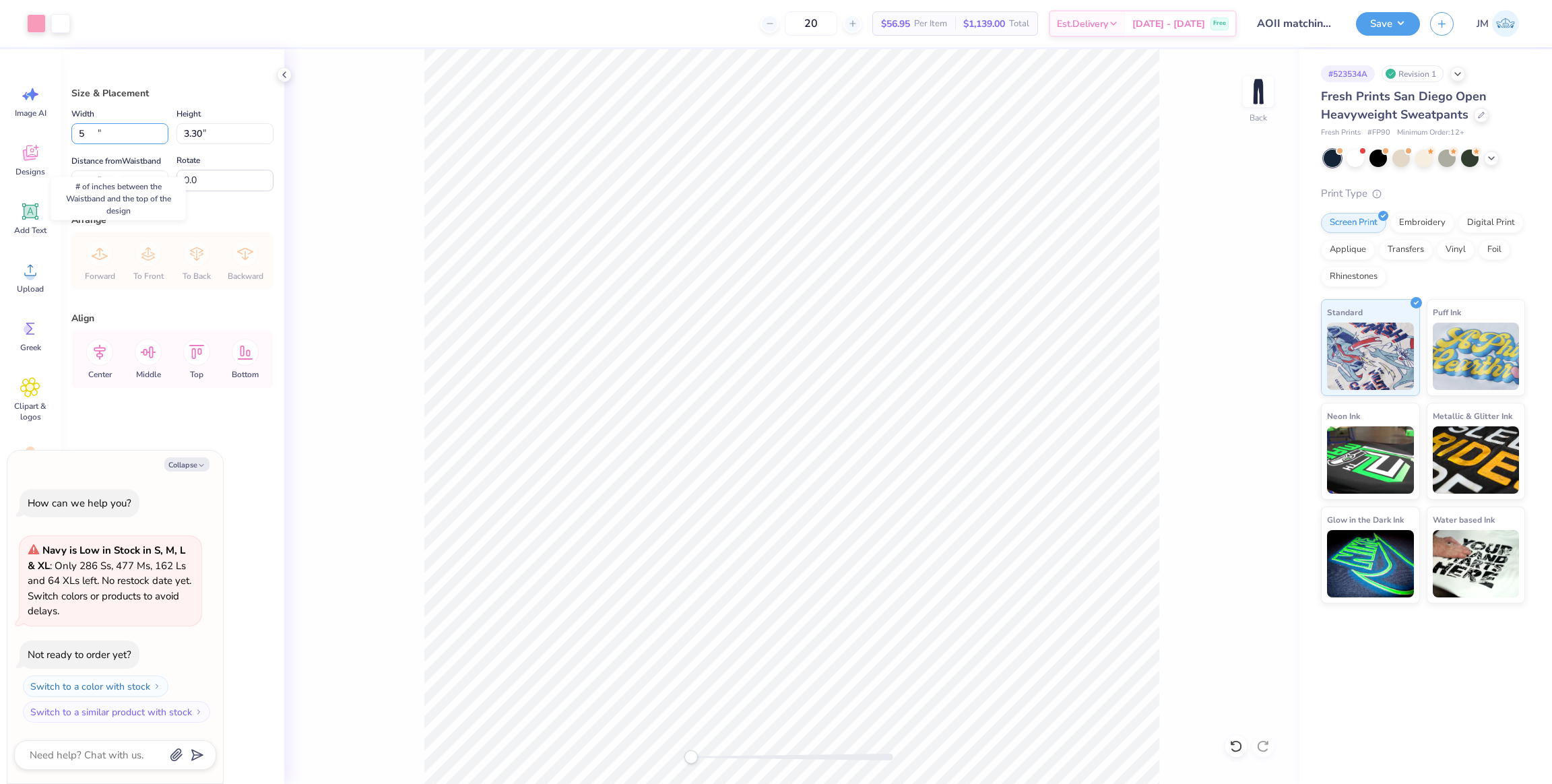
type input "3.67"
click at [1383, 22] on button "Save" at bounding box center [1388, 22] width 64 height 23
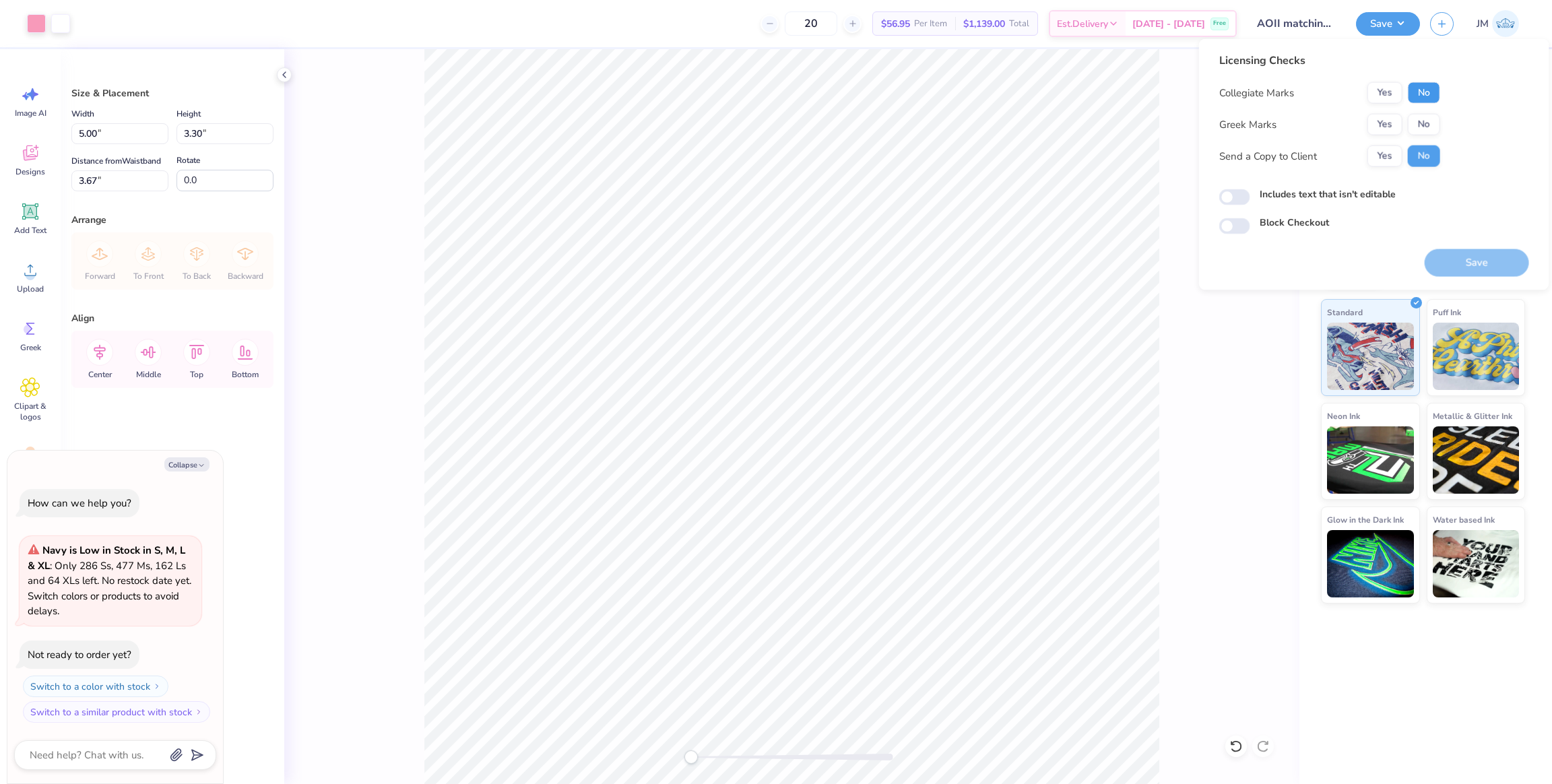
click at [1428, 90] on button "No" at bounding box center [1424, 93] width 33 height 22
drag, startPoint x: 1403, startPoint y: 112, endPoint x: 1394, endPoint y: 142, distance: 31.3
click at [1387, 125] on button "Yes" at bounding box center [1385, 125] width 35 height 22
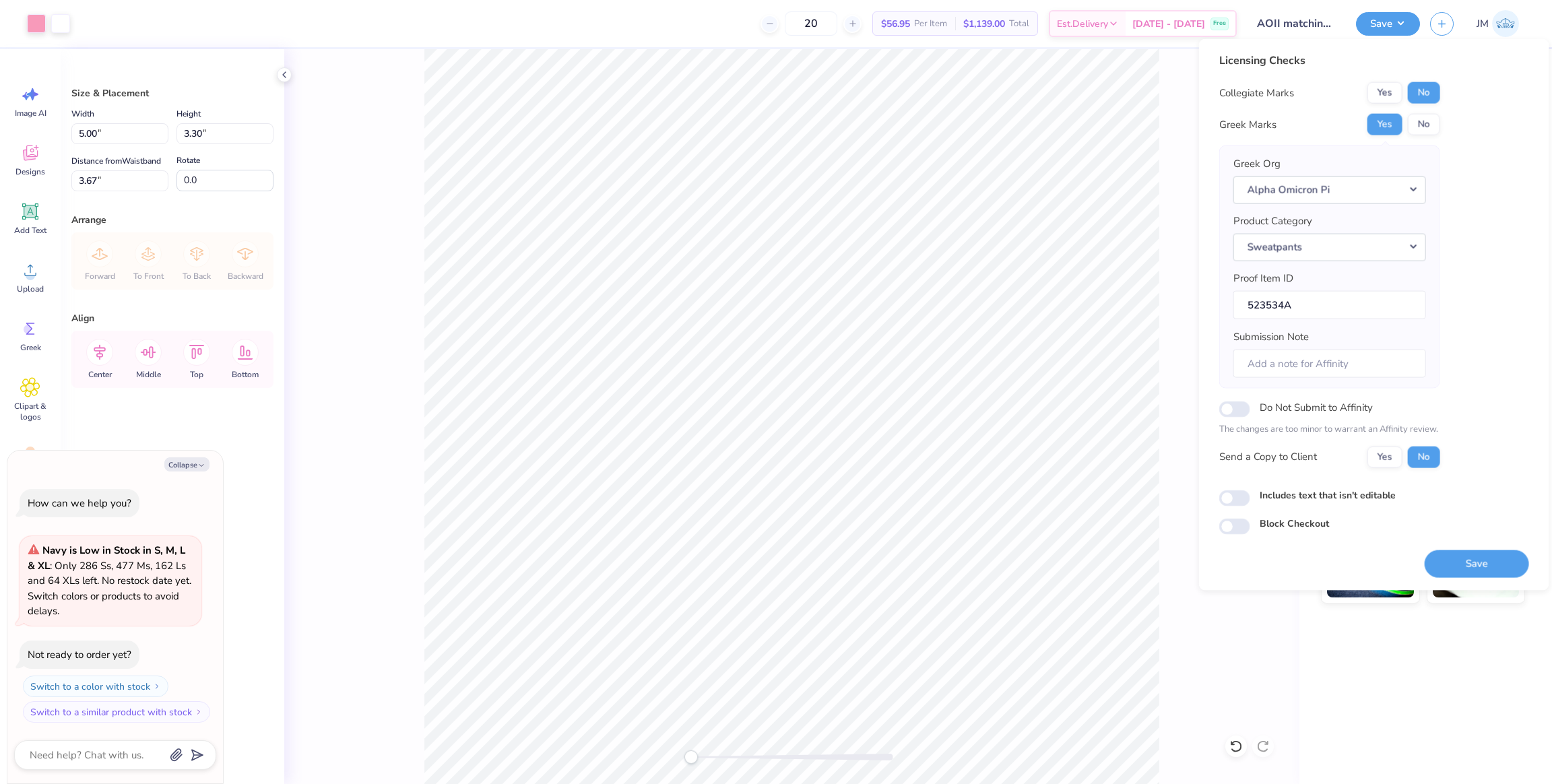
click at [1478, 567] on button "Save" at bounding box center [1477, 563] width 104 height 28
type textarea "x"
